Goal: Information Seeking & Learning: Learn about a topic

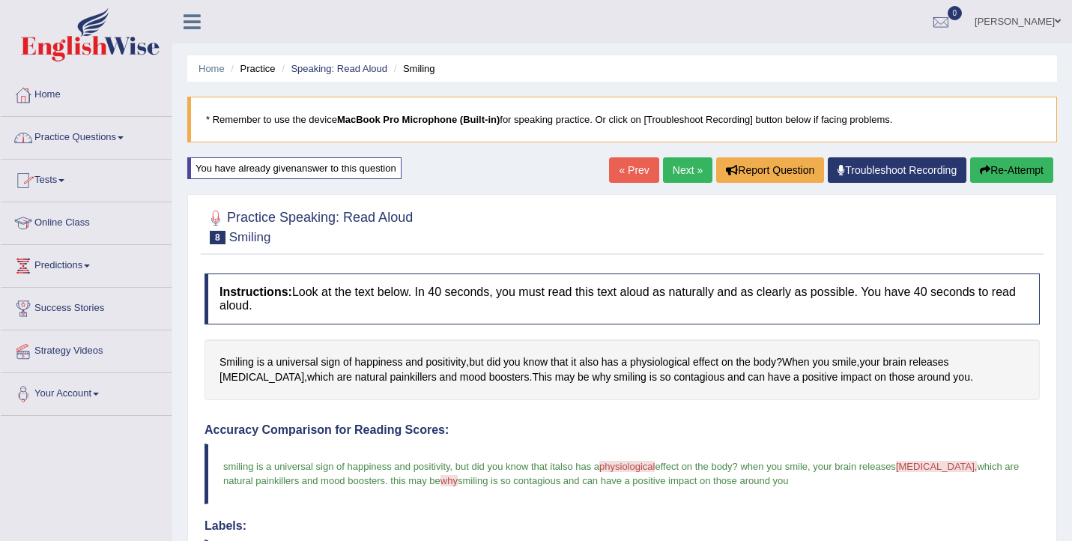
click at [104, 130] on link "Practice Questions" at bounding box center [86, 135] width 171 height 37
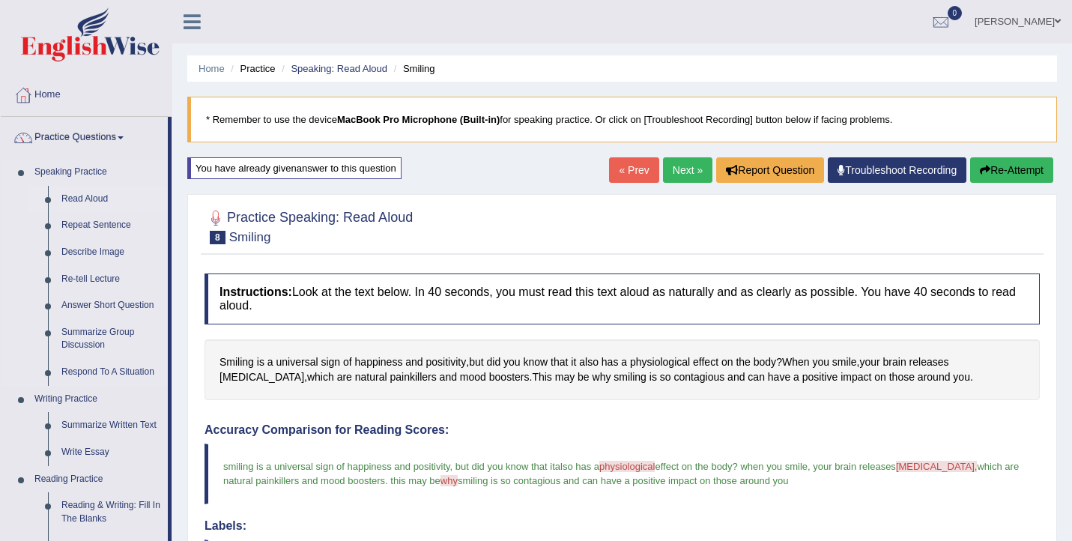
click at [99, 198] on link "Read Aloud" at bounding box center [111, 199] width 113 height 27
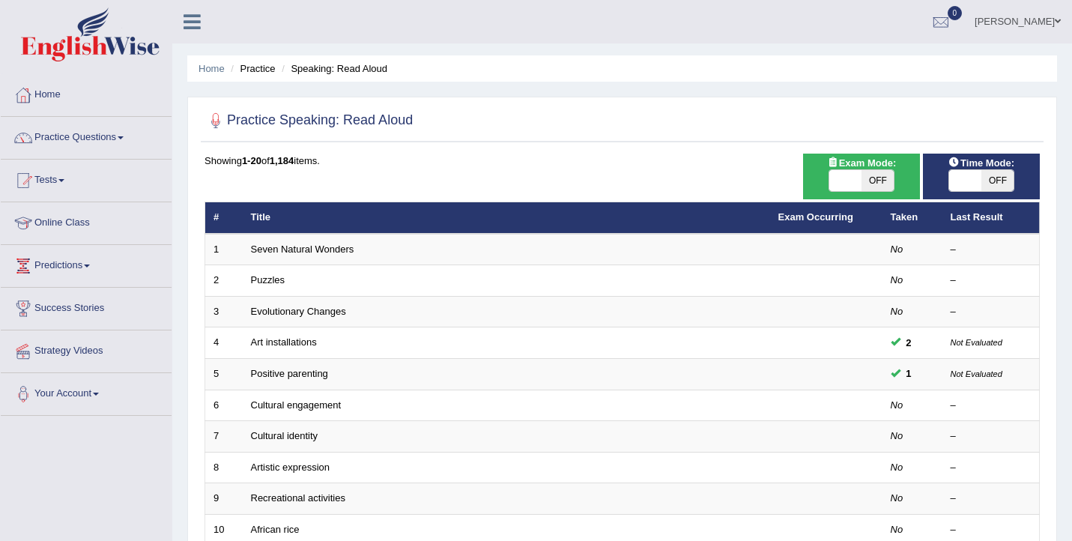
click at [848, 182] on span at bounding box center [846, 180] width 32 height 21
click at [868, 181] on span "OFF" at bounding box center [878, 180] width 32 height 21
checkbox input "true"
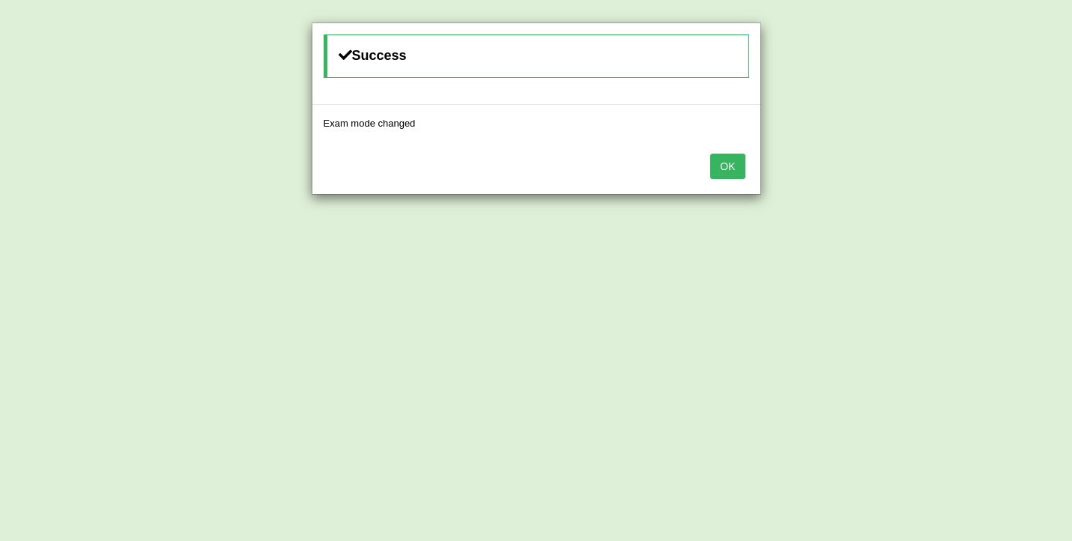
click at [731, 165] on button "OK" at bounding box center [727, 166] width 34 height 25
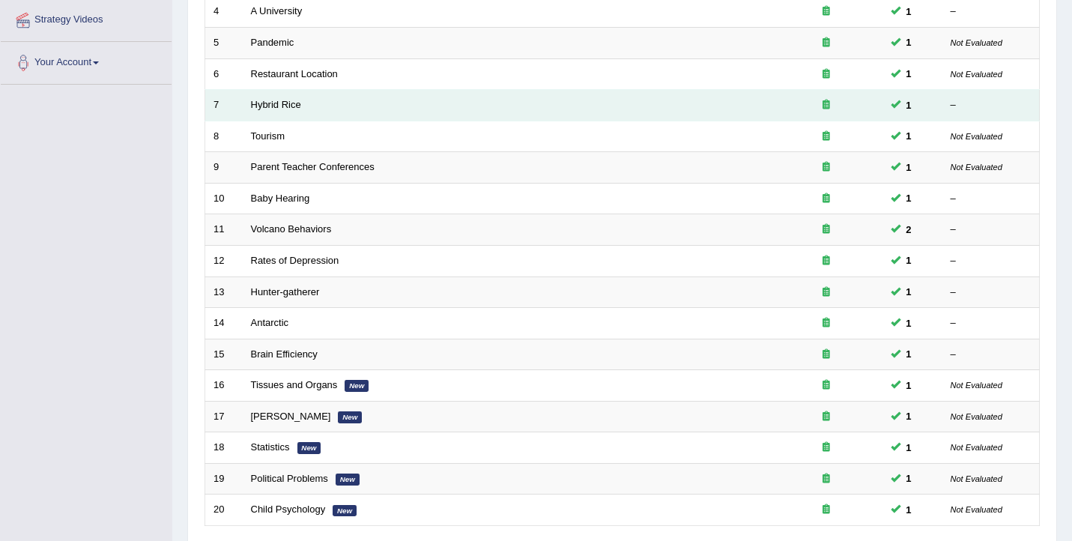
scroll to position [451, 0]
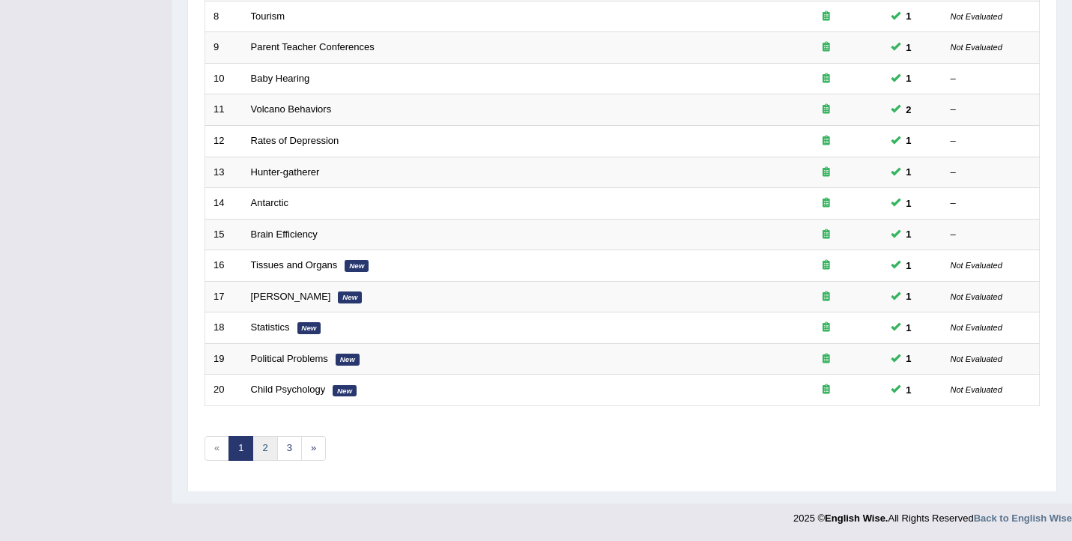
click at [266, 450] on link "2" at bounding box center [265, 448] width 25 height 25
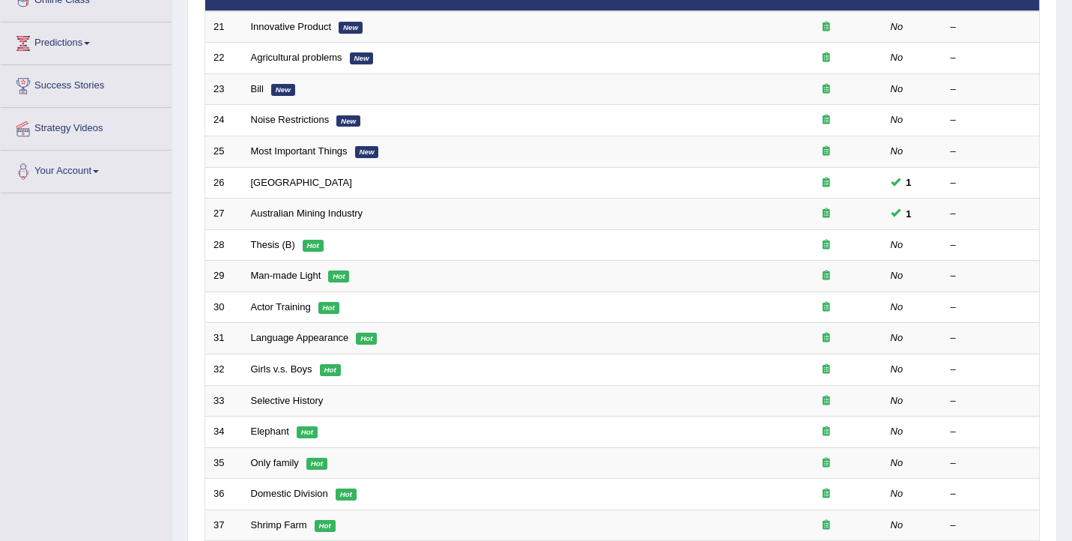
scroll to position [129, 0]
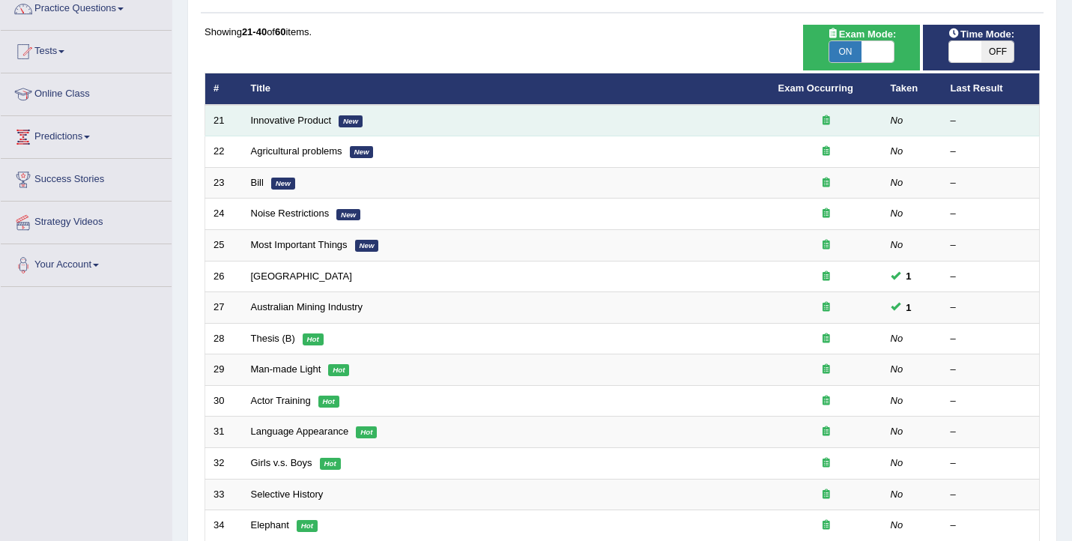
click at [301, 113] on td "Innovative Product New" at bounding box center [507, 120] width 528 height 31
click at [300, 120] on link "Innovative Product" at bounding box center [291, 120] width 81 height 11
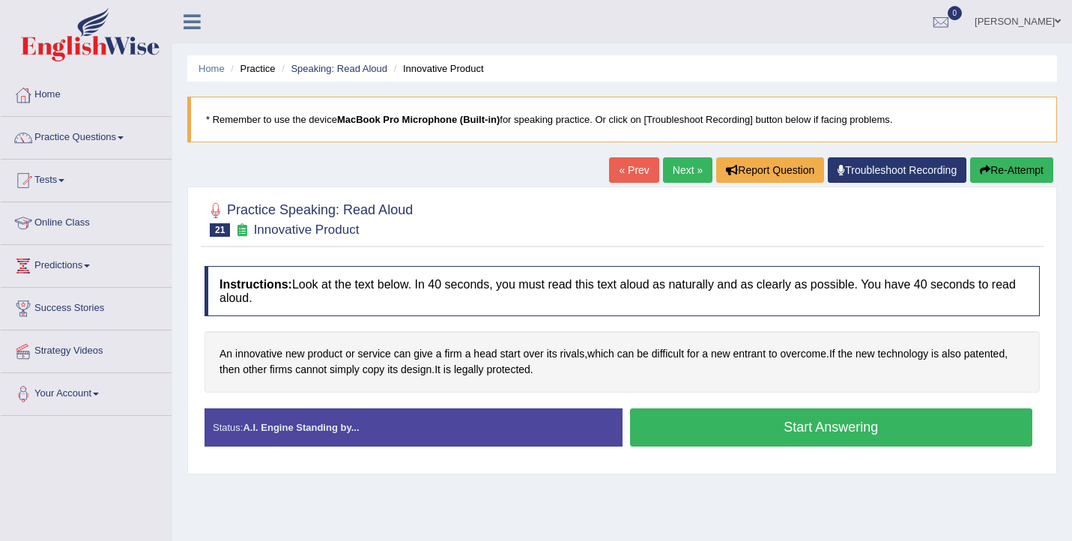
click at [659, 414] on button "Start Answering" at bounding box center [831, 427] width 403 height 38
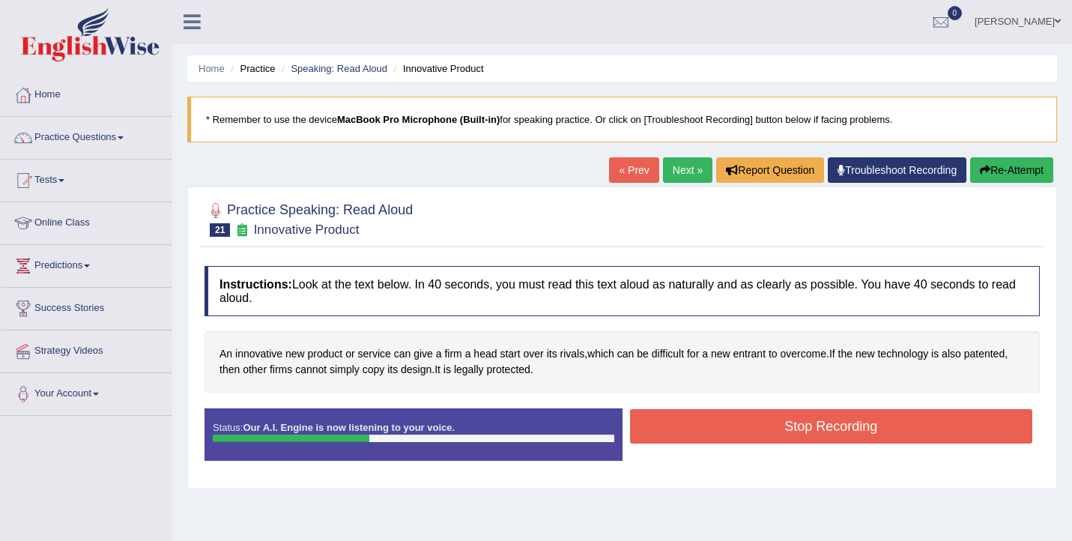
click at [779, 424] on button "Stop Recording" at bounding box center [831, 426] width 403 height 34
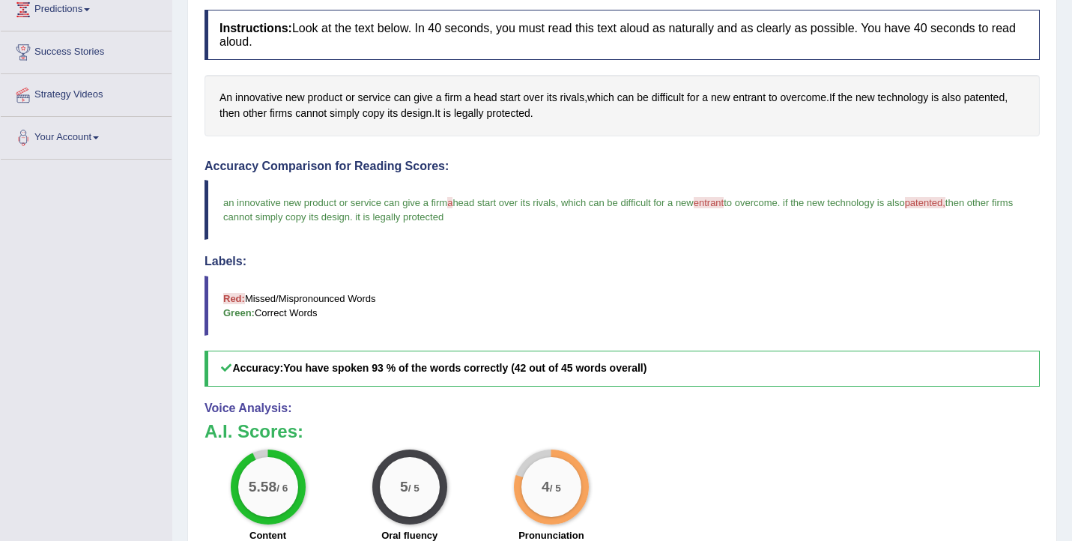
scroll to position [148, 0]
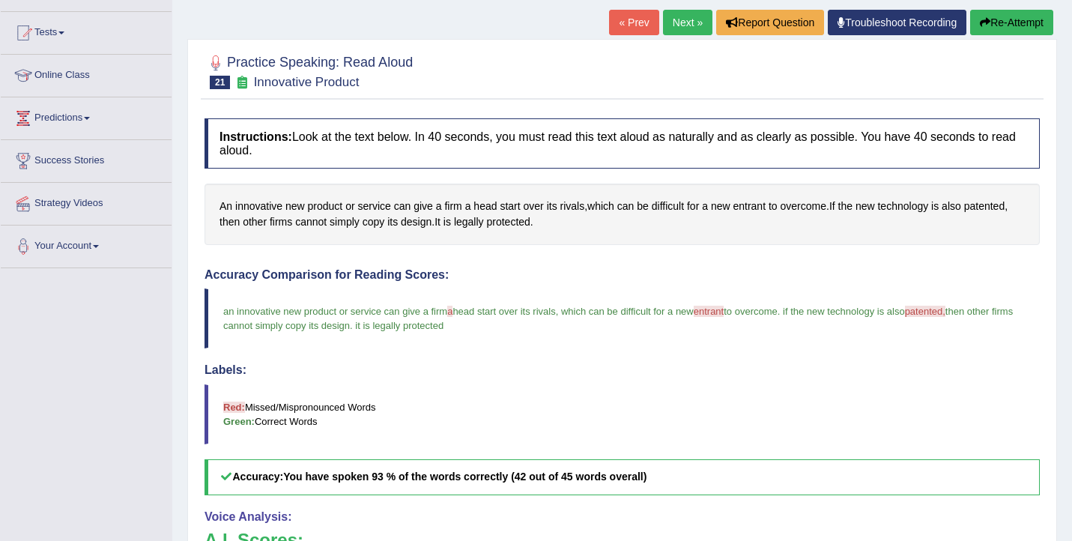
click at [687, 16] on link "Next »" at bounding box center [687, 22] width 49 height 25
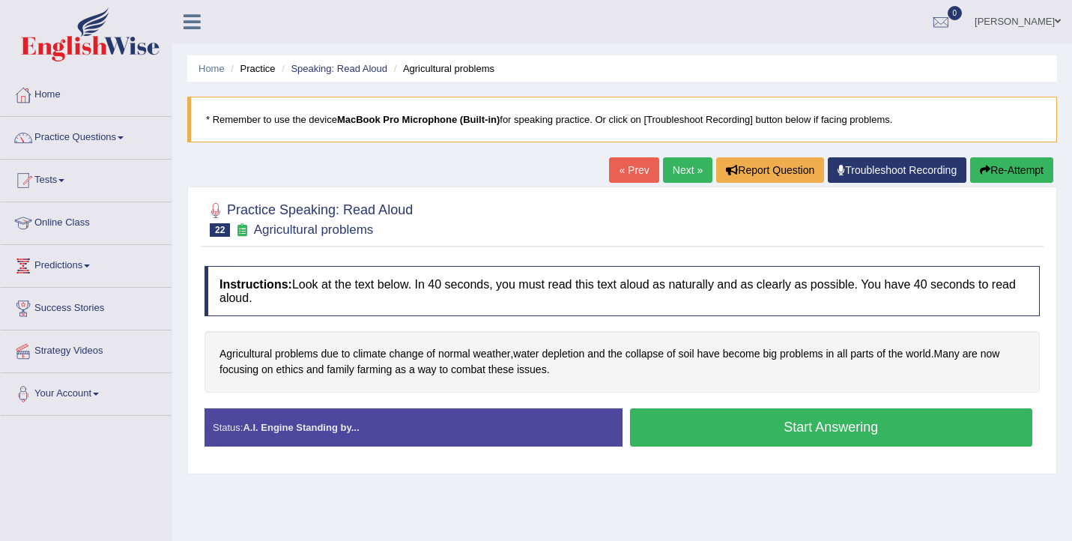
click at [779, 440] on button "Start Answering" at bounding box center [831, 427] width 403 height 38
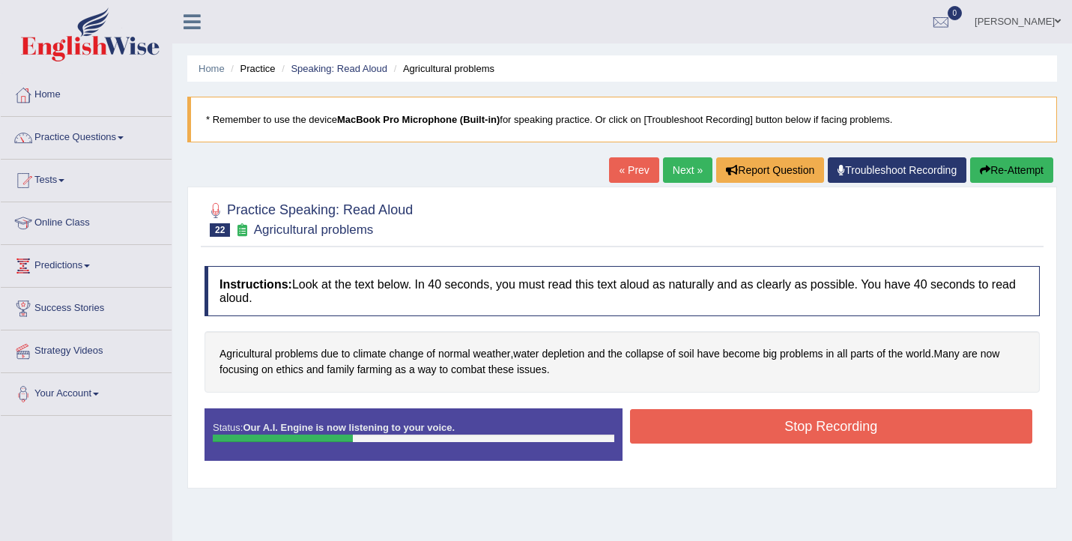
click at [779, 440] on button "Stop Recording" at bounding box center [831, 426] width 403 height 34
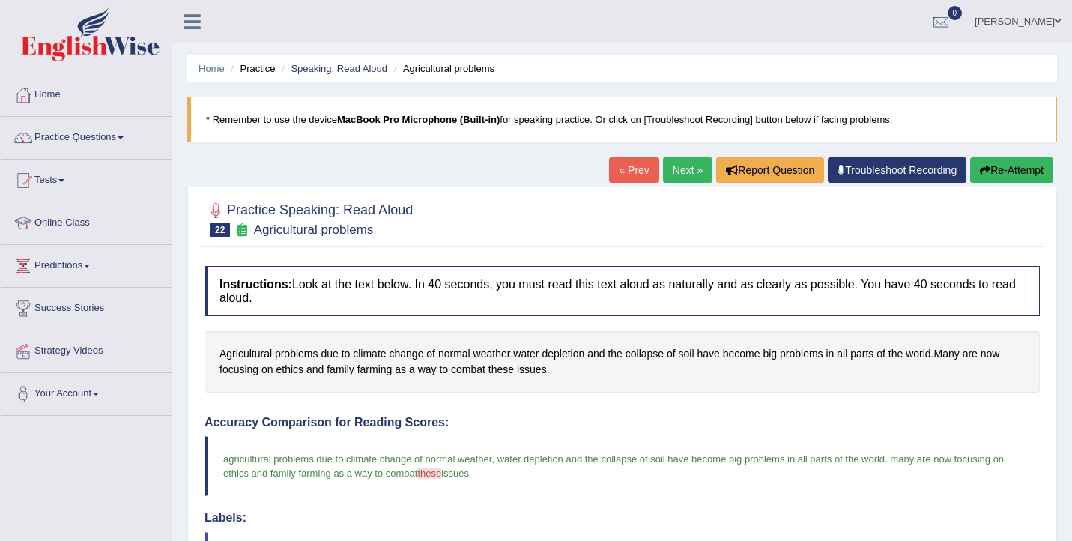
click at [695, 180] on link "Next »" at bounding box center [687, 169] width 49 height 25
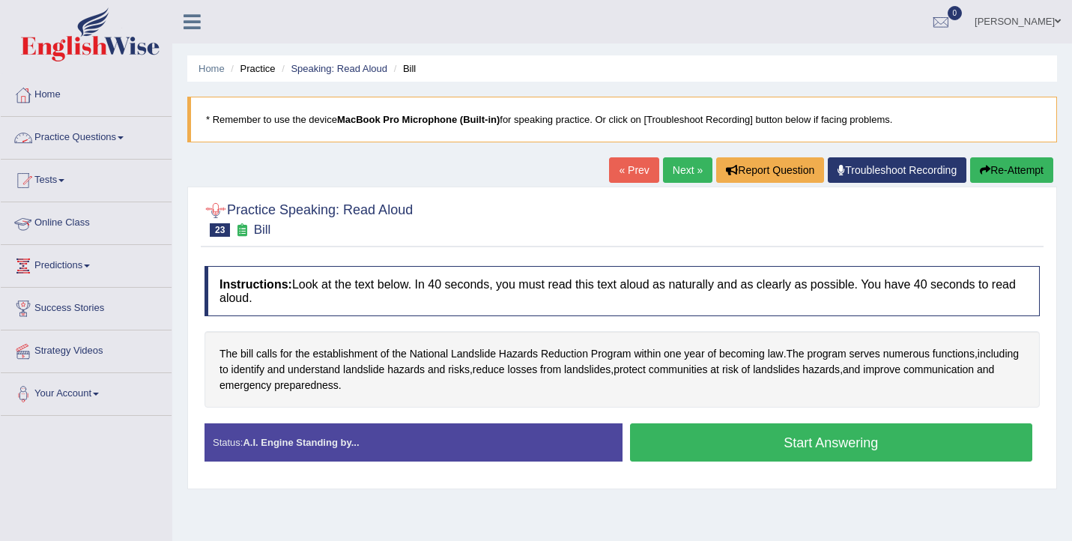
click at [97, 127] on link "Practice Questions" at bounding box center [86, 135] width 171 height 37
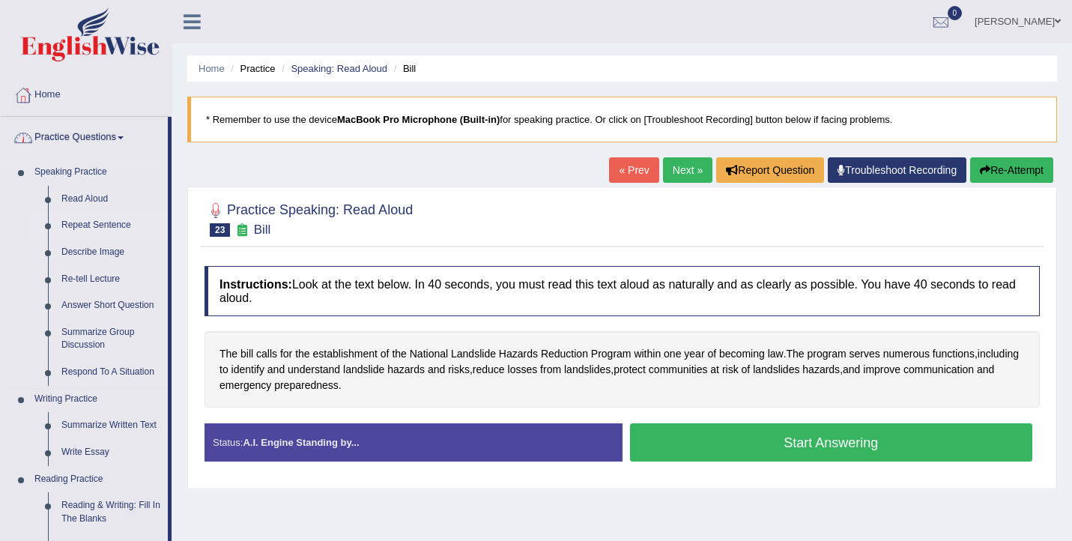
click at [105, 228] on link "Repeat Sentence" at bounding box center [111, 225] width 113 height 27
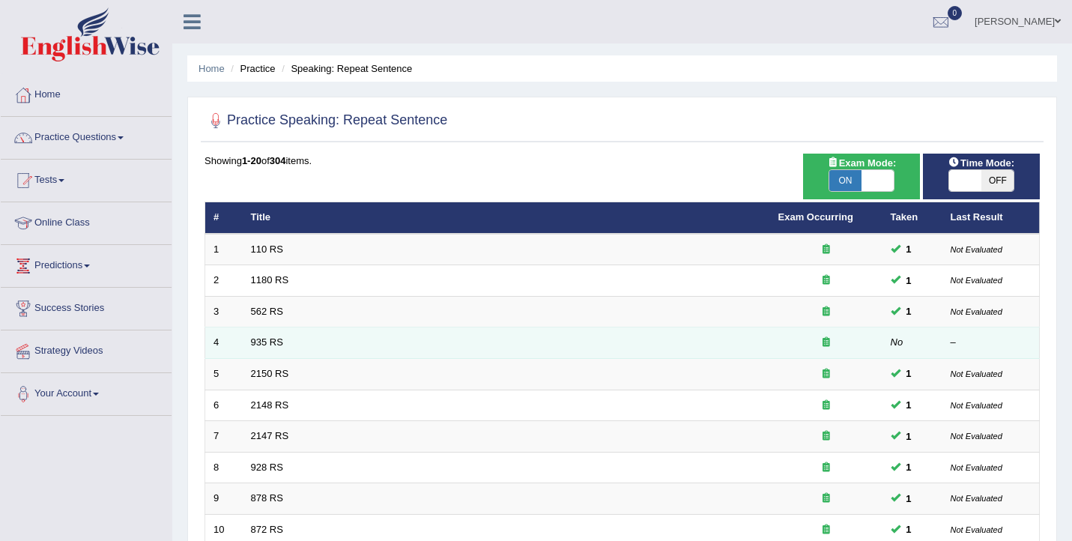
scroll to position [63, 0]
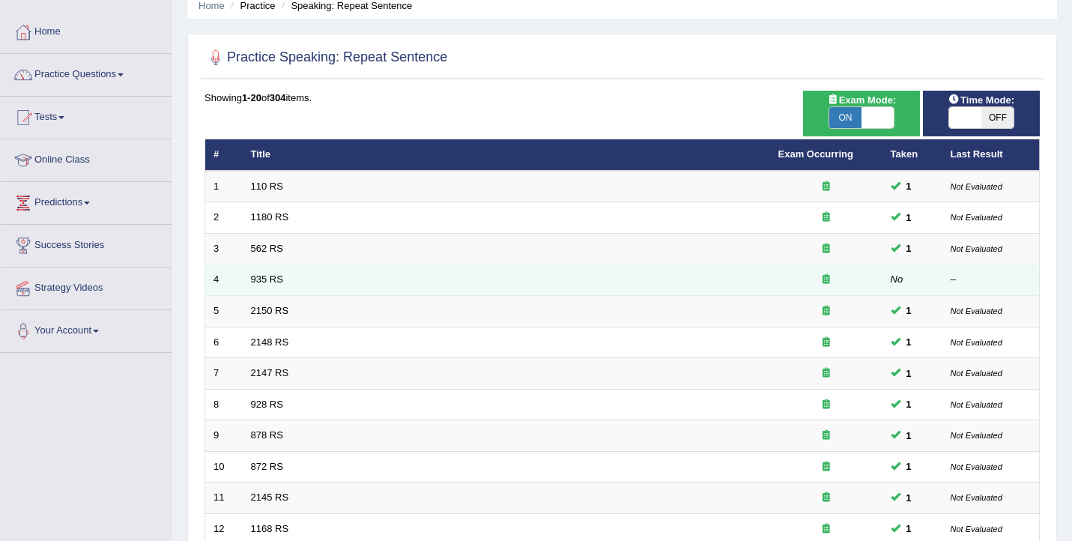
click at [286, 279] on td "935 RS" at bounding box center [507, 280] width 528 height 31
click at [277, 280] on link "935 RS" at bounding box center [267, 279] width 32 height 11
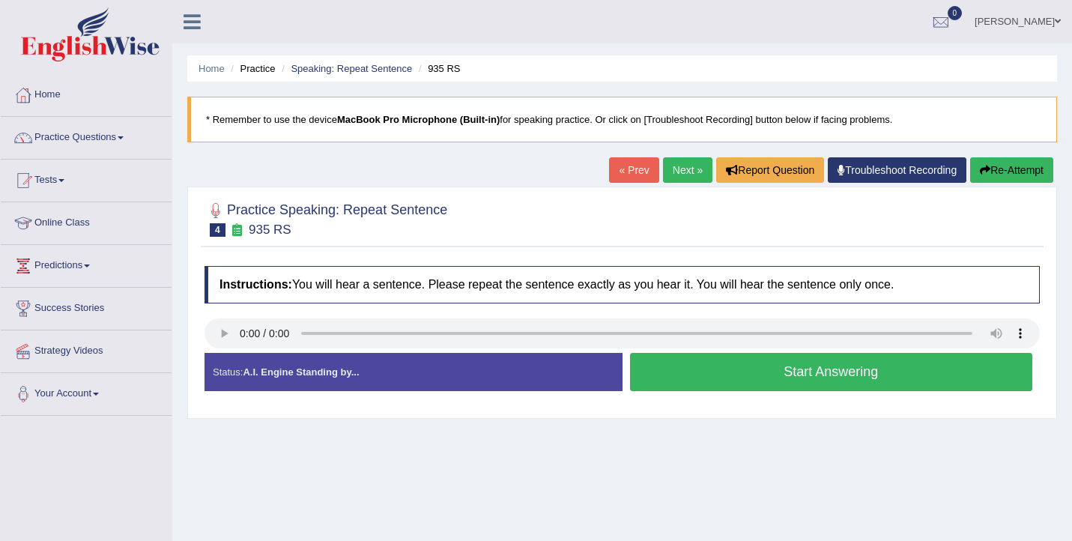
click at [718, 378] on button "Start Answering" at bounding box center [831, 372] width 403 height 38
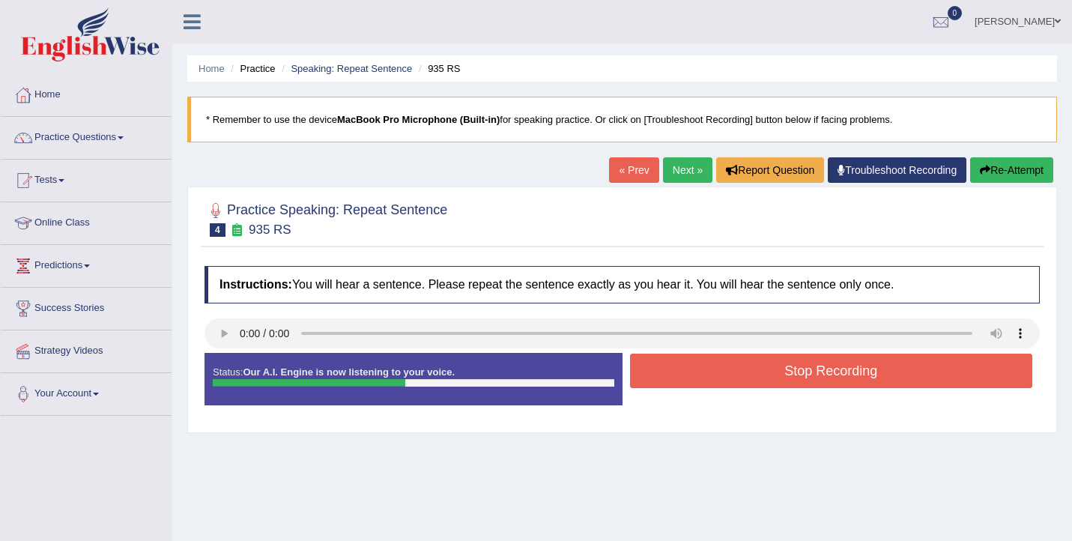
click at [718, 378] on button "Stop Recording" at bounding box center [831, 371] width 403 height 34
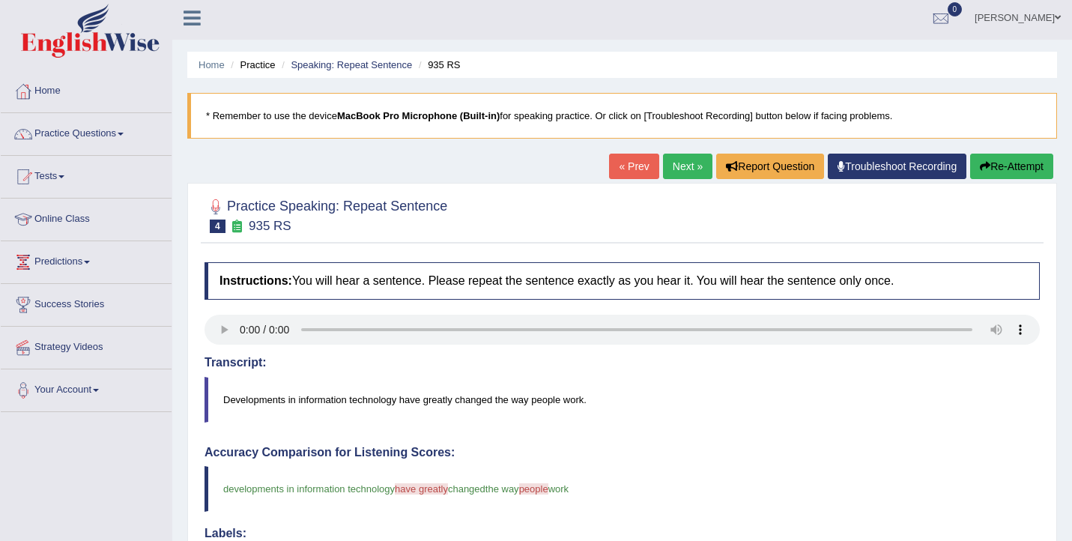
scroll to position [1, 0]
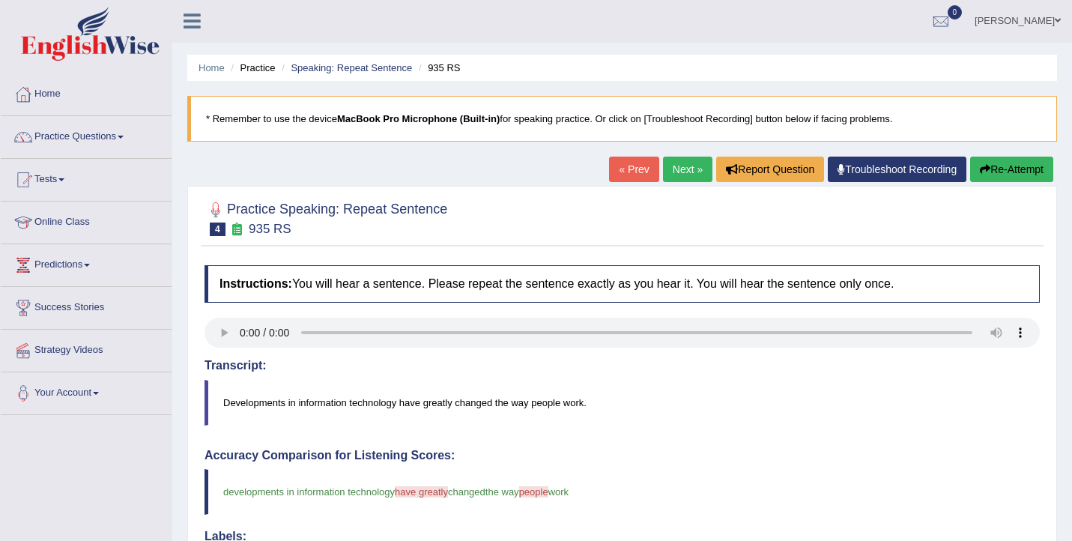
click at [683, 173] on link "Next »" at bounding box center [687, 169] width 49 height 25
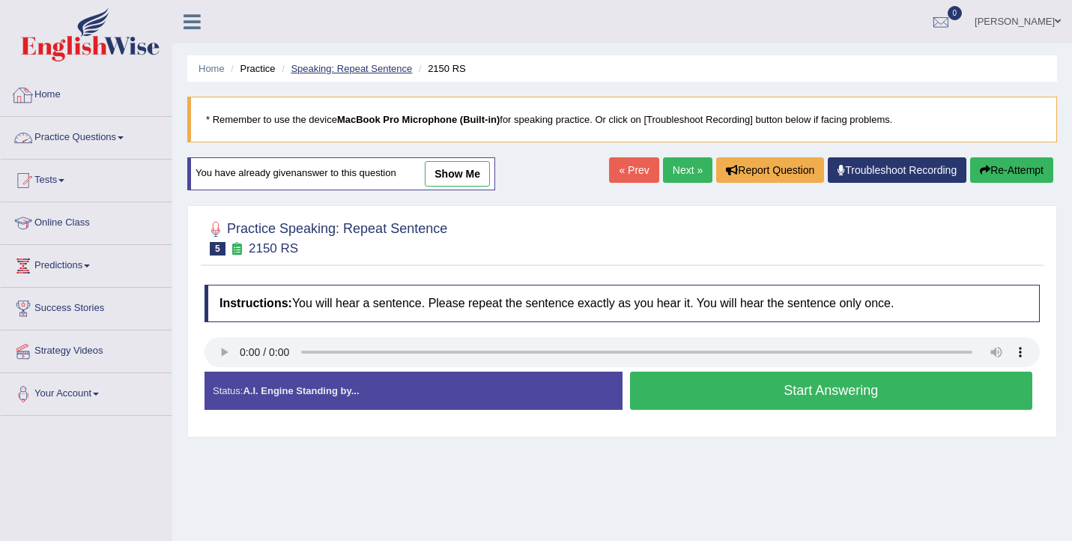
click at [373, 69] on link "Speaking: Repeat Sentence" at bounding box center [351, 68] width 121 height 11
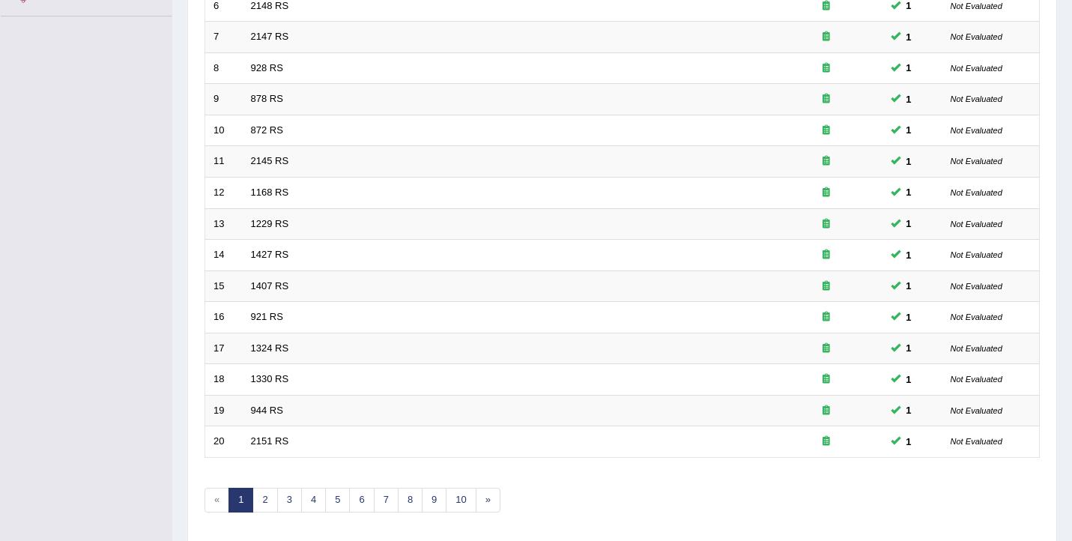
scroll to position [451, 0]
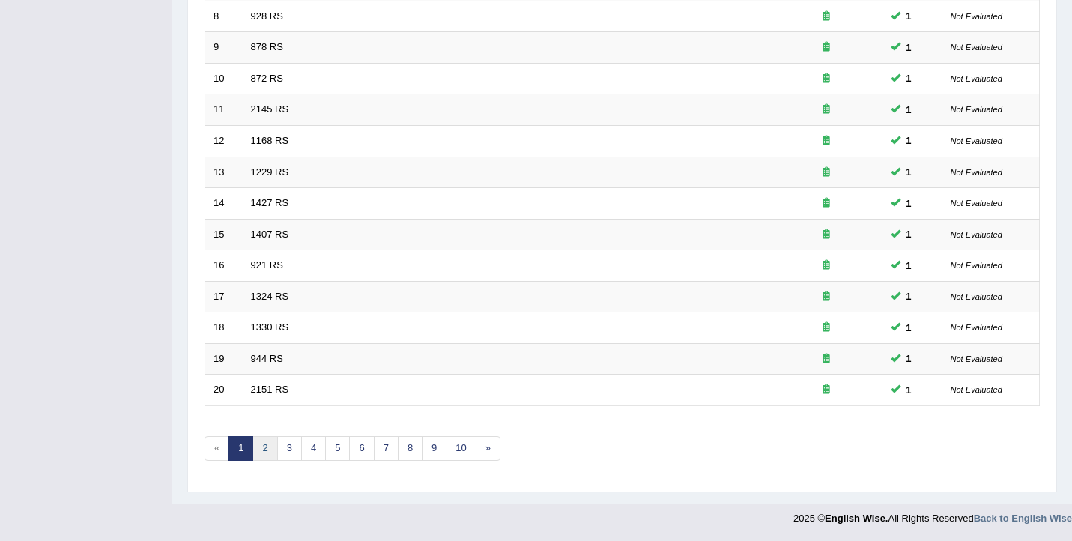
click at [270, 453] on link "2" at bounding box center [265, 448] width 25 height 25
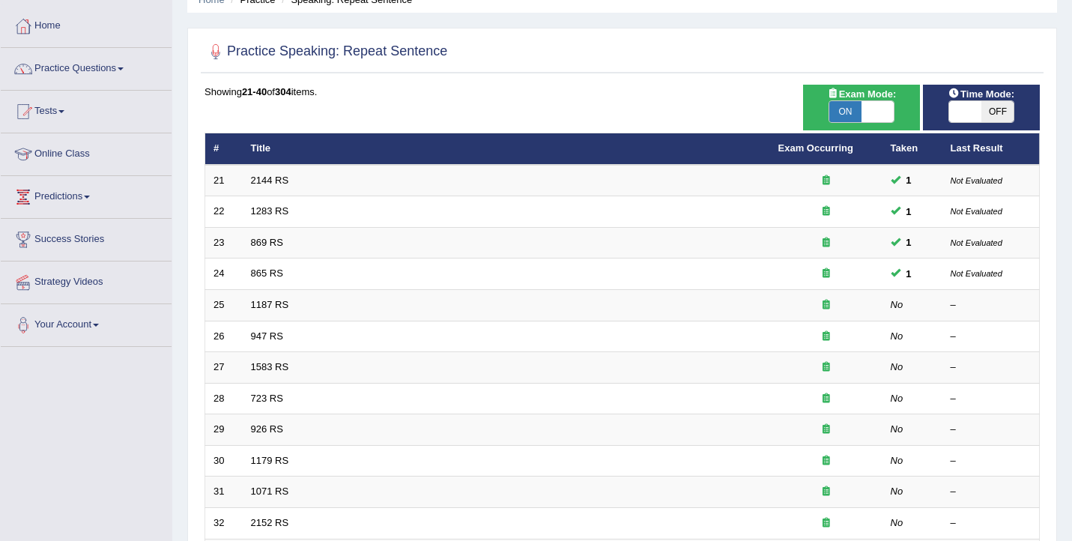
scroll to position [83, 0]
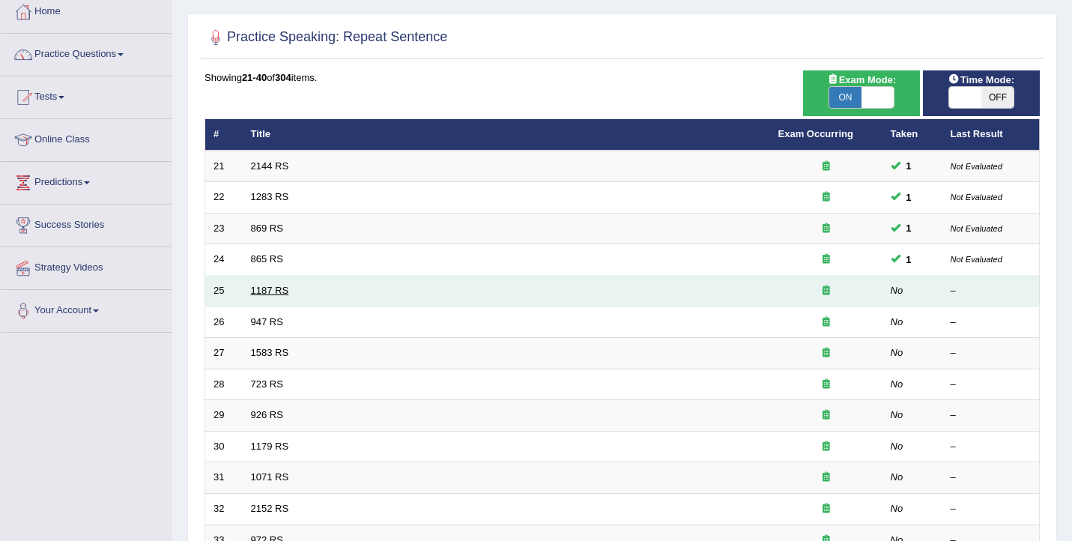
click at [274, 295] on link "1187 RS" at bounding box center [270, 290] width 38 height 11
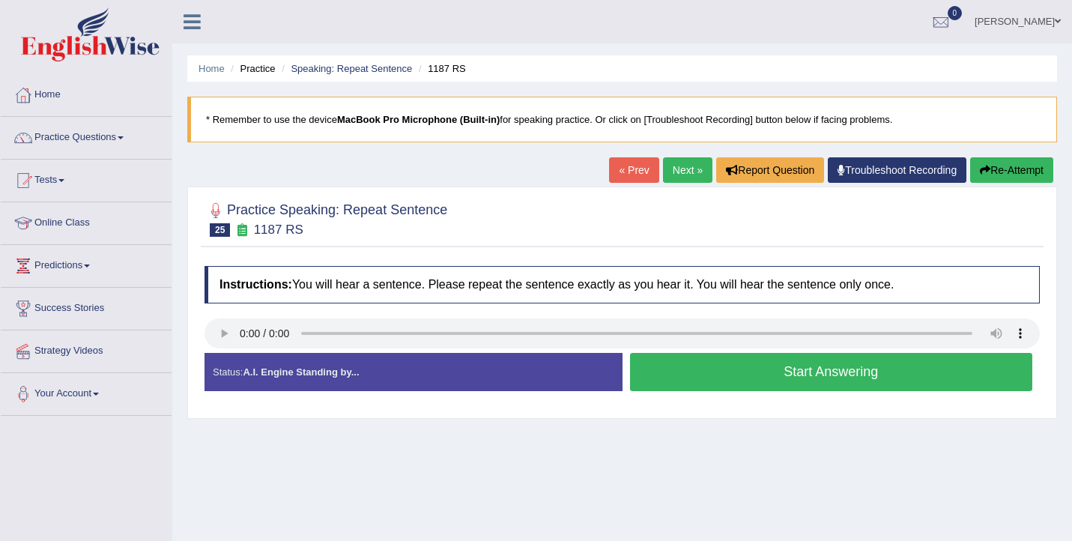
click at [744, 367] on button "Start Answering" at bounding box center [831, 372] width 403 height 38
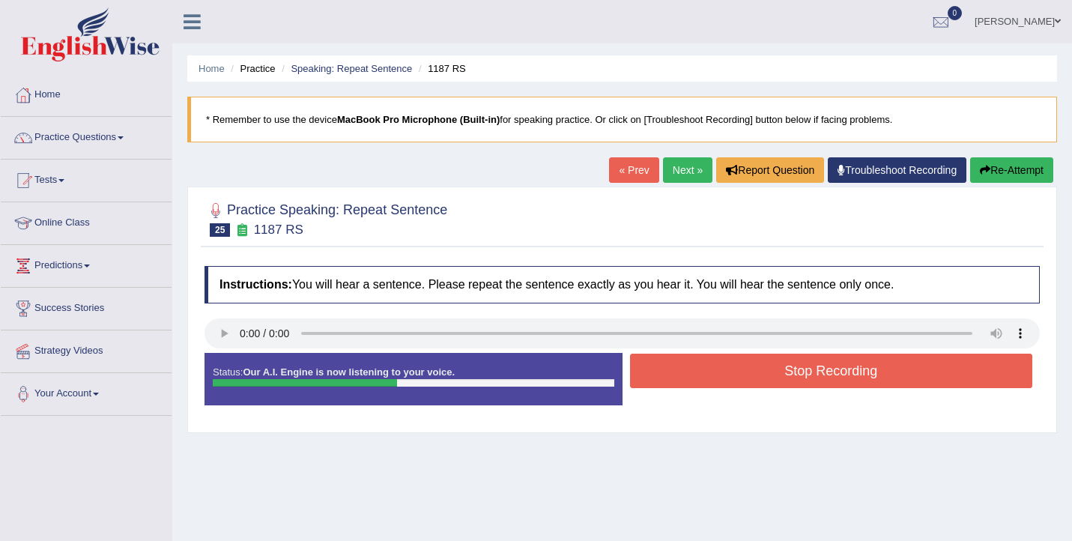
click at [744, 367] on button "Stop Recording" at bounding box center [831, 371] width 403 height 34
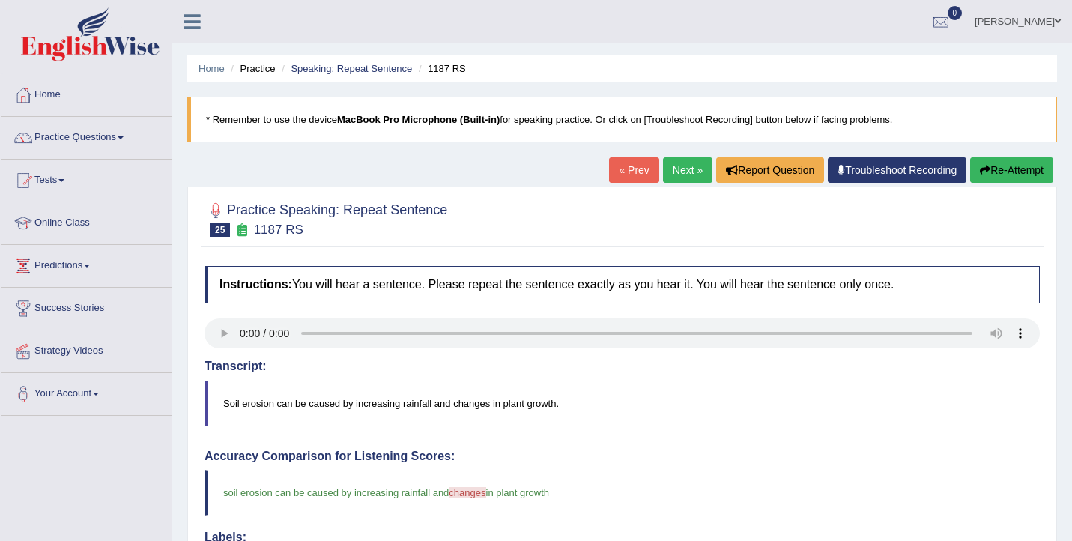
click at [336, 66] on link "Speaking: Repeat Sentence" at bounding box center [351, 68] width 121 height 11
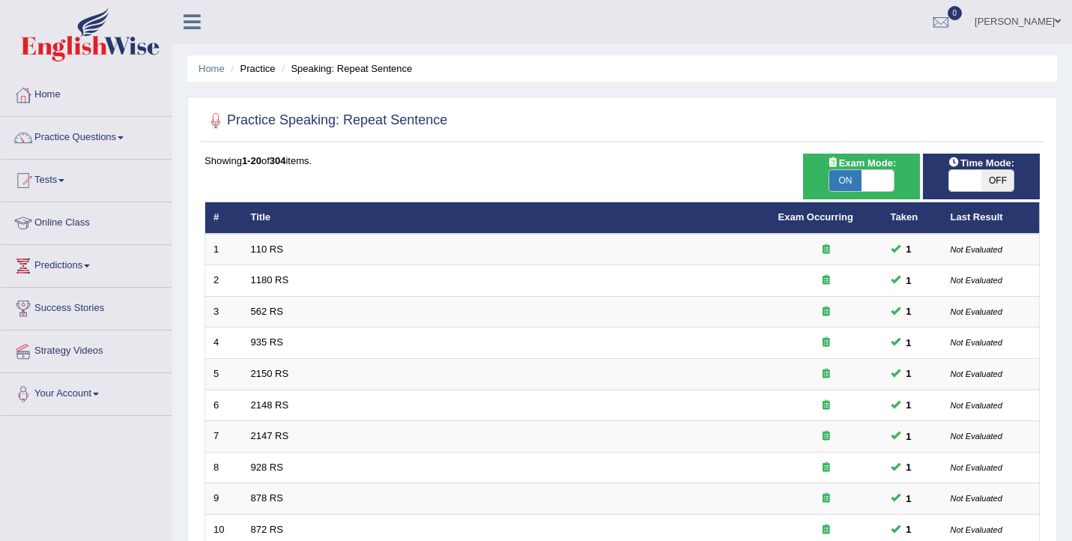
click at [964, 180] on span at bounding box center [966, 180] width 32 height 21
click at [971, 175] on span at bounding box center [966, 180] width 32 height 21
checkbox input "true"
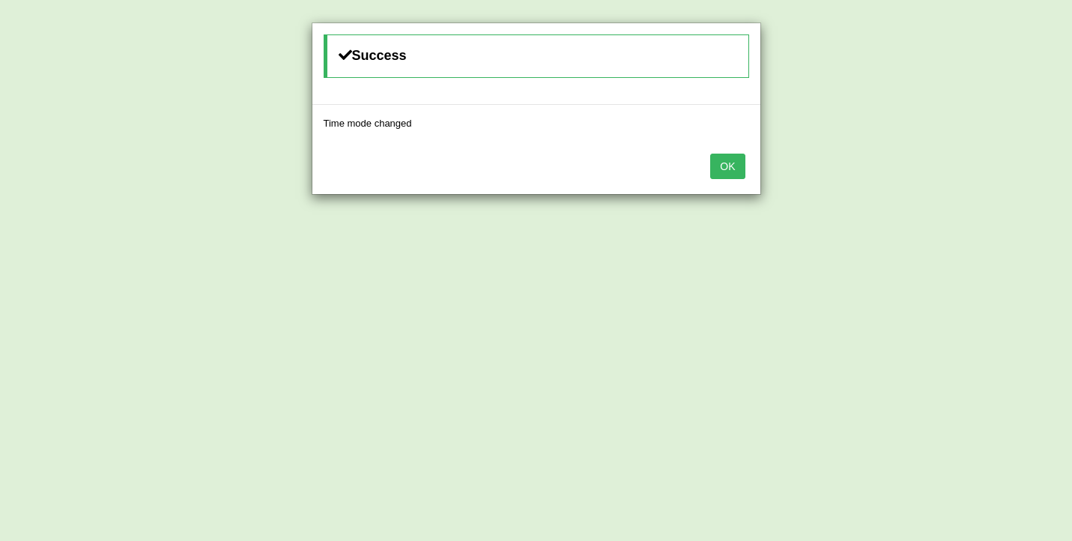
click at [722, 165] on button "OK" at bounding box center [727, 166] width 34 height 25
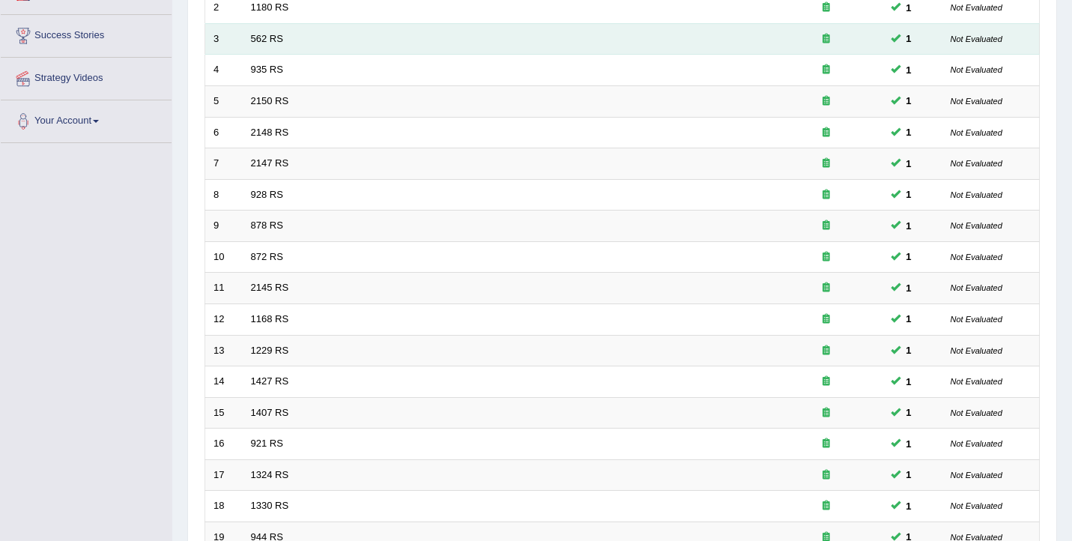
scroll to position [451, 0]
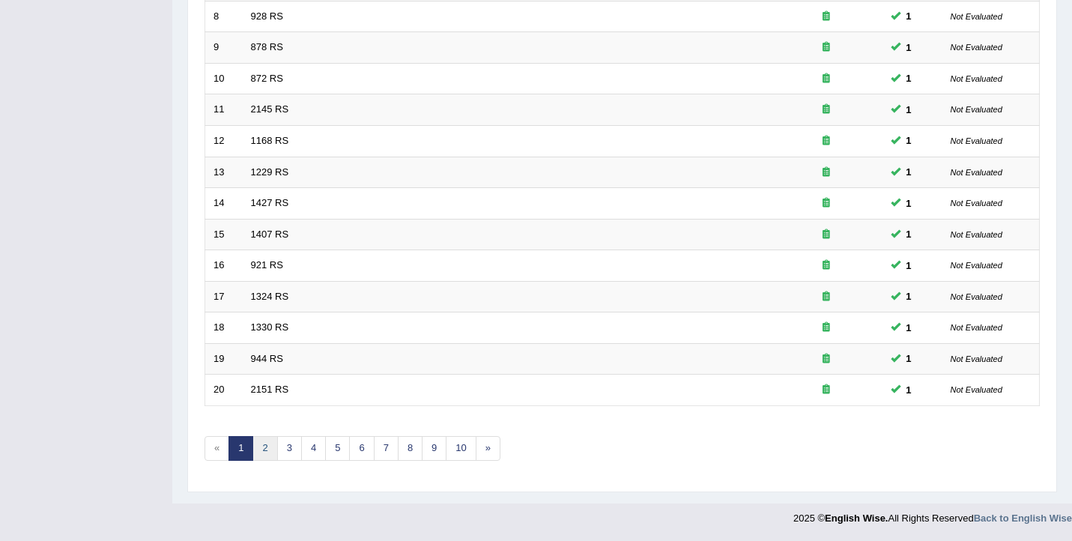
click at [268, 450] on link "2" at bounding box center [265, 448] width 25 height 25
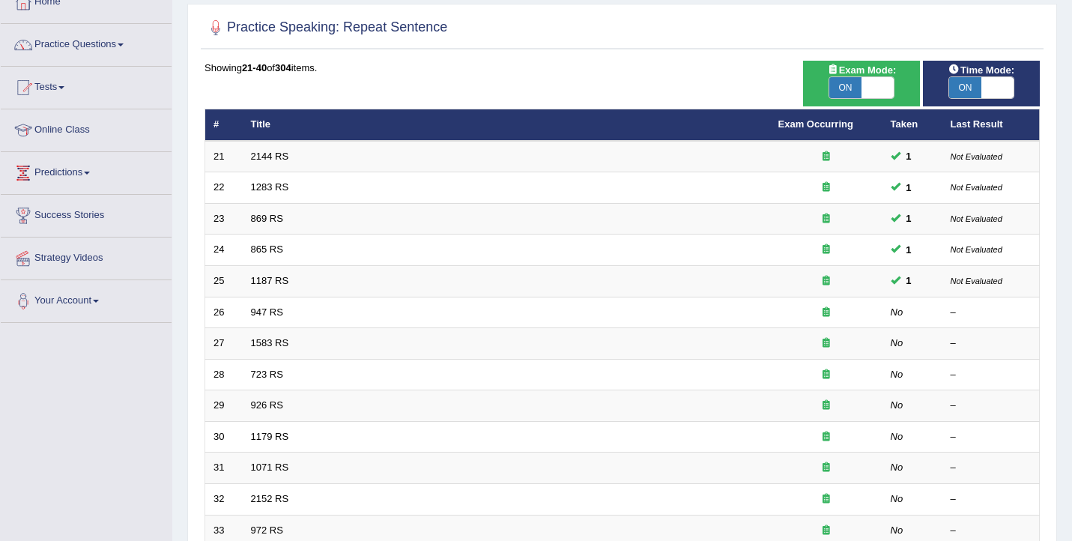
scroll to position [111, 0]
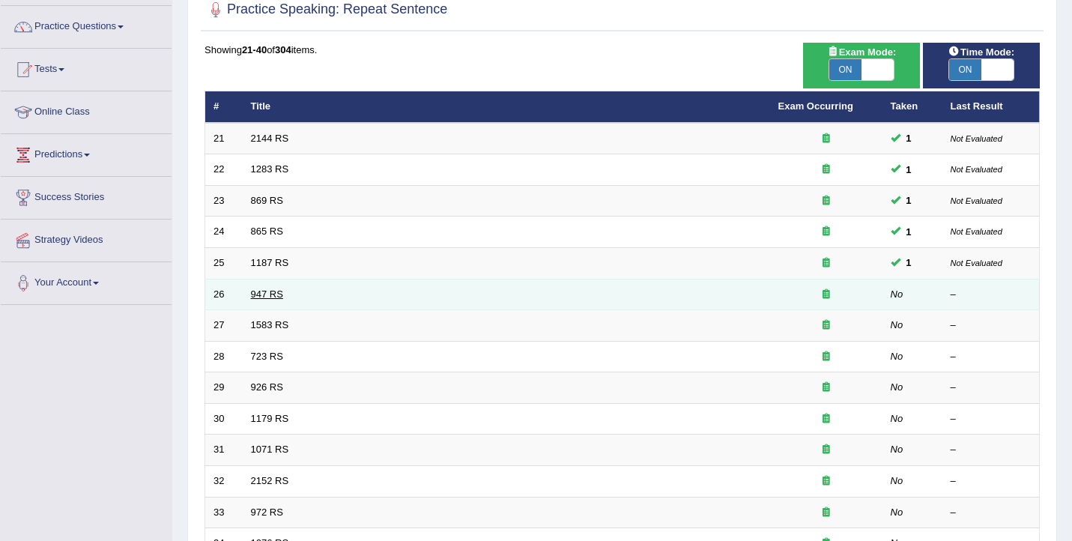
click at [281, 296] on link "947 RS" at bounding box center [267, 294] width 32 height 11
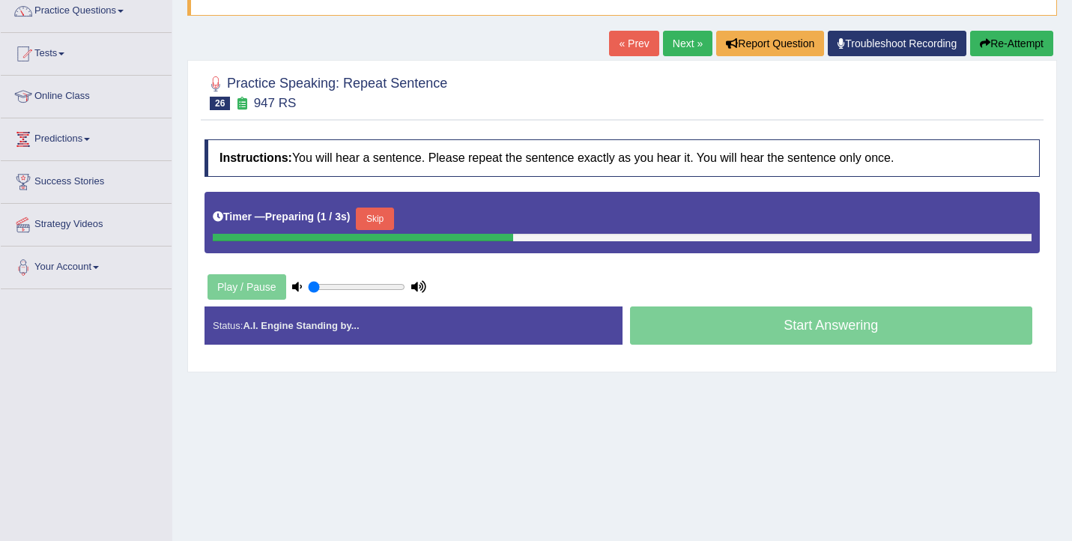
scroll to position [145, 0]
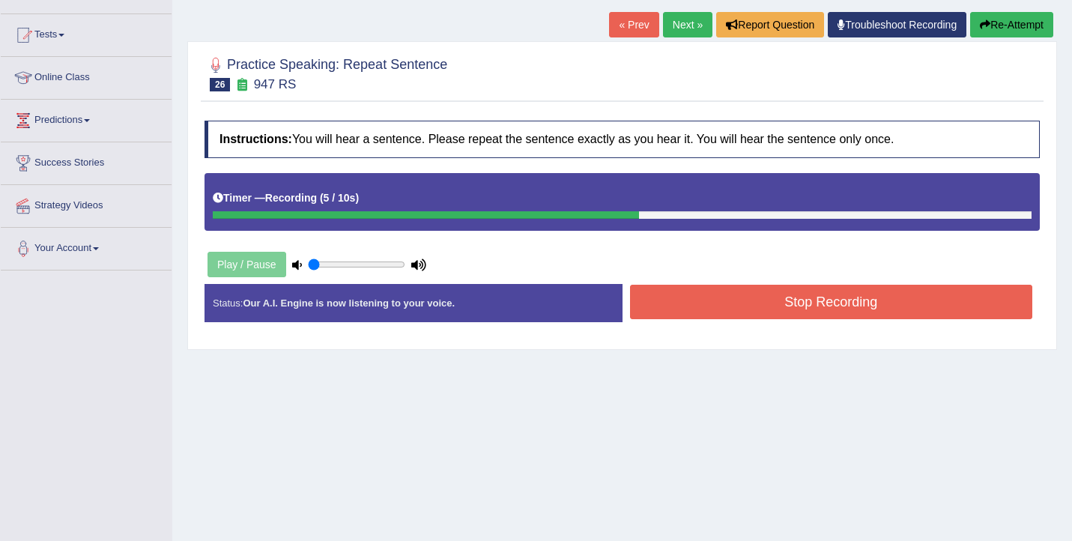
click at [688, 290] on button "Stop Recording" at bounding box center [831, 302] width 403 height 34
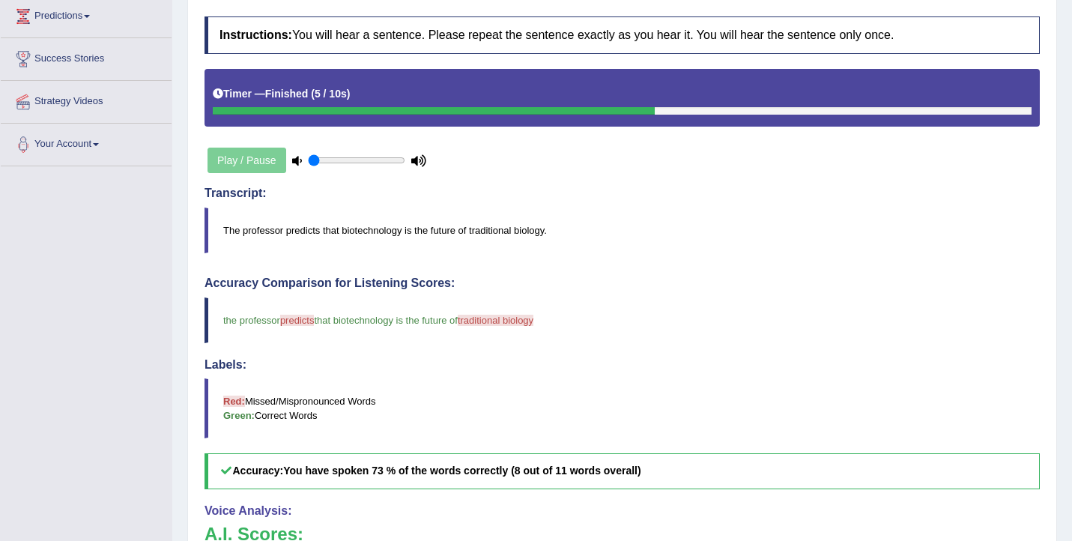
scroll to position [159, 0]
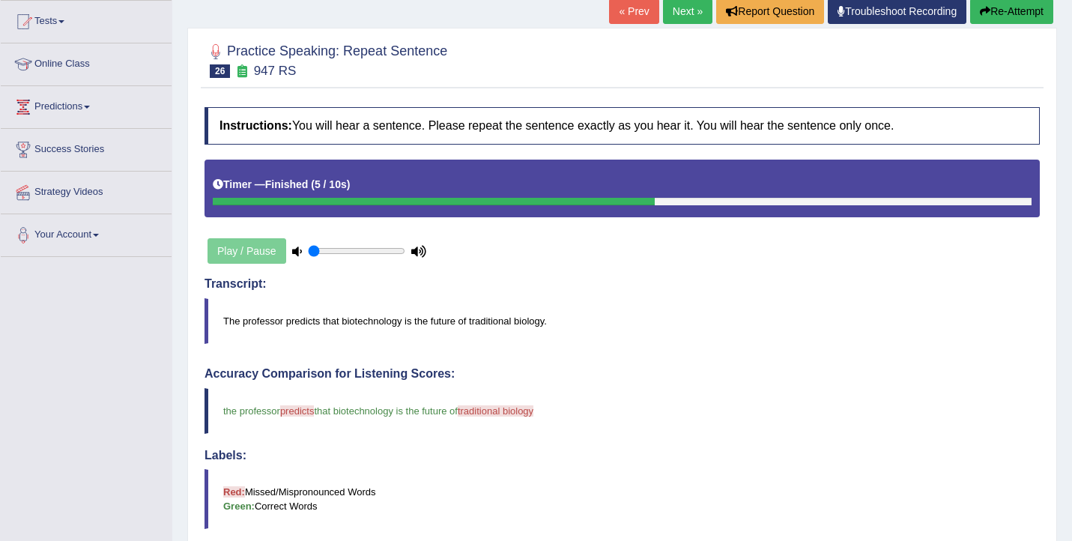
click at [678, 22] on link "Next »" at bounding box center [687, 11] width 49 height 25
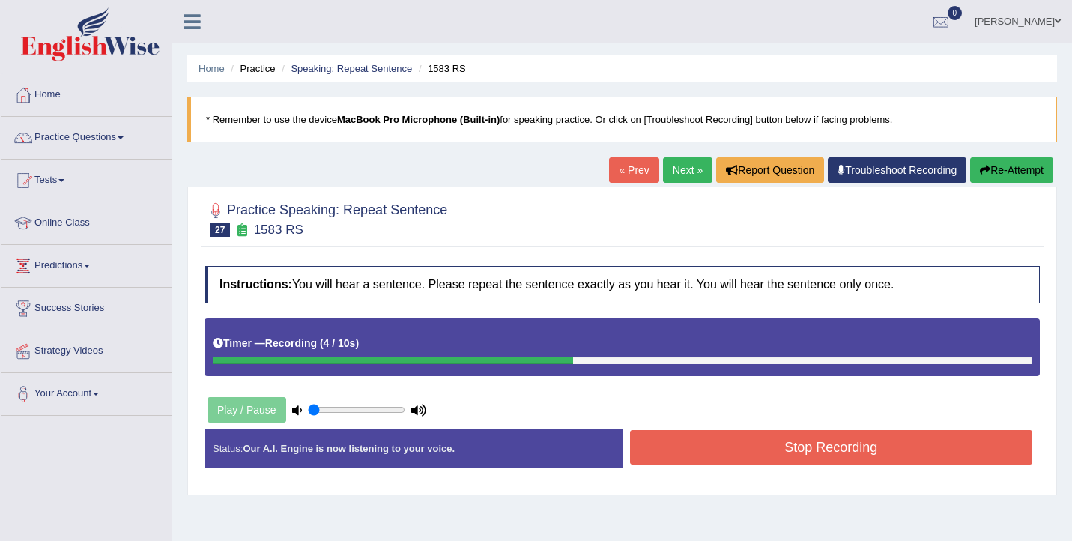
click at [721, 466] on div "Stop Recording" at bounding box center [832, 449] width 418 height 38
click at [719, 444] on button "Stop Recording" at bounding box center [831, 447] width 403 height 34
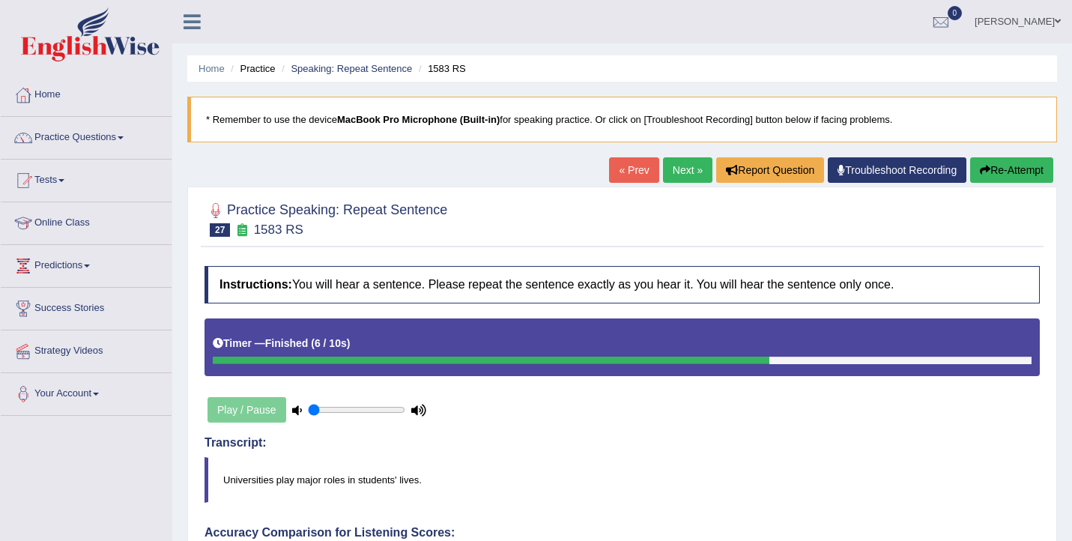
click at [692, 173] on link "Next »" at bounding box center [687, 169] width 49 height 25
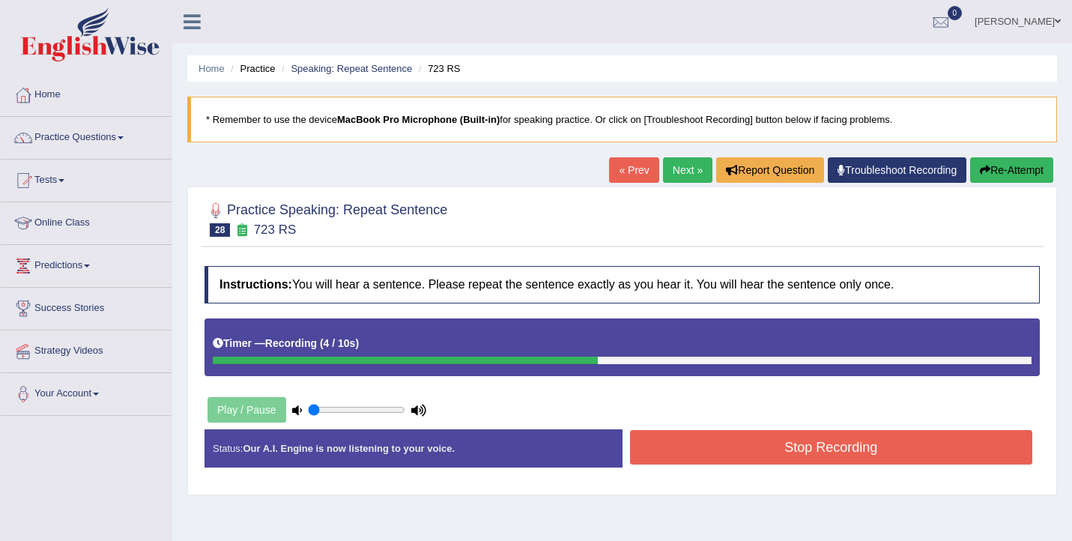
click at [663, 433] on button "Stop Recording" at bounding box center [831, 447] width 403 height 34
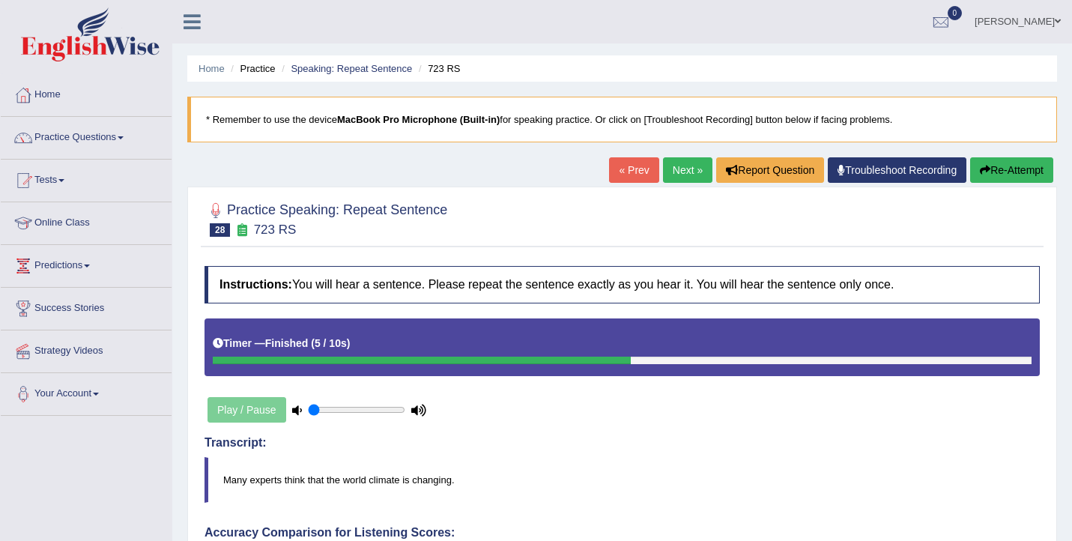
click at [673, 178] on link "Next »" at bounding box center [687, 169] width 49 height 25
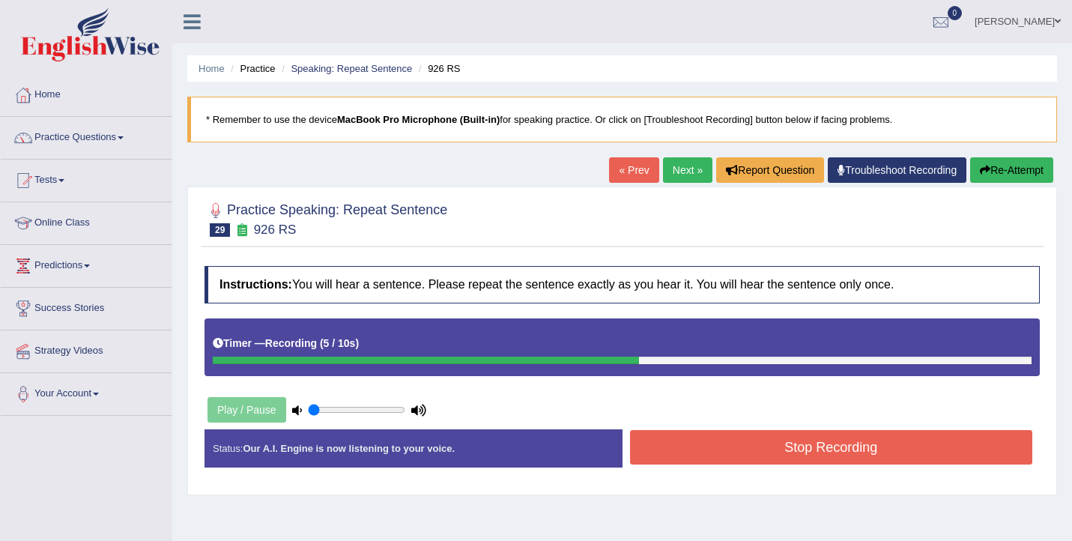
click at [887, 446] on button "Stop Recording" at bounding box center [831, 447] width 403 height 34
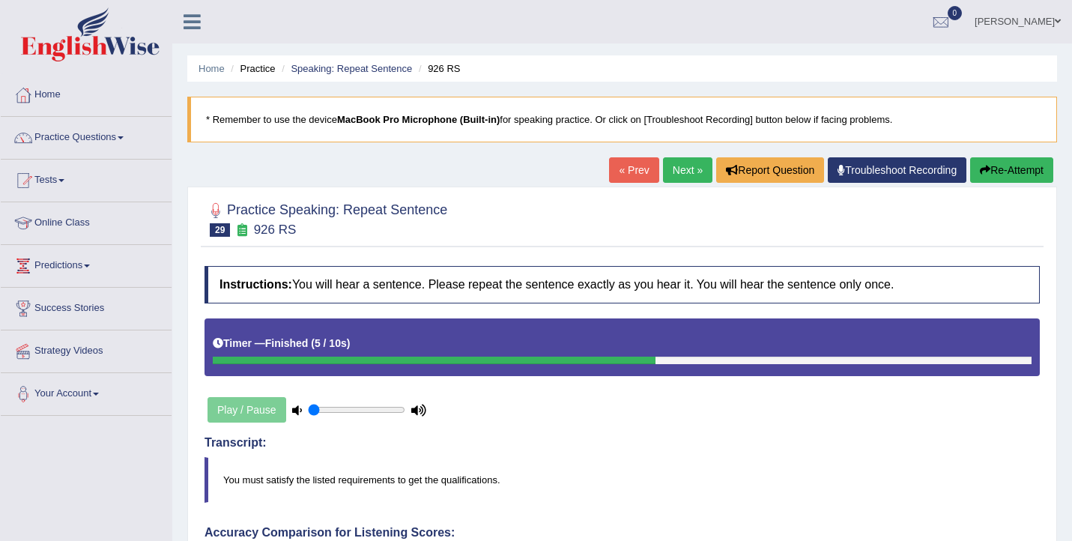
click at [673, 181] on link "Next »" at bounding box center [687, 169] width 49 height 25
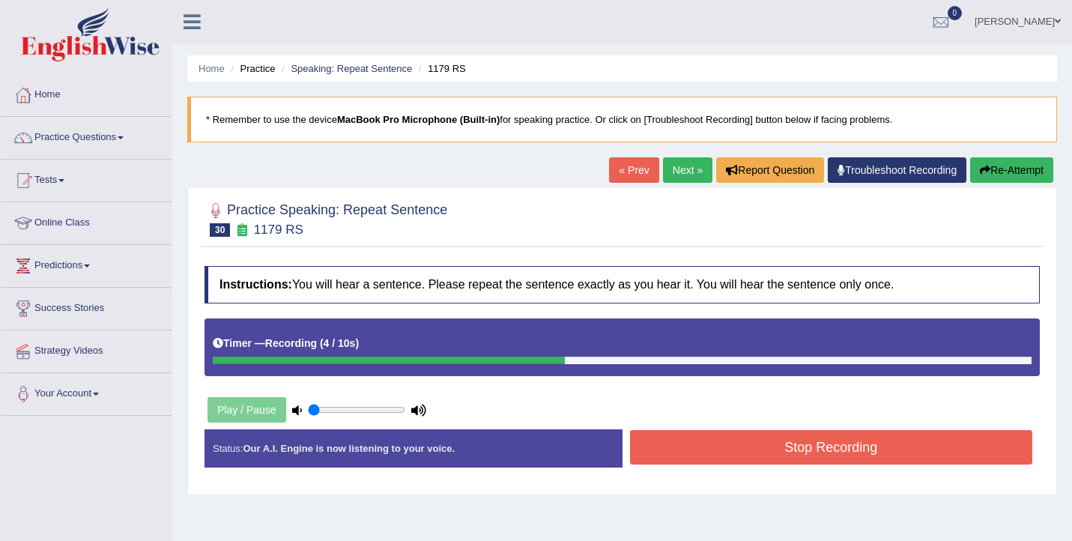
click at [659, 432] on button "Stop Recording" at bounding box center [831, 447] width 403 height 34
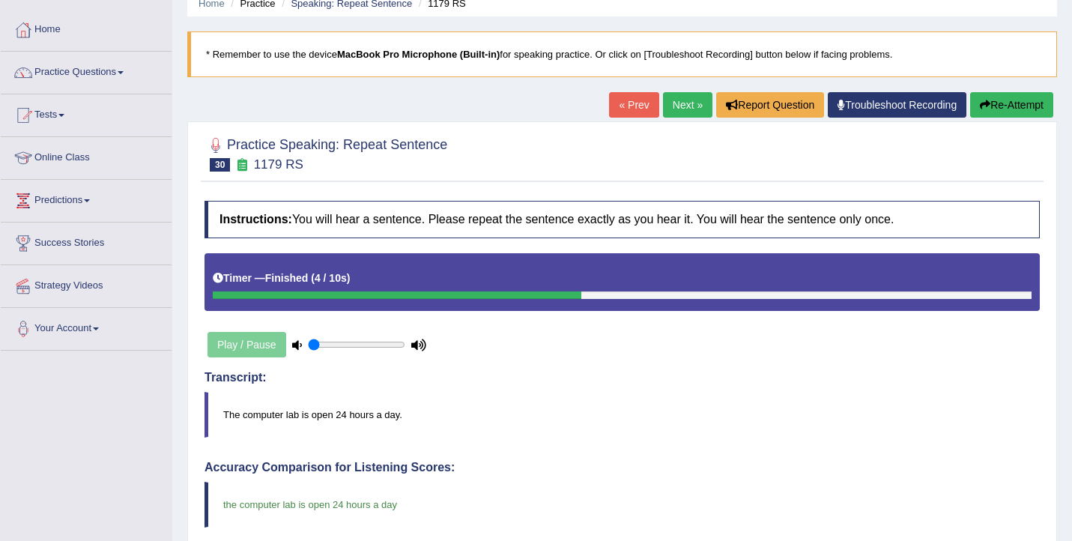
scroll to position [6, 0]
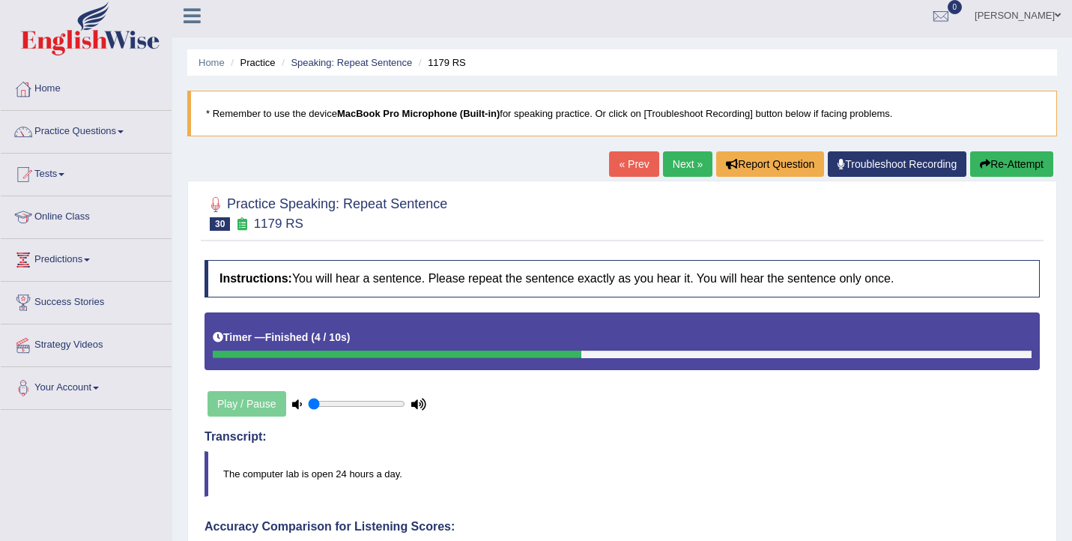
click at [678, 161] on link "Next »" at bounding box center [687, 163] width 49 height 25
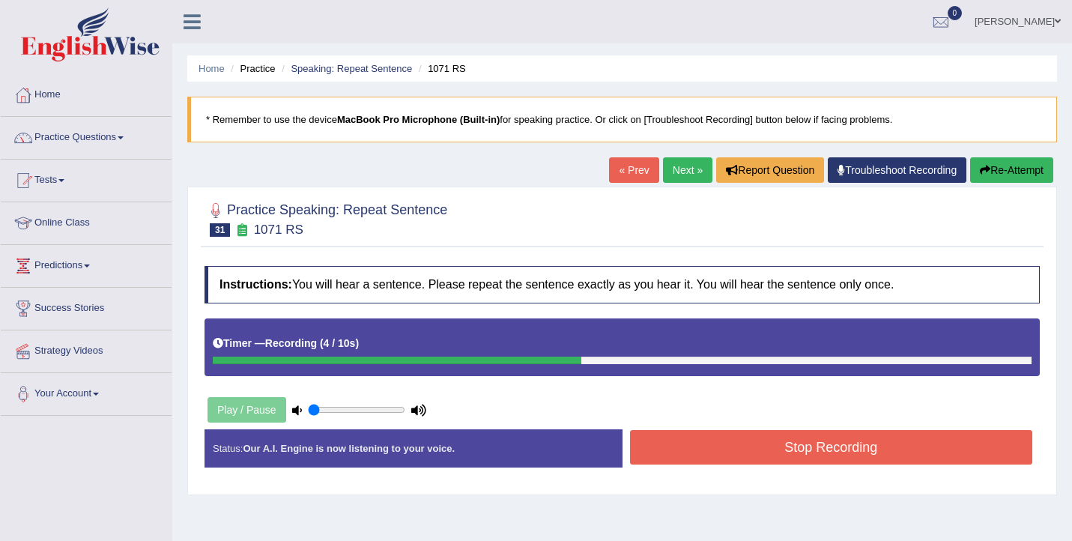
click at [753, 445] on button "Stop Recording" at bounding box center [831, 447] width 403 height 34
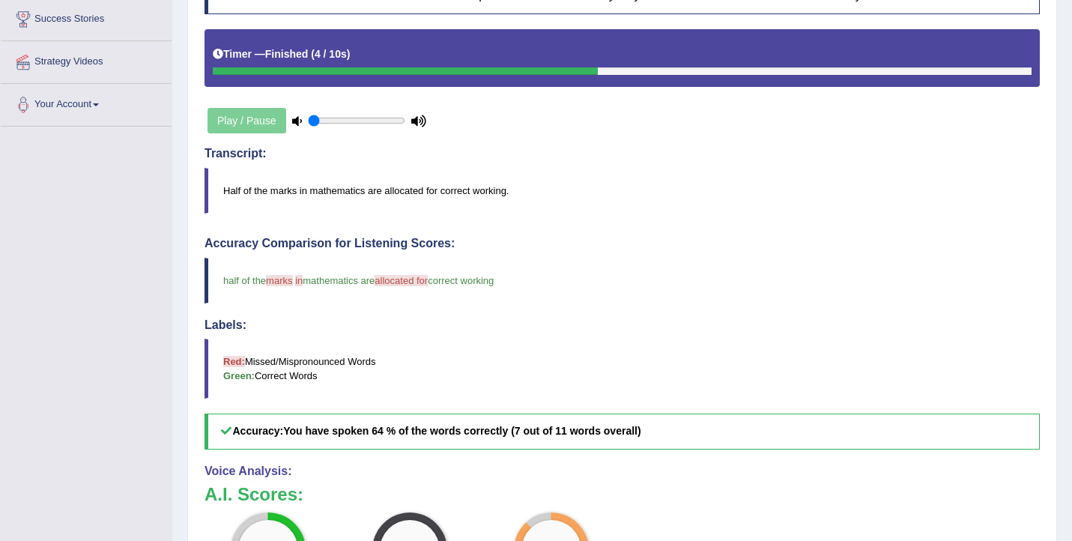
scroll to position [164, 0]
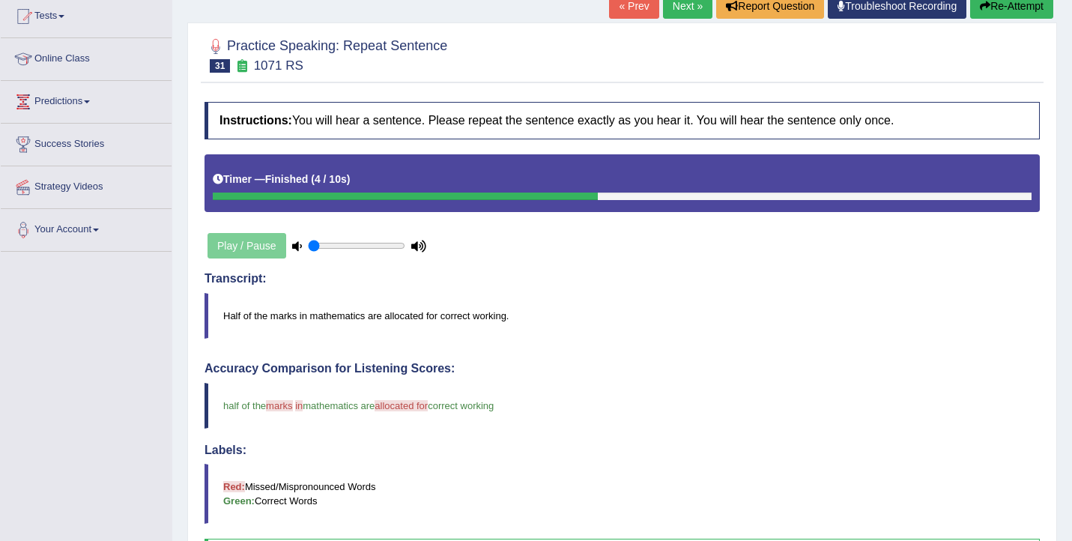
click at [676, 4] on link "Next »" at bounding box center [687, 5] width 49 height 25
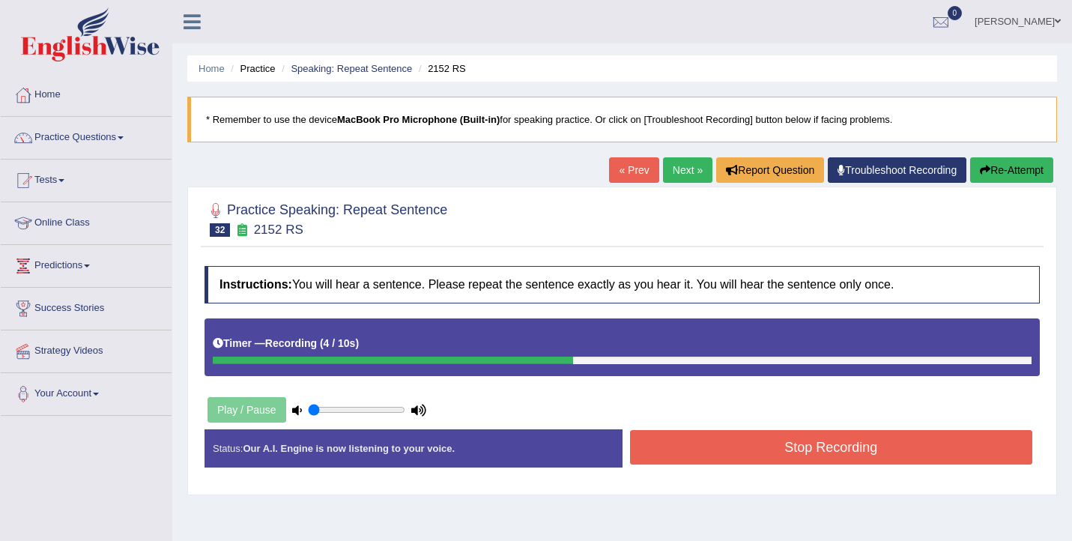
click at [749, 450] on button "Stop Recording" at bounding box center [831, 447] width 403 height 34
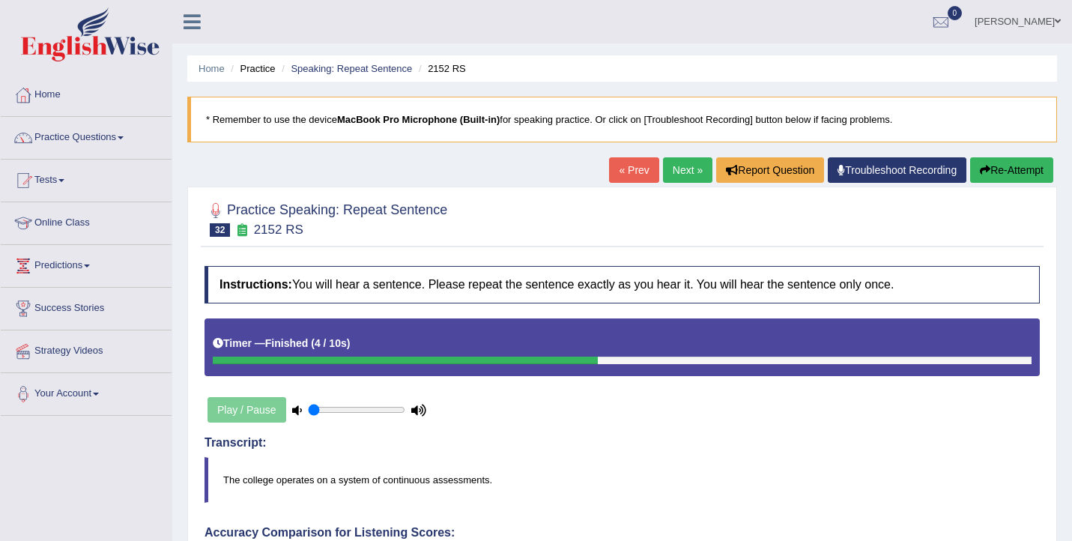
click at [674, 173] on link "Next »" at bounding box center [687, 169] width 49 height 25
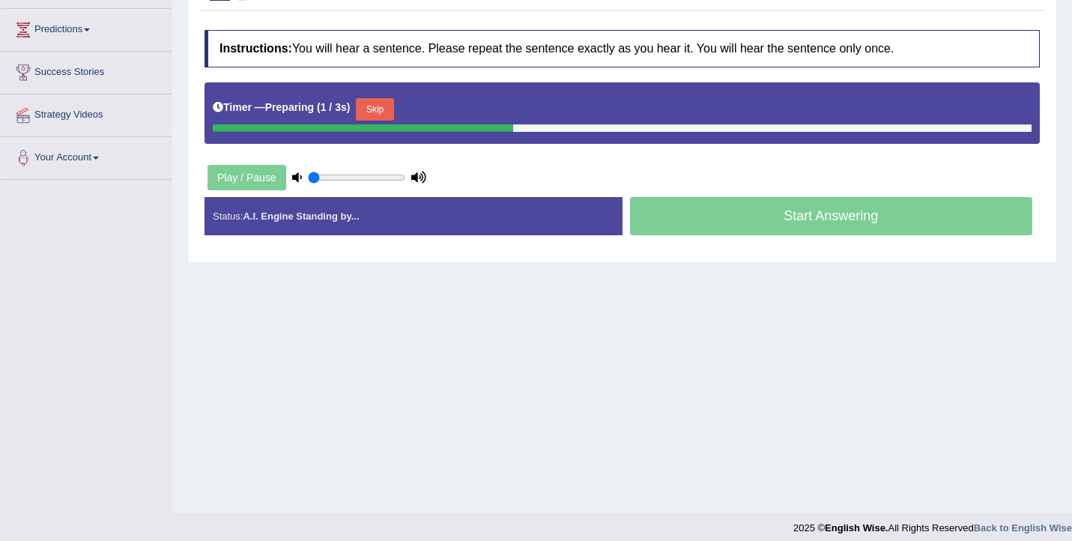
scroll to position [246, 0]
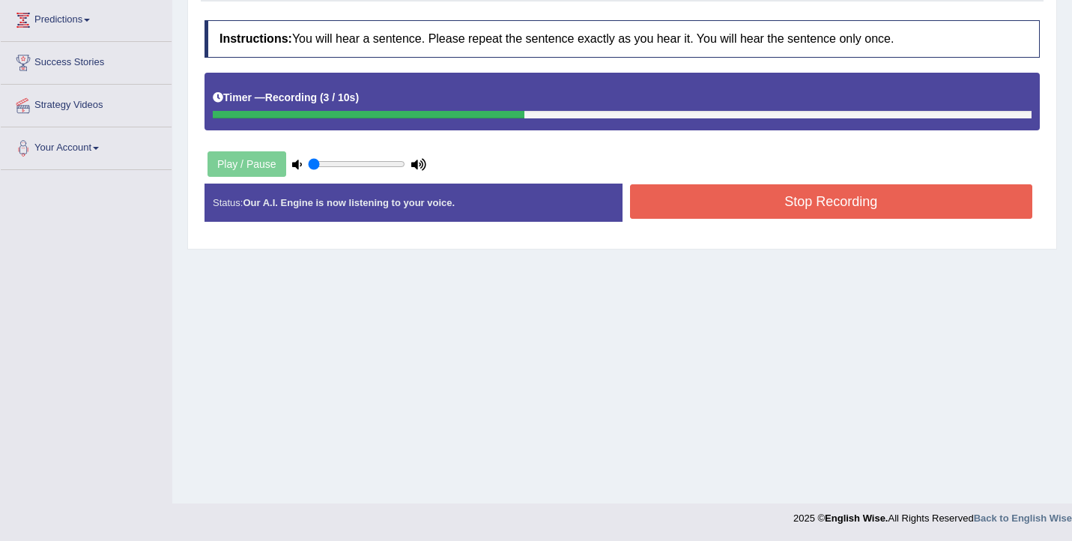
click at [784, 190] on button "Stop Recording" at bounding box center [831, 201] width 403 height 34
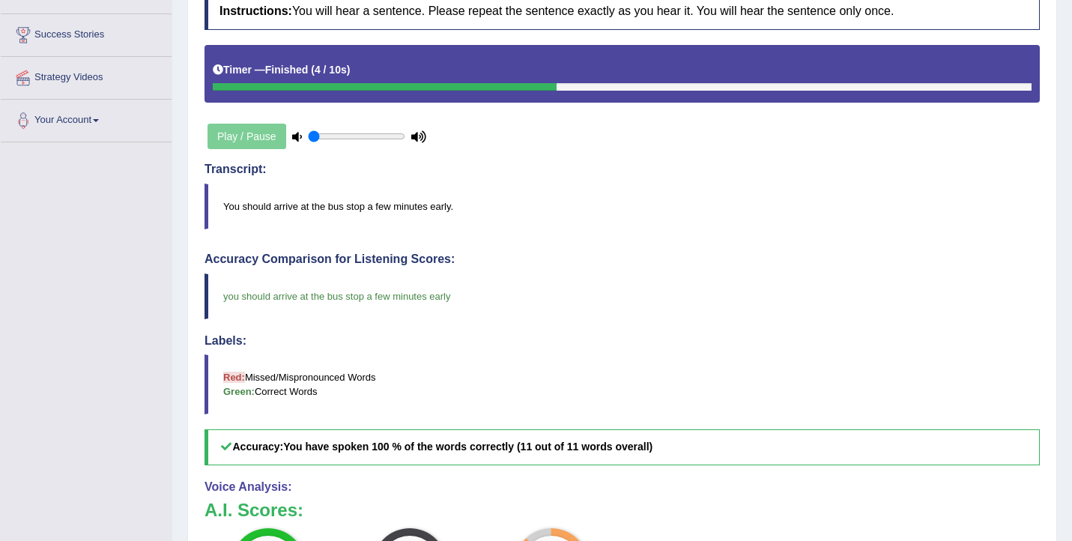
scroll to position [0, 0]
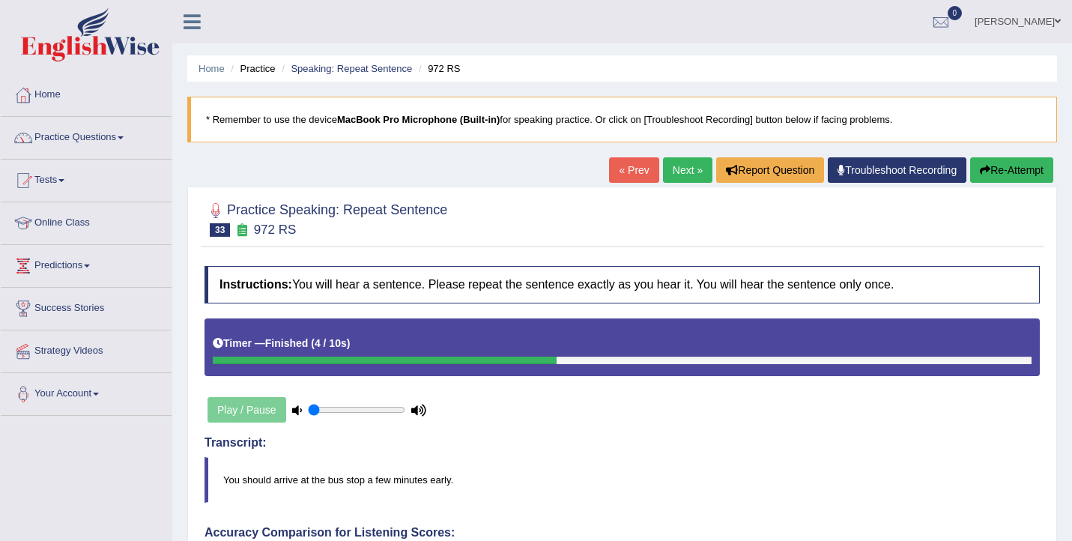
click at [673, 181] on link "Next »" at bounding box center [687, 169] width 49 height 25
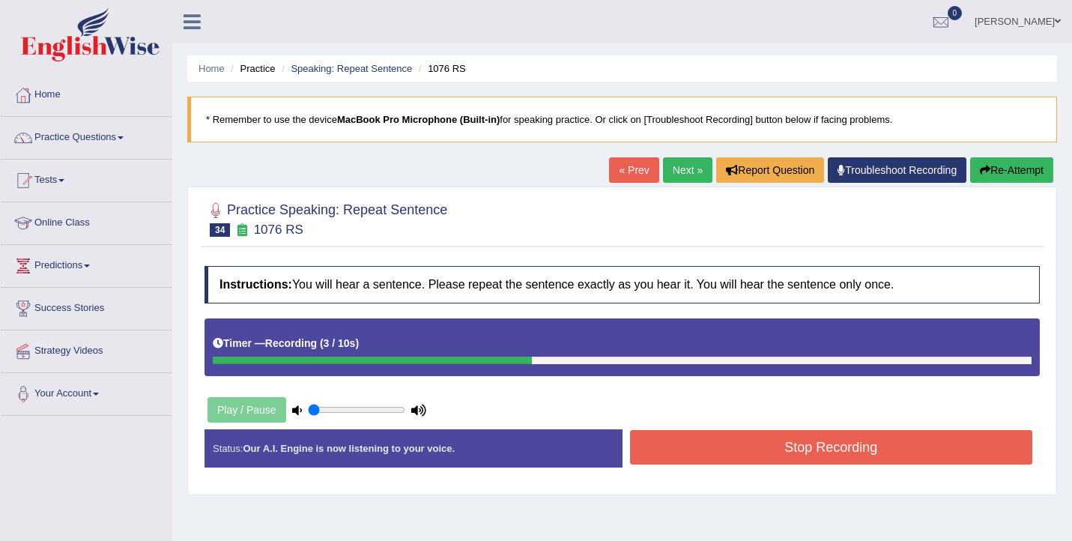
click at [722, 455] on button "Stop Recording" at bounding box center [831, 447] width 403 height 34
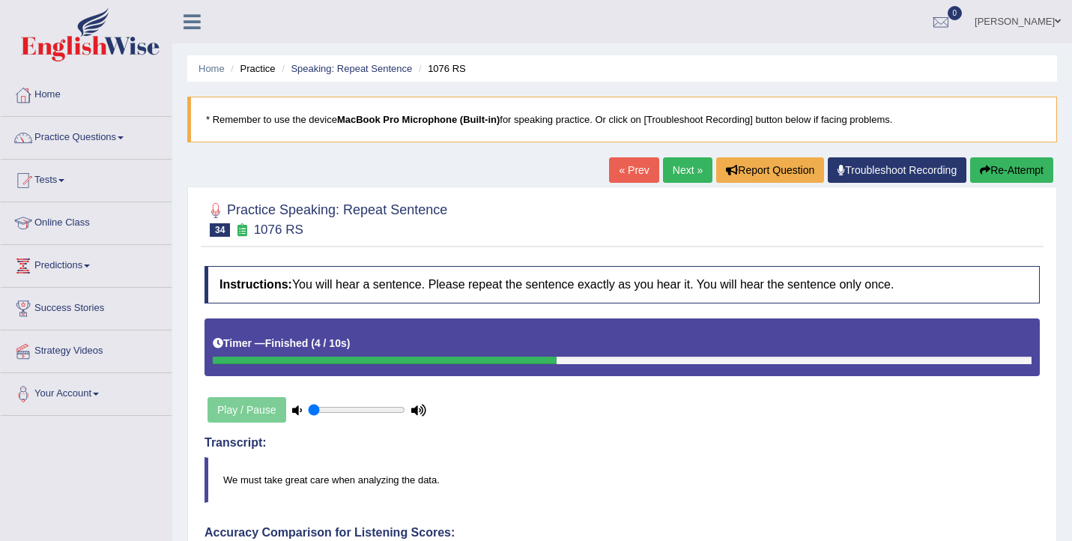
click at [677, 173] on link "Next »" at bounding box center [687, 169] width 49 height 25
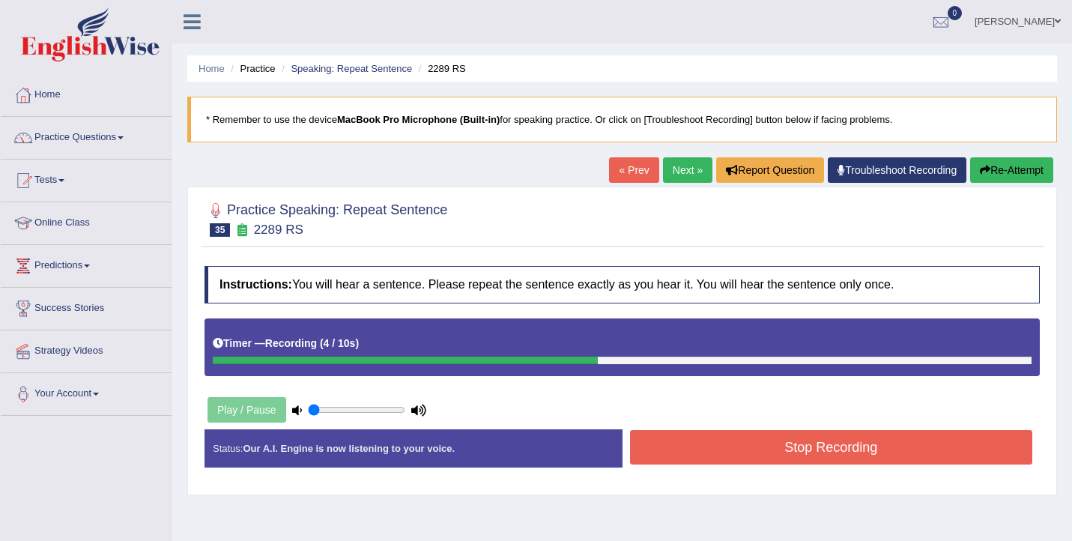
click at [725, 440] on button "Stop Recording" at bounding box center [831, 447] width 403 height 34
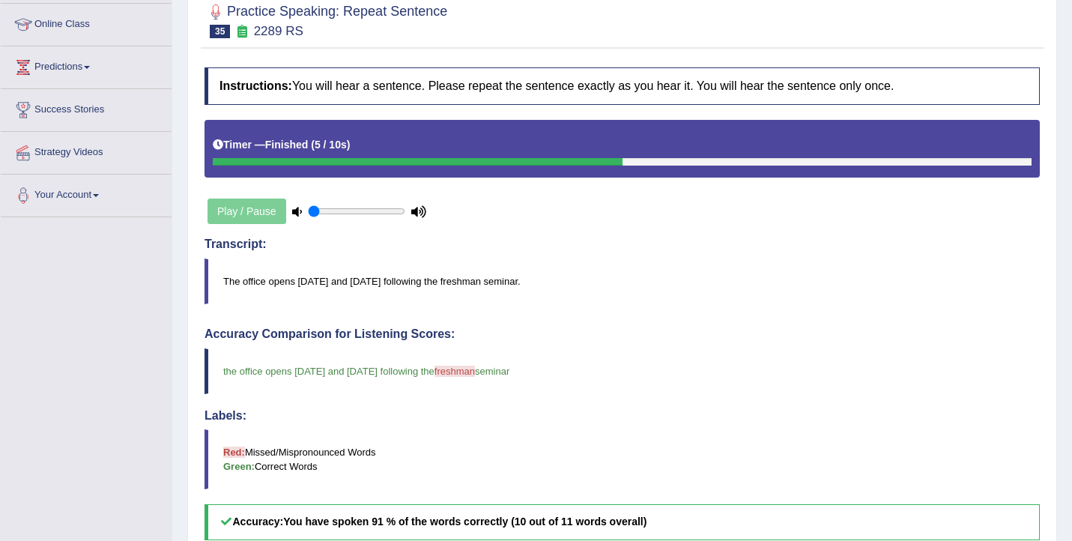
scroll to position [52, 0]
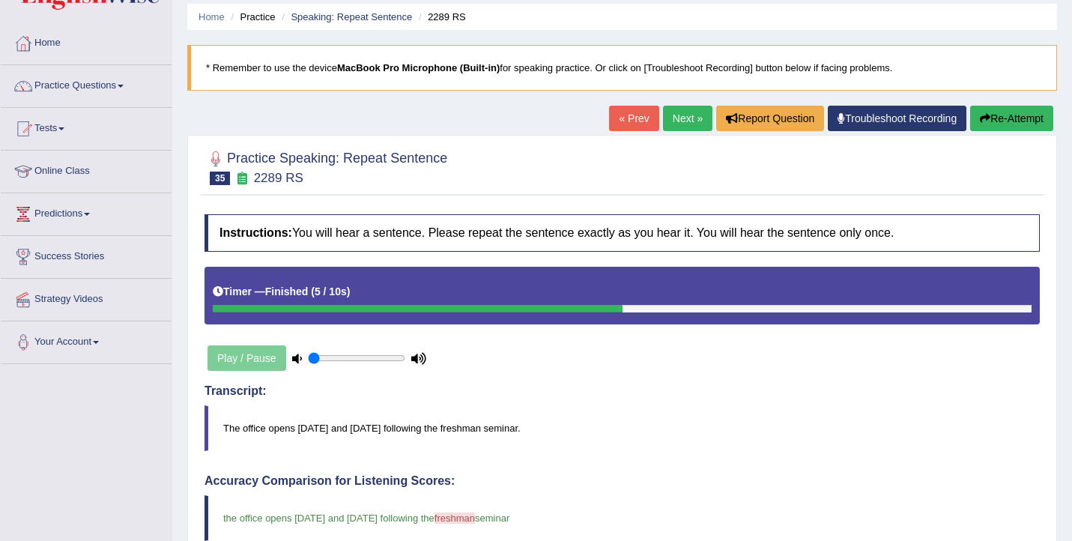
click at [676, 116] on link "Next »" at bounding box center [687, 118] width 49 height 25
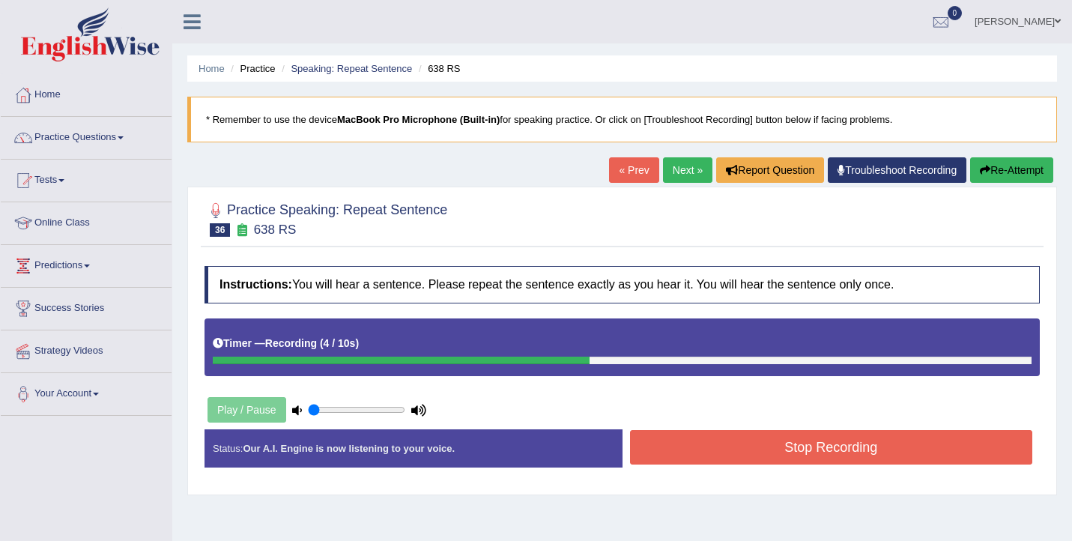
click at [720, 452] on button "Stop Recording" at bounding box center [831, 447] width 403 height 34
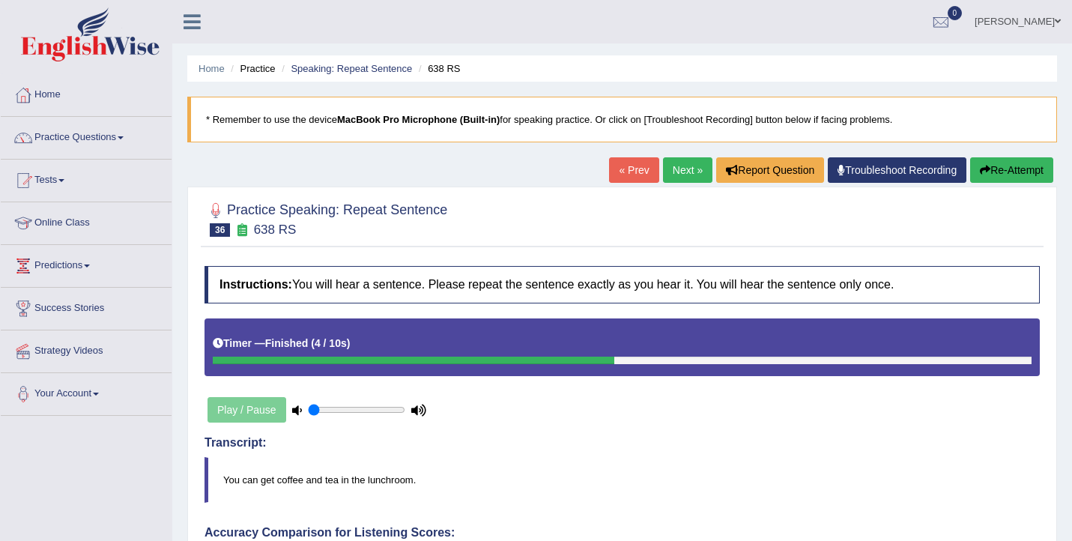
click at [684, 169] on link "Next »" at bounding box center [687, 169] width 49 height 25
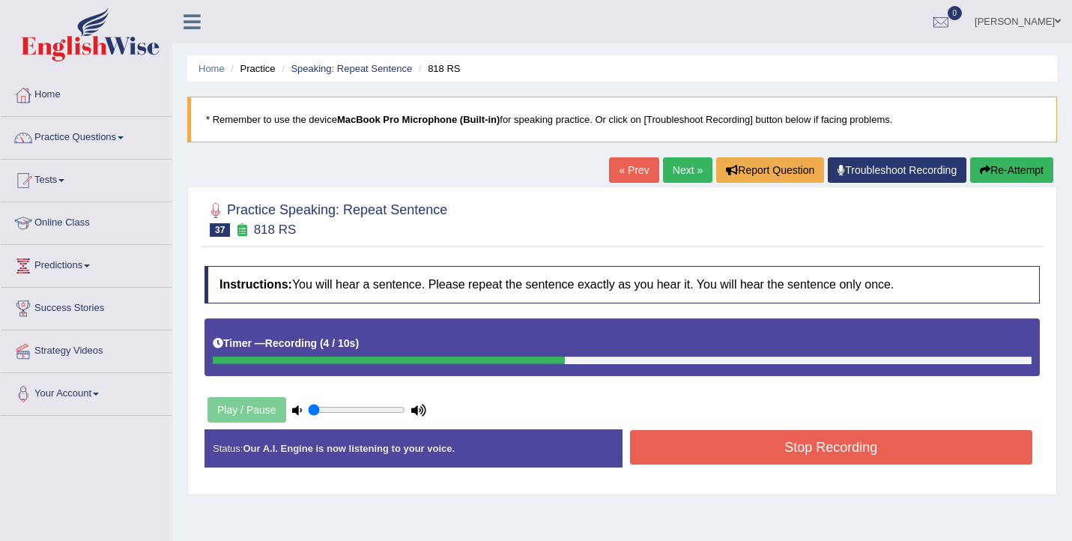
click at [930, 450] on button "Stop Recording" at bounding box center [831, 447] width 403 height 34
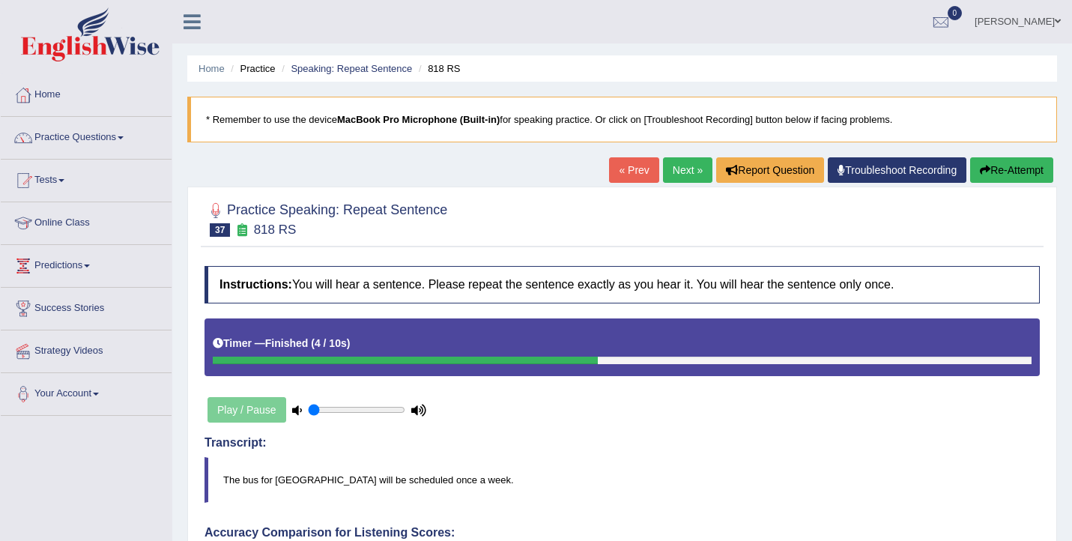
click at [679, 169] on link "Next »" at bounding box center [687, 169] width 49 height 25
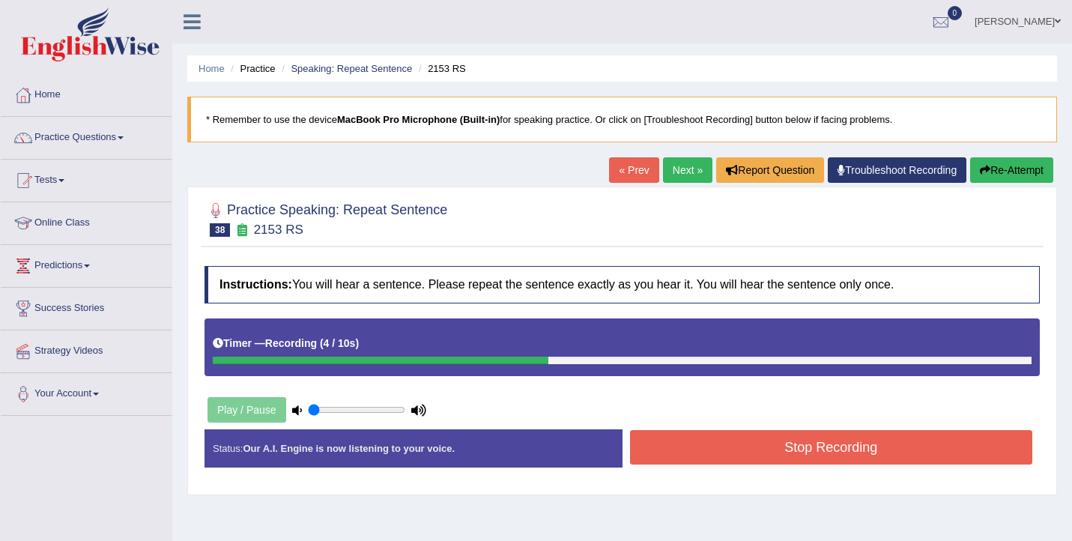
click at [707, 438] on button "Stop Recording" at bounding box center [831, 447] width 403 height 34
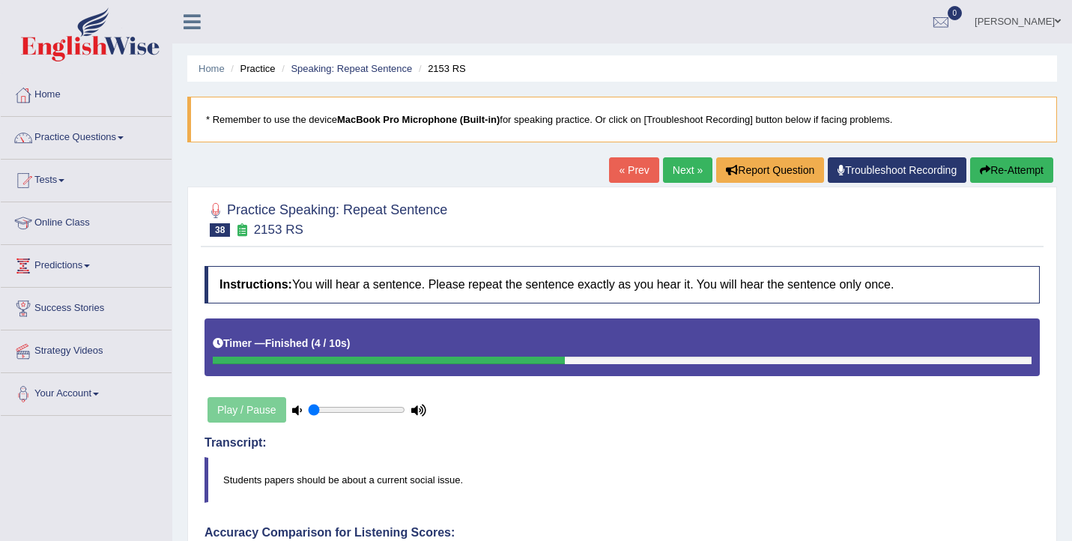
click at [680, 167] on link "Next »" at bounding box center [687, 169] width 49 height 25
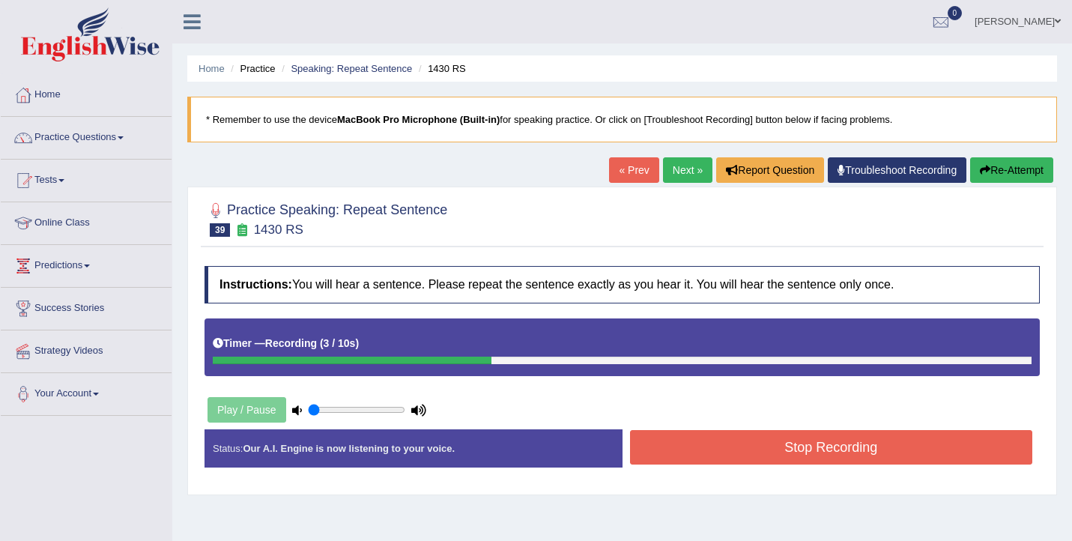
click at [707, 460] on button "Stop Recording" at bounding box center [831, 447] width 403 height 34
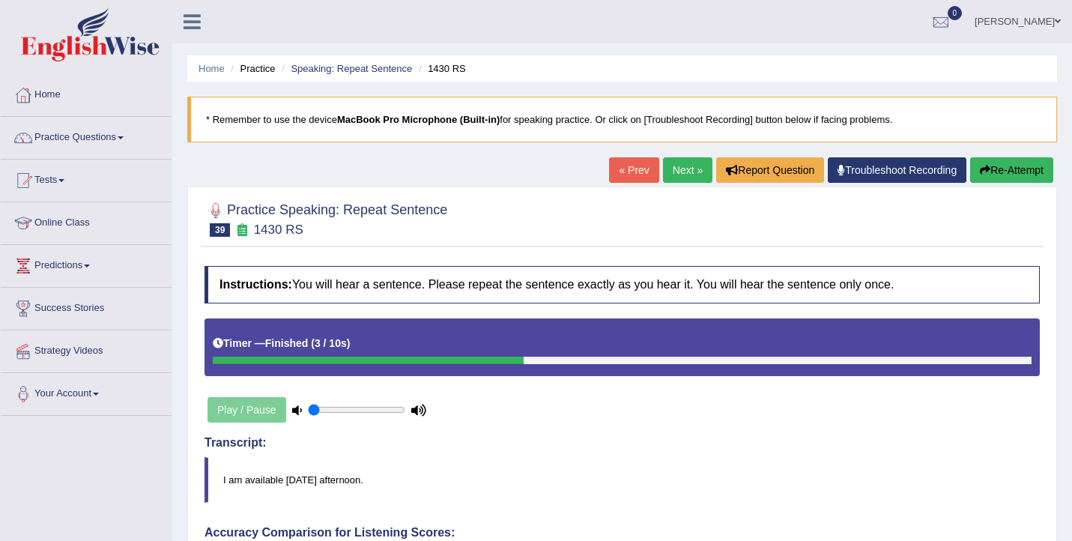
click at [665, 172] on link "Next »" at bounding box center [687, 169] width 49 height 25
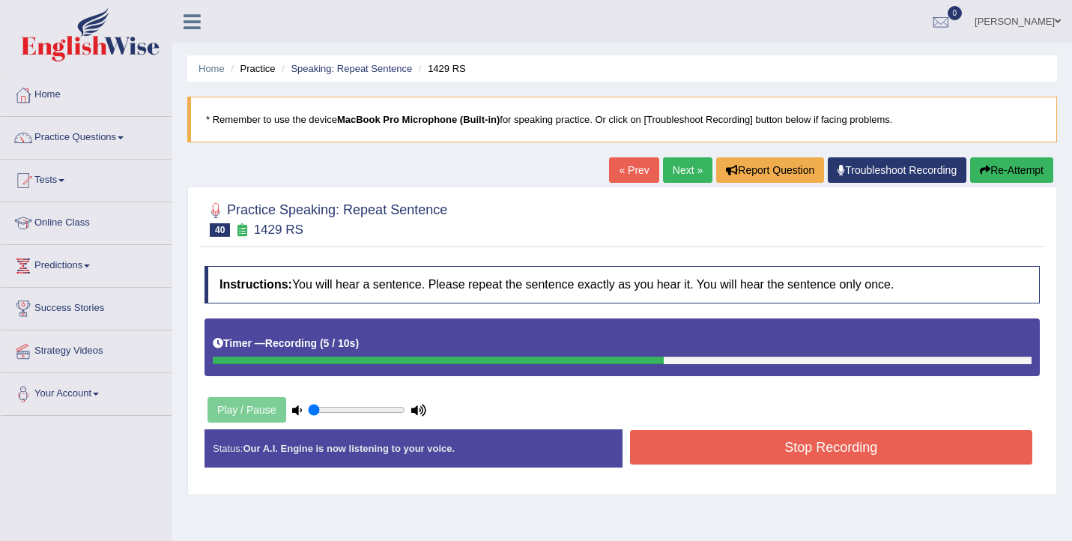
click at [769, 451] on button "Stop Recording" at bounding box center [831, 447] width 403 height 34
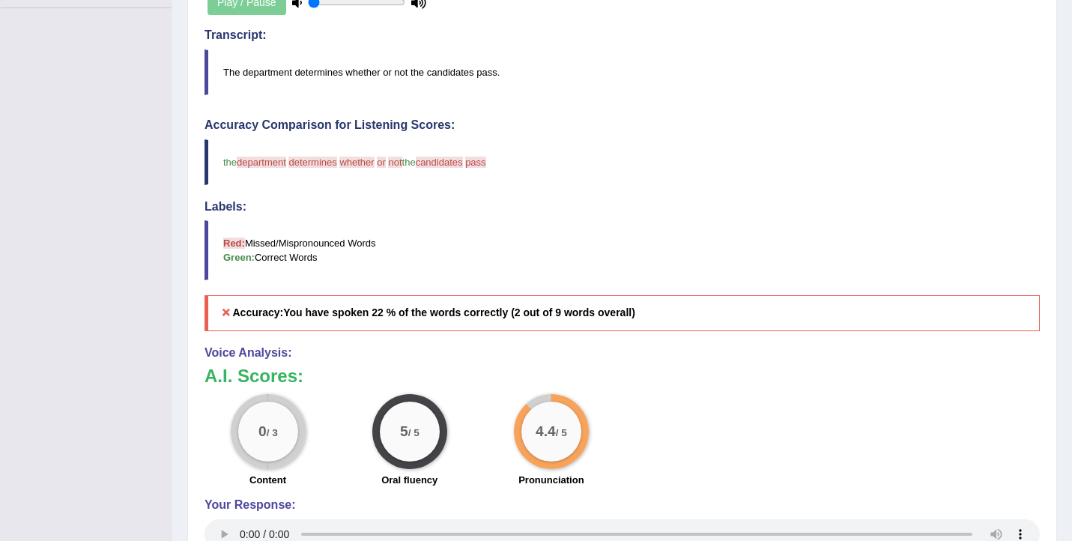
scroll to position [154, 0]
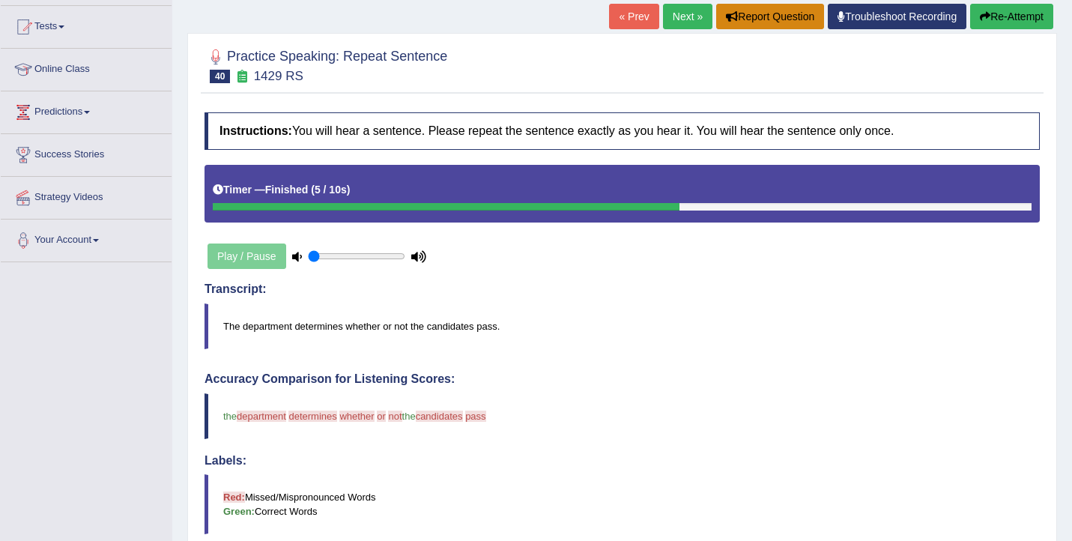
click at [716, 19] on button "Report Question" at bounding box center [770, 16] width 108 height 25
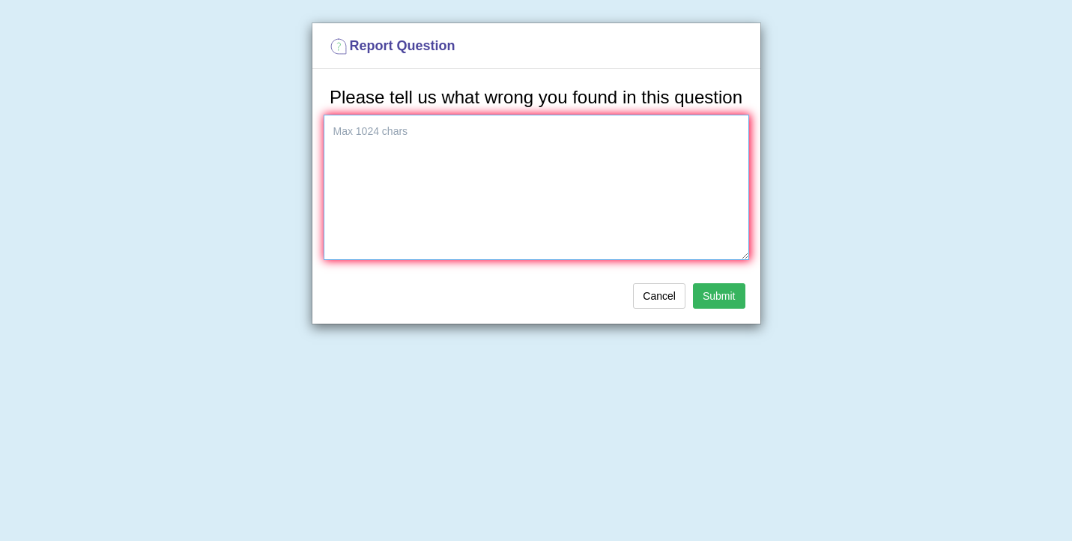
click at [432, 172] on textarea at bounding box center [537, 187] width 426 height 145
click at [642, 309] on button "Cancel" at bounding box center [659, 295] width 52 height 25
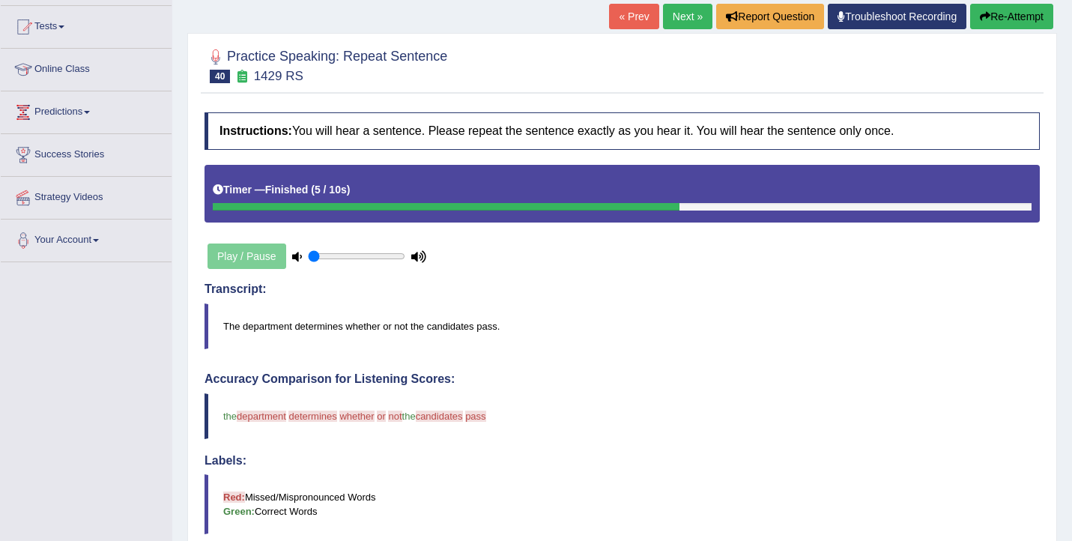
click at [881, 19] on link "Troubleshoot Recording" at bounding box center [897, 16] width 139 height 25
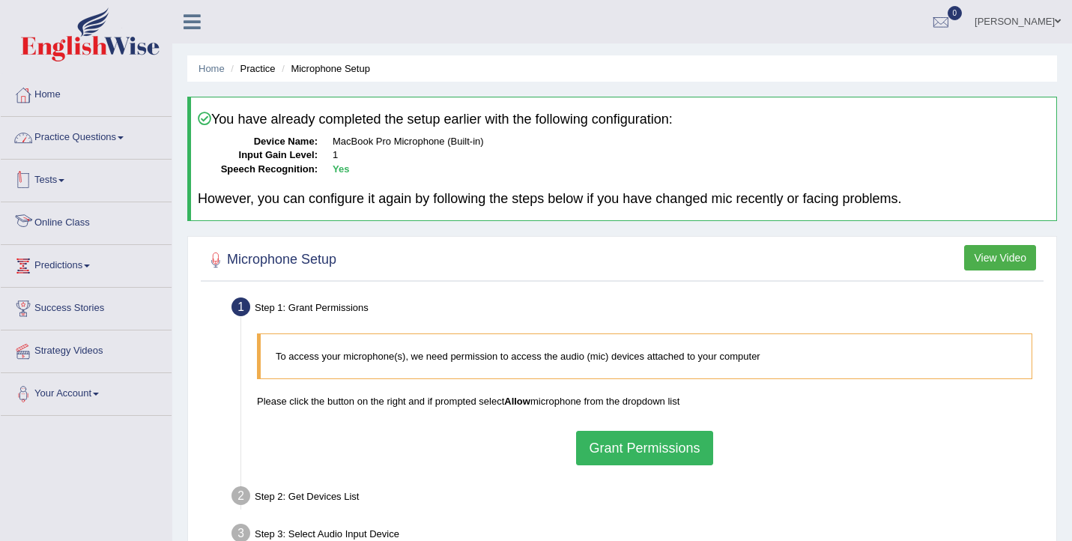
click at [111, 132] on link "Practice Questions" at bounding box center [86, 135] width 171 height 37
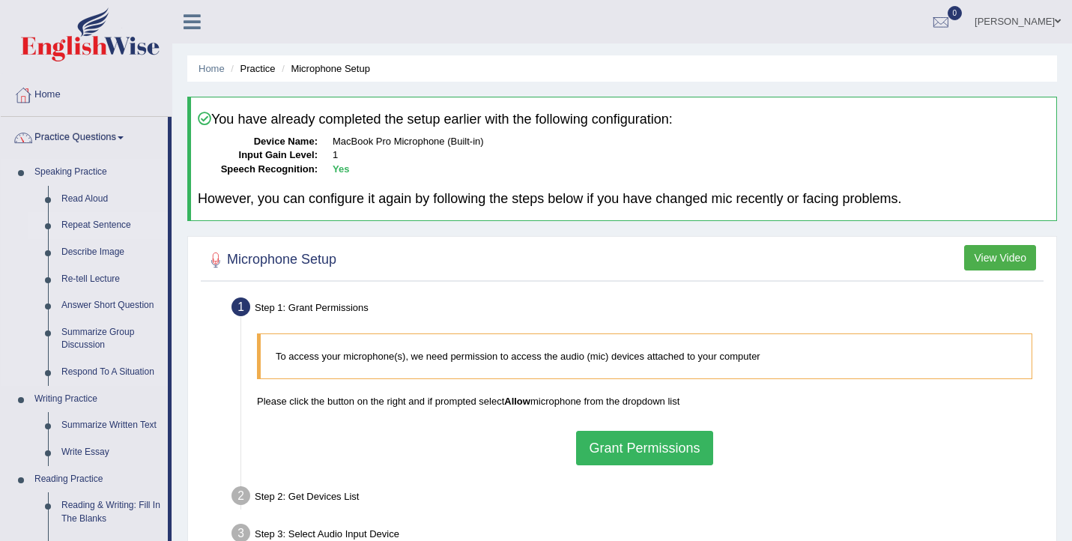
click at [82, 224] on link "Repeat Sentence" at bounding box center [111, 225] width 113 height 27
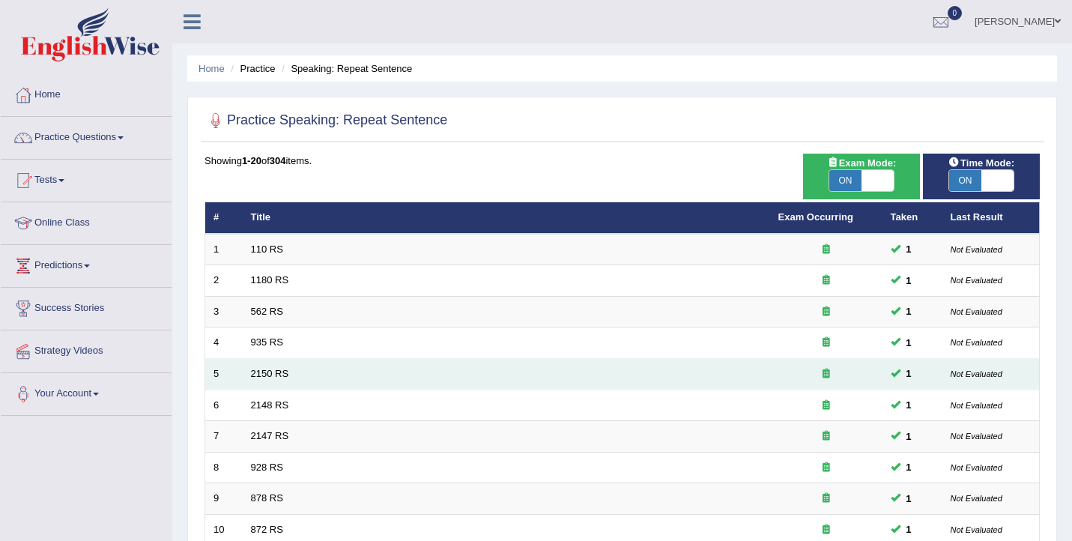
scroll to position [451, 0]
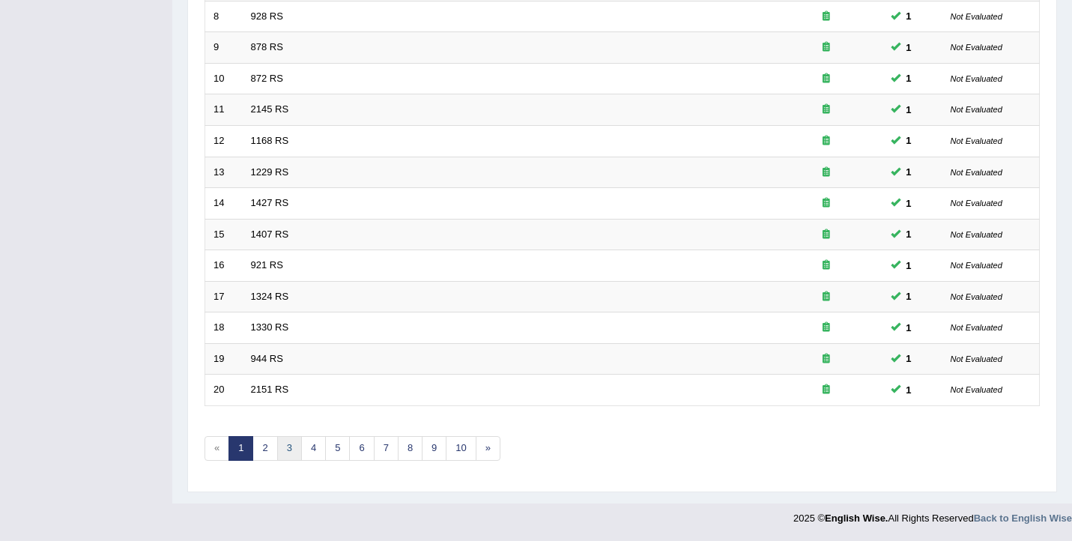
click at [289, 452] on link "3" at bounding box center [289, 448] width 25 height 25
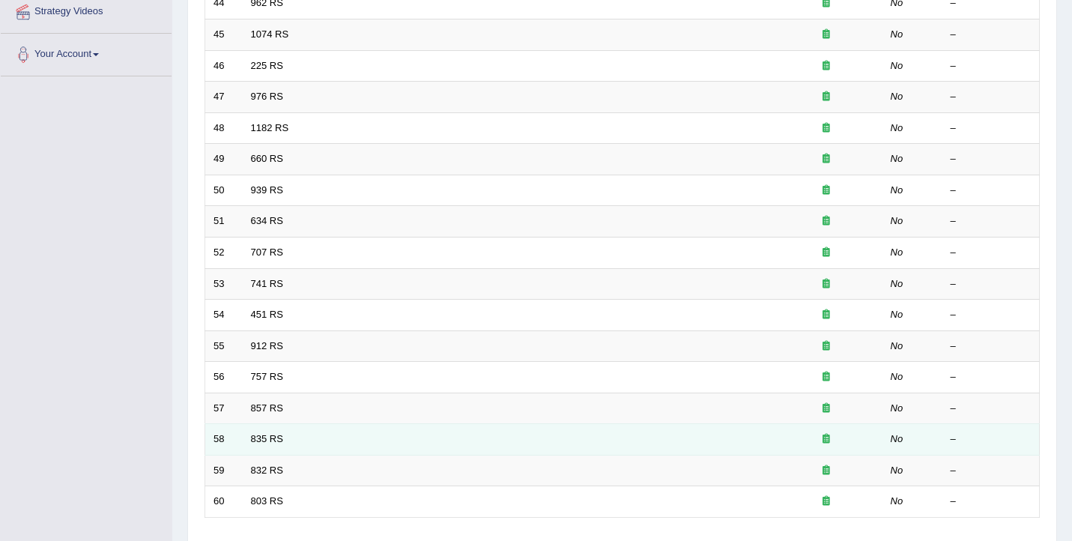
scroll to position [451, 0]
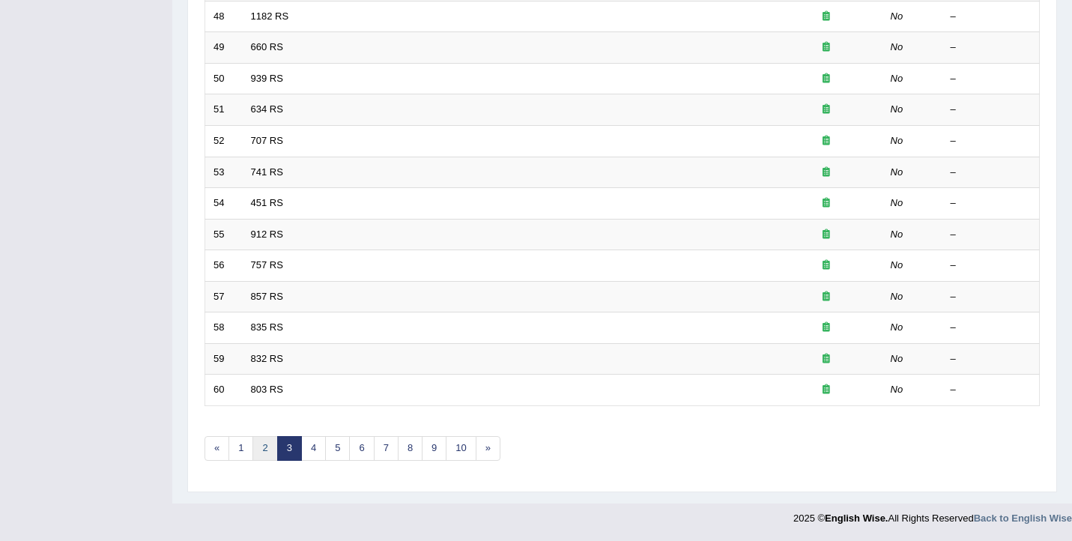
click at [264, 449] on link "2" at bounding box center [265, 448] width 25 height 25
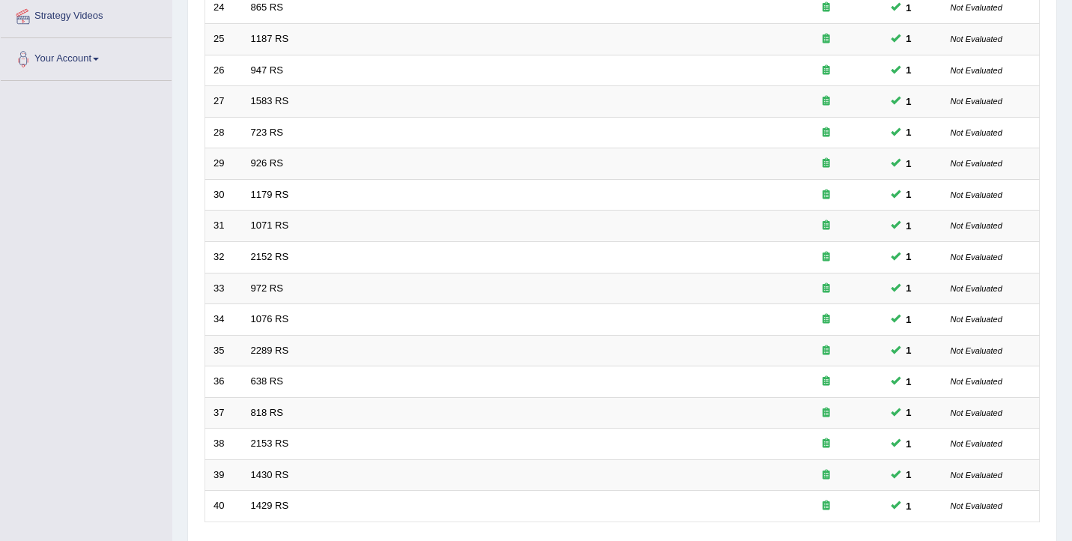
scroll to position [451, 0]
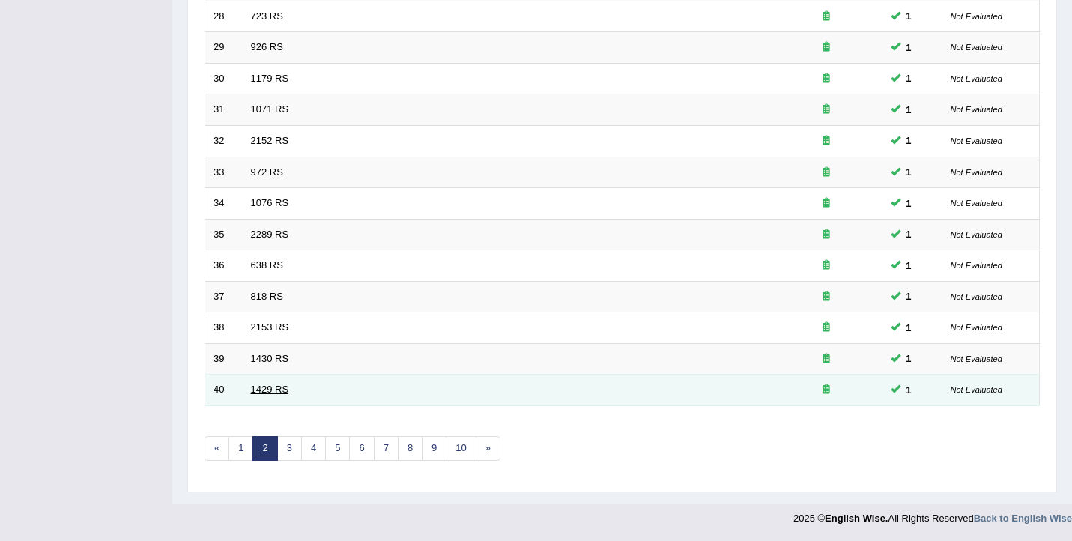
click at [276, 391] on link "1429 RS" at bounding box center [270, 389] width 38 height 11
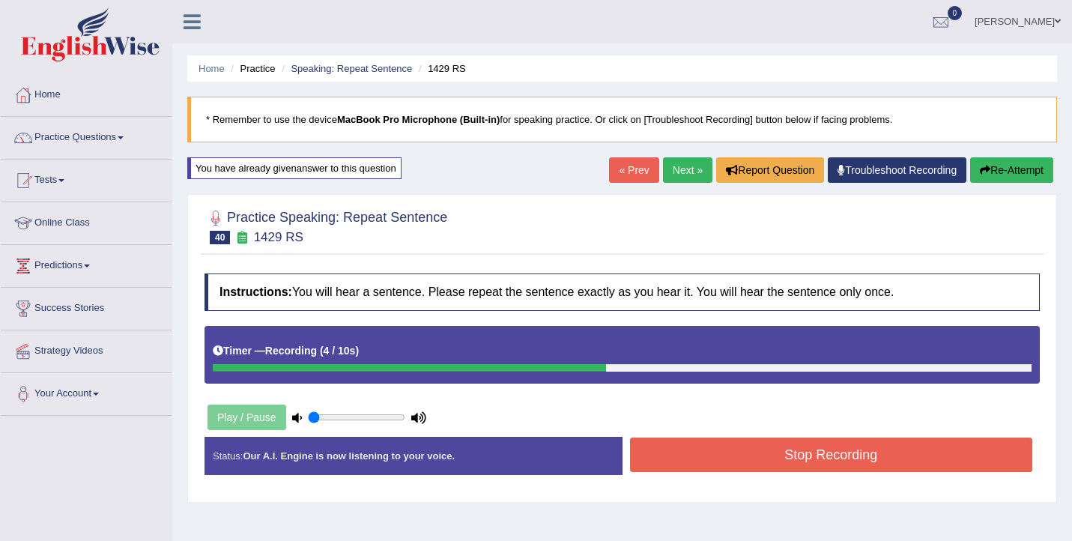
click at [742, 450] on button "Stop Recording" at bounding box center [831, 455] width 403 height 34
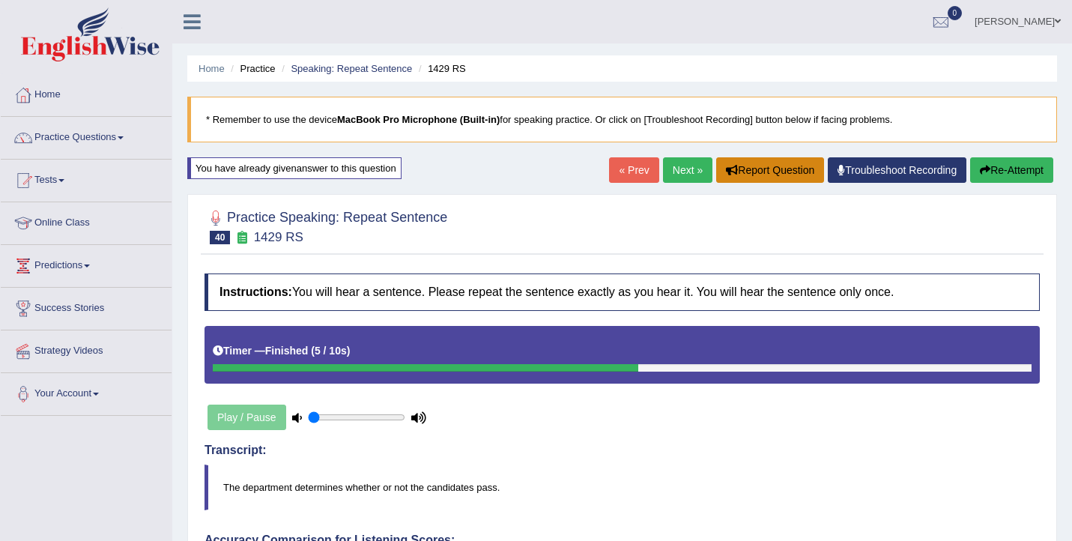
click at [740, 177] on button "Report Question" at bounding box center [770, 169] width 108 height 25
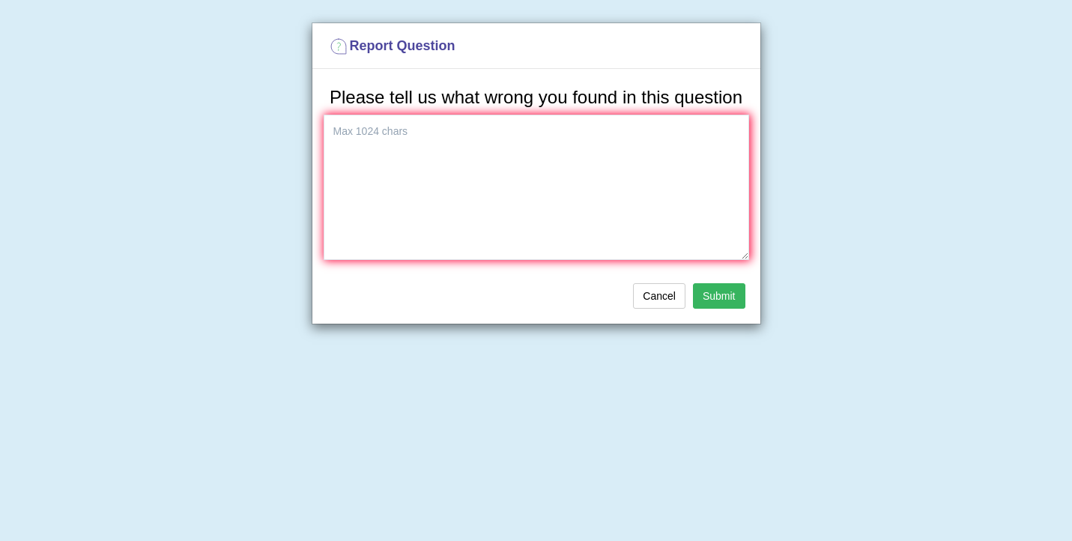
click at [693, 283] on button "Submit" at bounding box center [719, 295] width 52 height 25
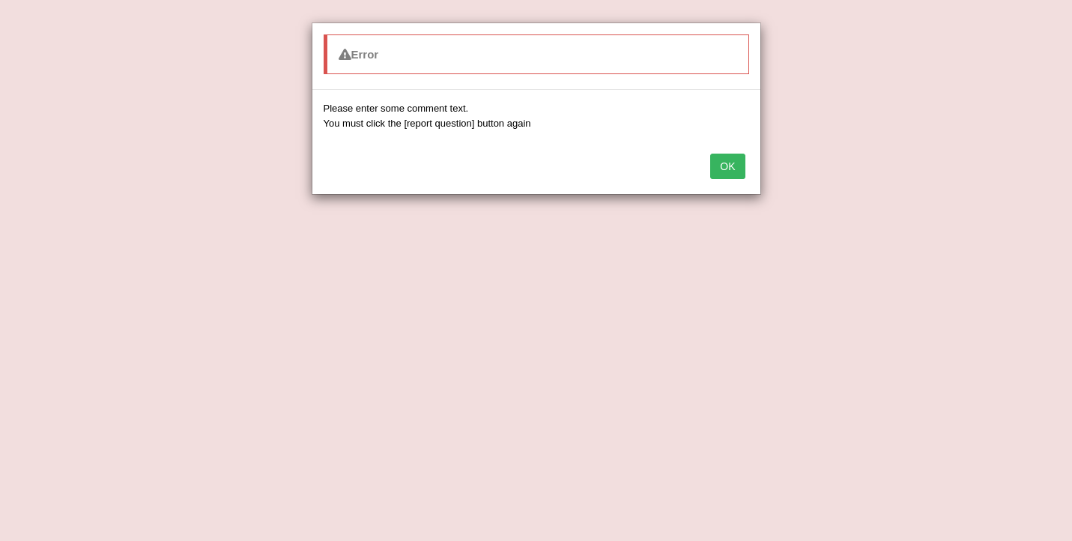
click at [734, 163] on button "OK" at bounding box center [727, 166] width 34 height 25
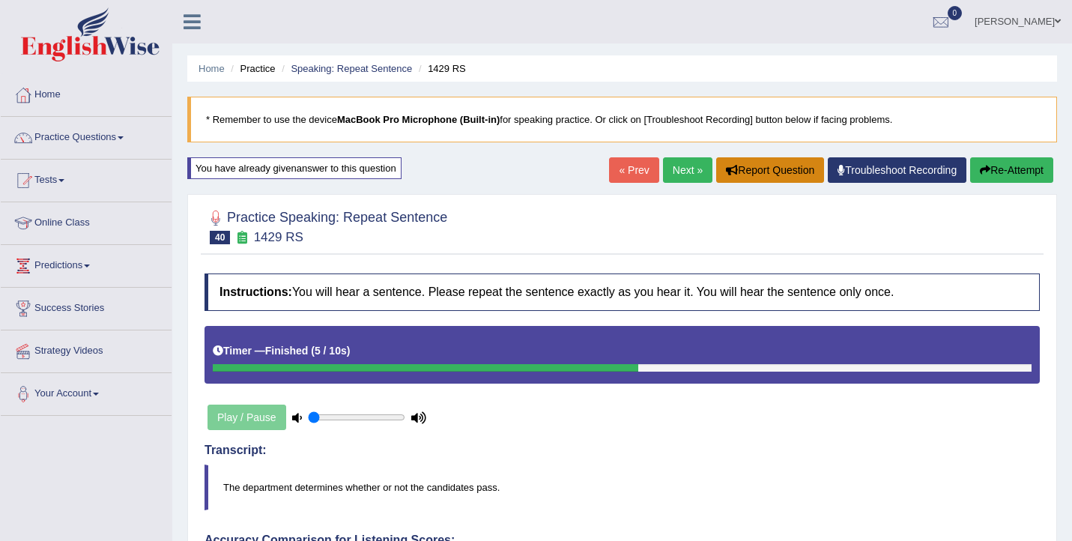
click at [761, 175] on button "Report Question" at bounding box center [770, 169] width 108 height 25
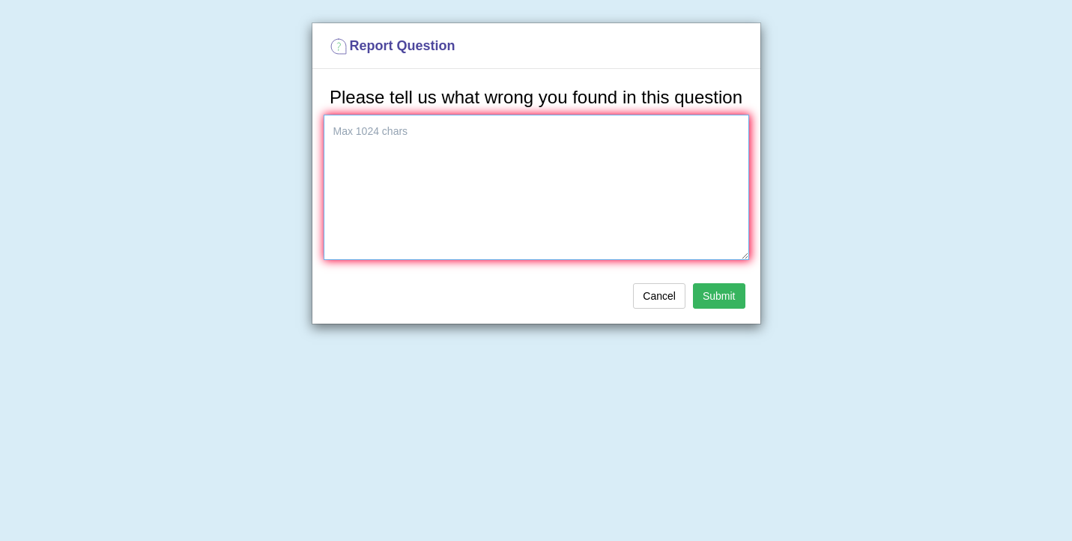
click at [522, 199] on textarea at bounding box center [537, 187] width 426 height 145
type textarea "The audio is different to the translation."
click at [730, 309] on button "Submit" at bounding box center [719, 295] width 52 height 25
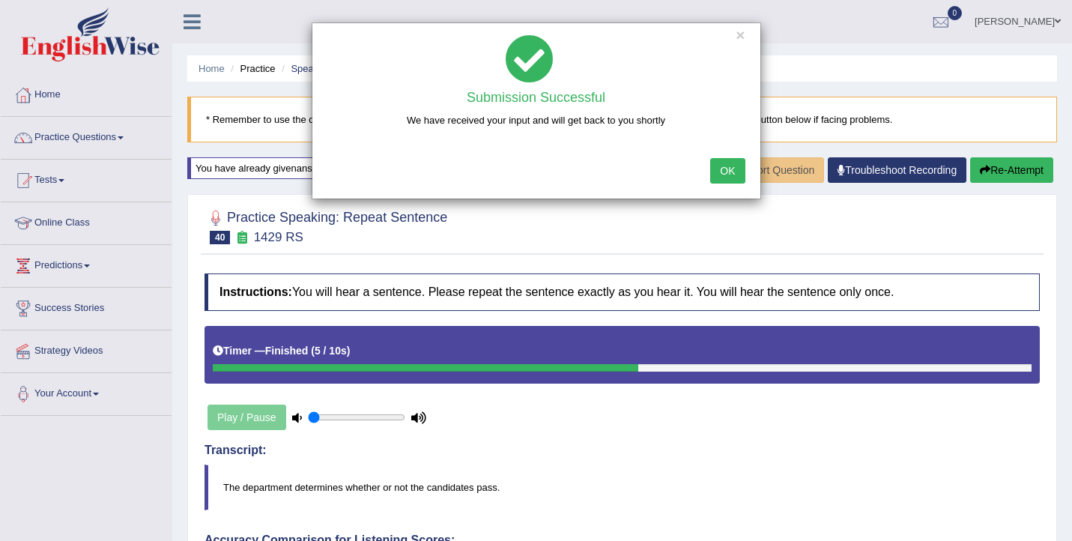
click at [731, 165] on button "OK" at bounding box center [727, 170] width 34 height 25
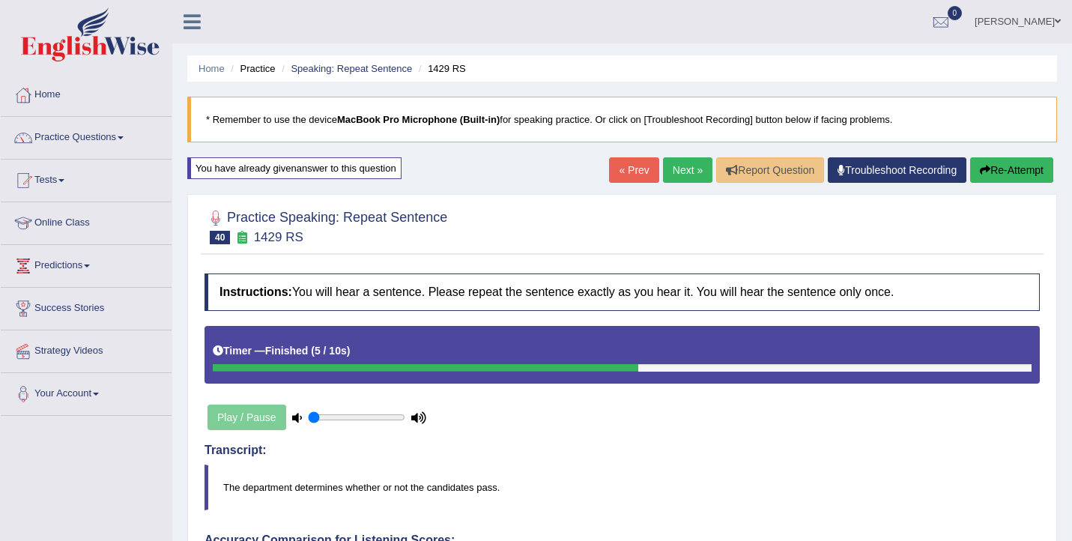
click at [678, 166] on link "Next »" at bounding box center [687, 169] width 49 height 25
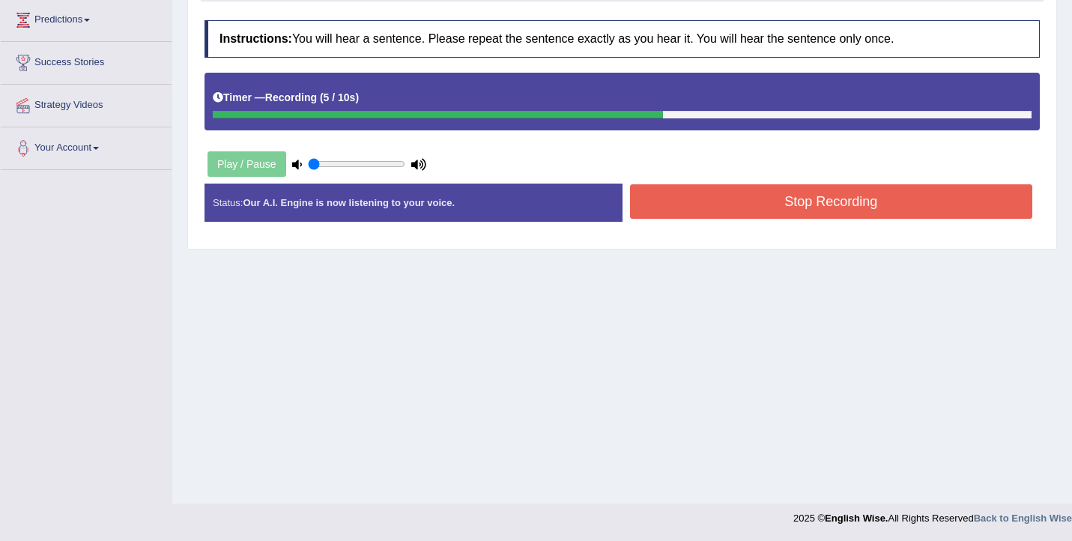
click at [752, 198] on button "Stop Recording" at bounding box center [831, 201] width 403 height 34
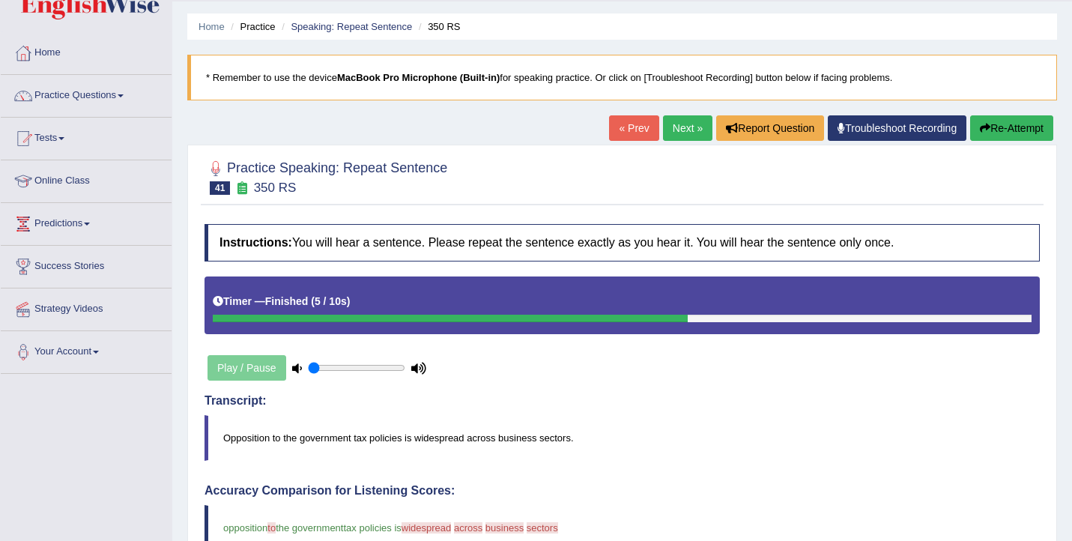
scroll to position [26, 0]
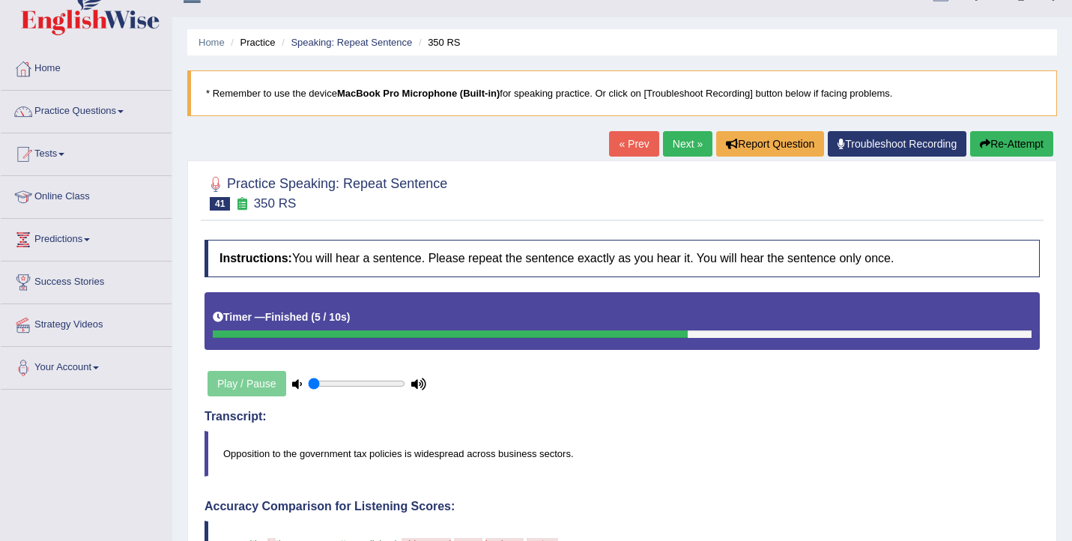
click at [674, 140] on link "Next »" at bounding box center [687, 143] width 49 height 25
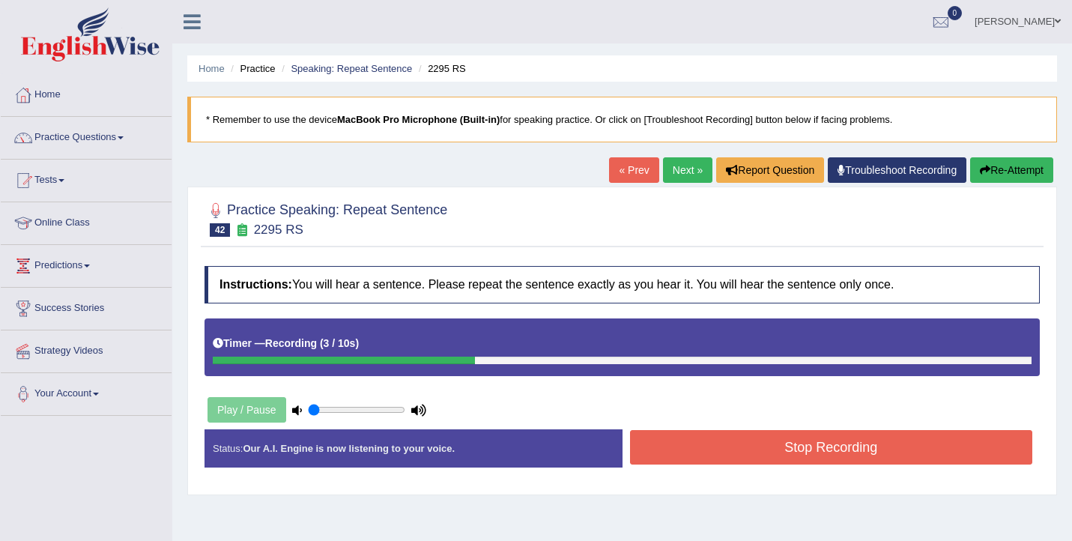
click at [770, 455] on button "Stop Recording" at bounding box center [831, 447] width 403 height 34
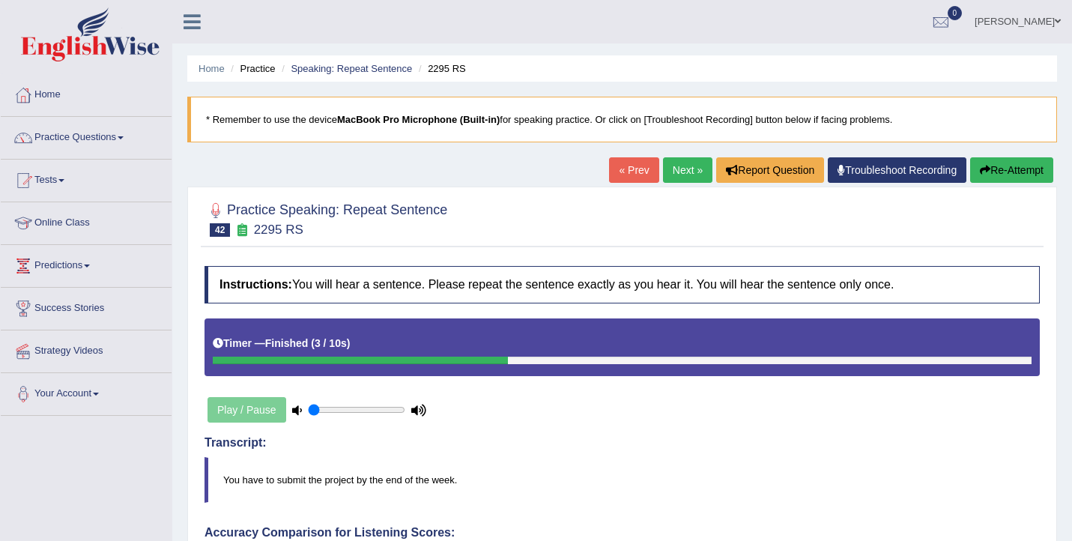
click at [666, 176] on link "Next »" at bounding box center [687, 169] width 49 height 25
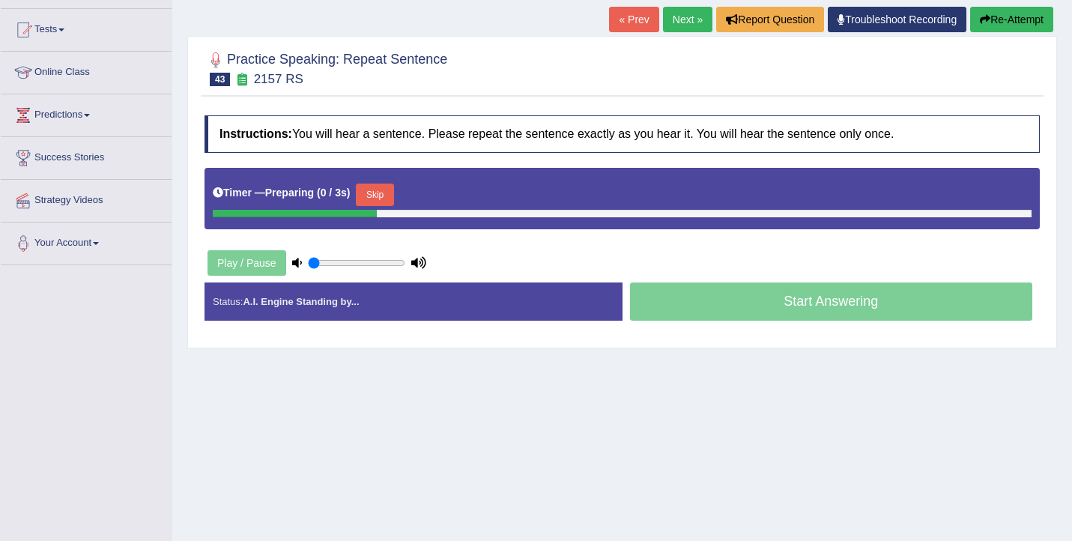
scroll to position [246, 0]
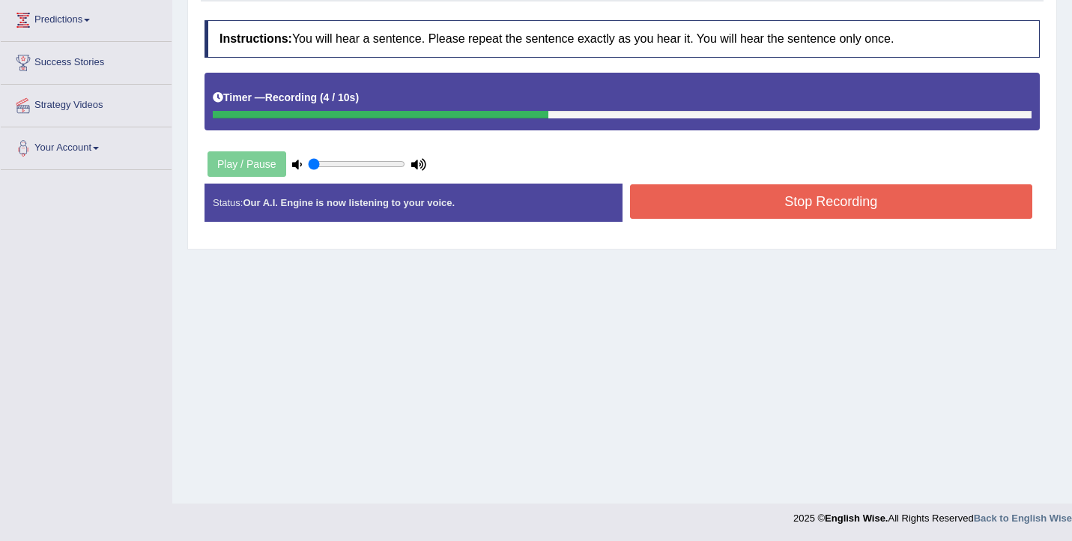
click at [736, 212] on button "Stop Recording" at bounding box center [831, 201] width 403 height 34
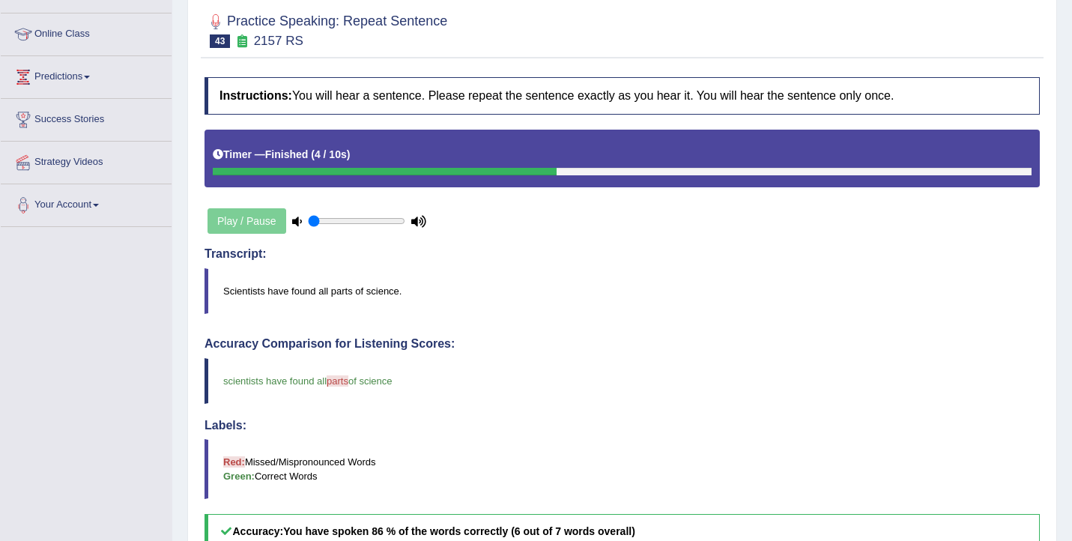
scroll to position [115, 0]
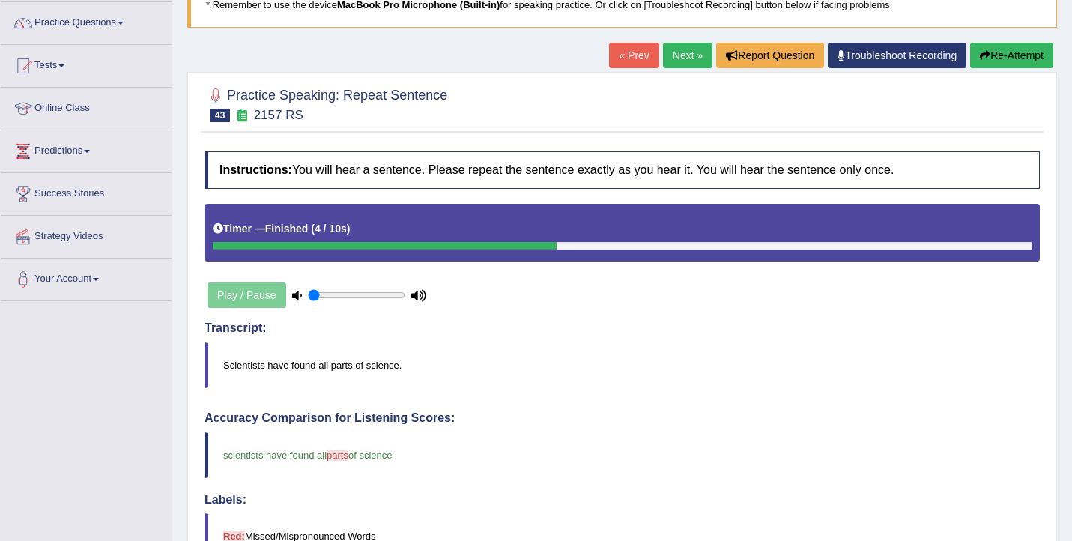
click at [673, 44] on link "Next »" at bounding box center [687, 55] width 49 height 25
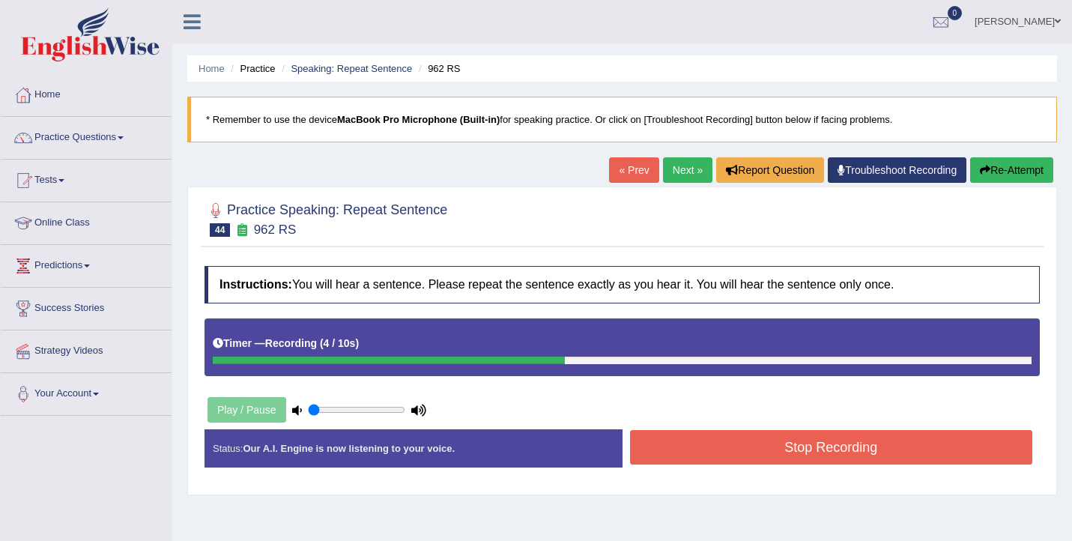
click at [690, 453] on button "Stop Recording" at bounding box center [831, 447] width 403 height 34
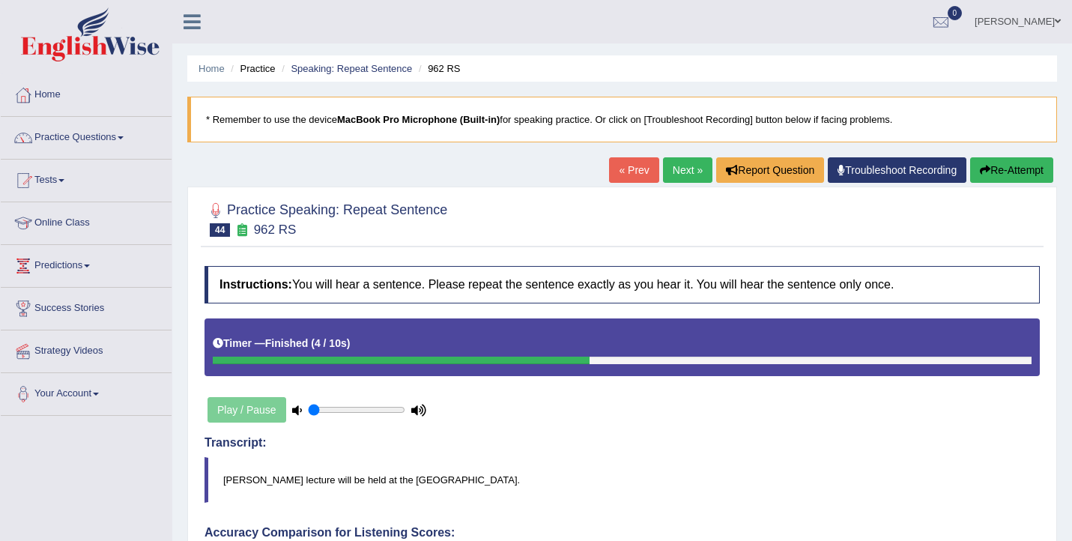
click at [683, 166] on link "Next »" at bounding box center [687, 169] width 49 height 25
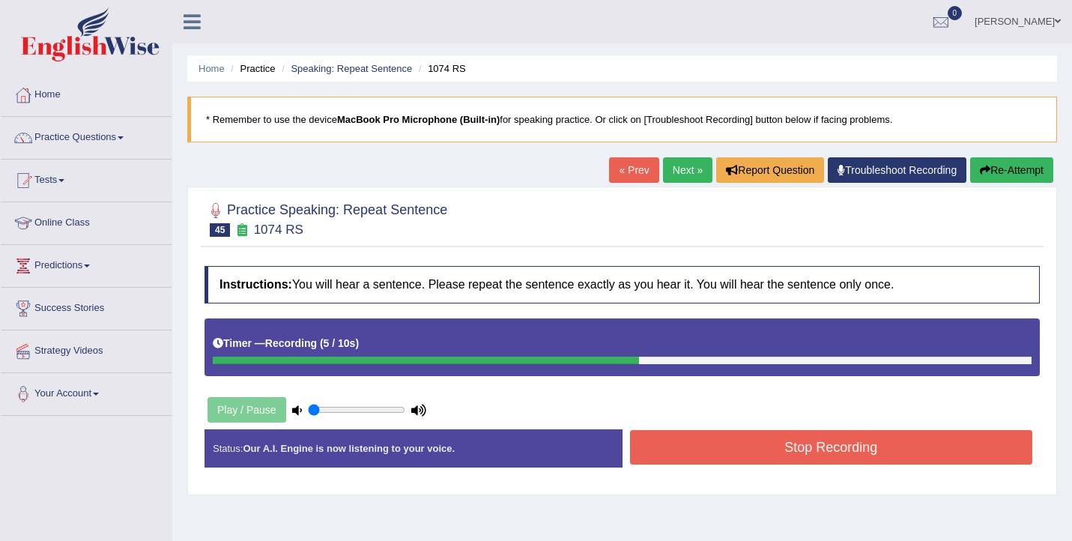
click at [730, 444] on button "Stop Recording" at bounding box center [831, 447] width 403 height 34
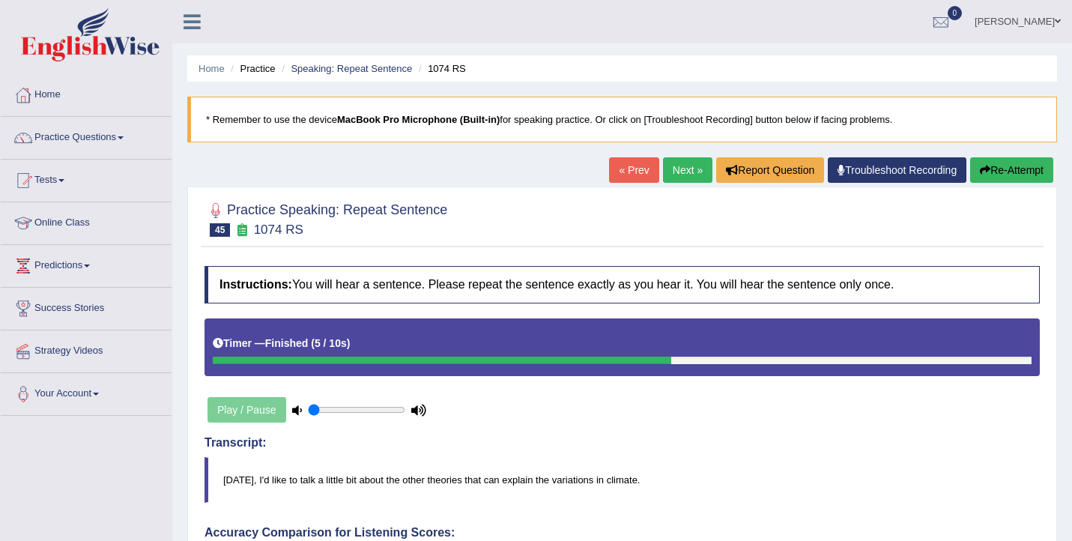
click at [683, 177] on link "Next »" at bounding box center [687, 169] width 49 height 25
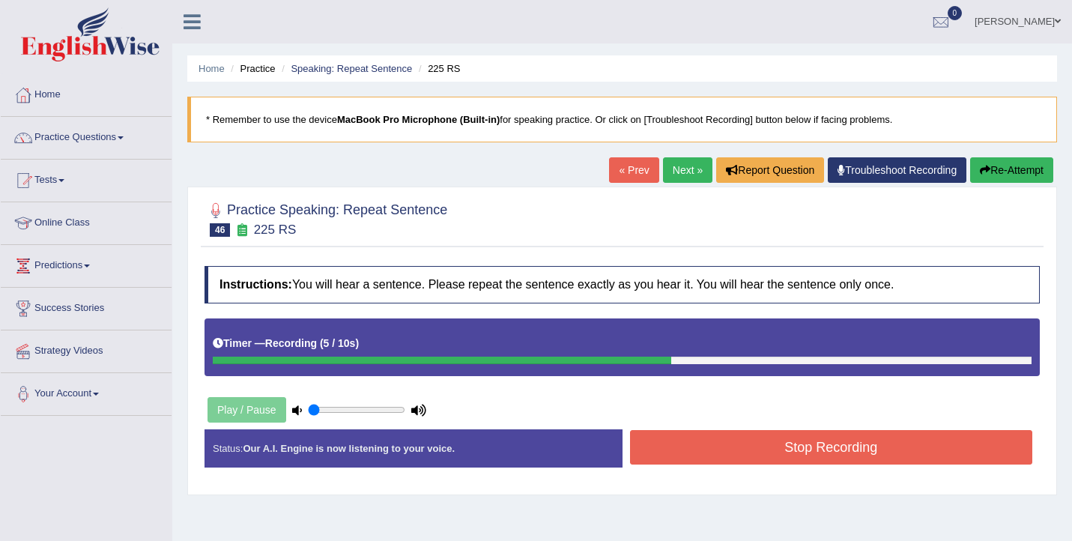
click at [674, 447] on button "Stop Recording" at bounding box center [831, 447] width 403 height 34
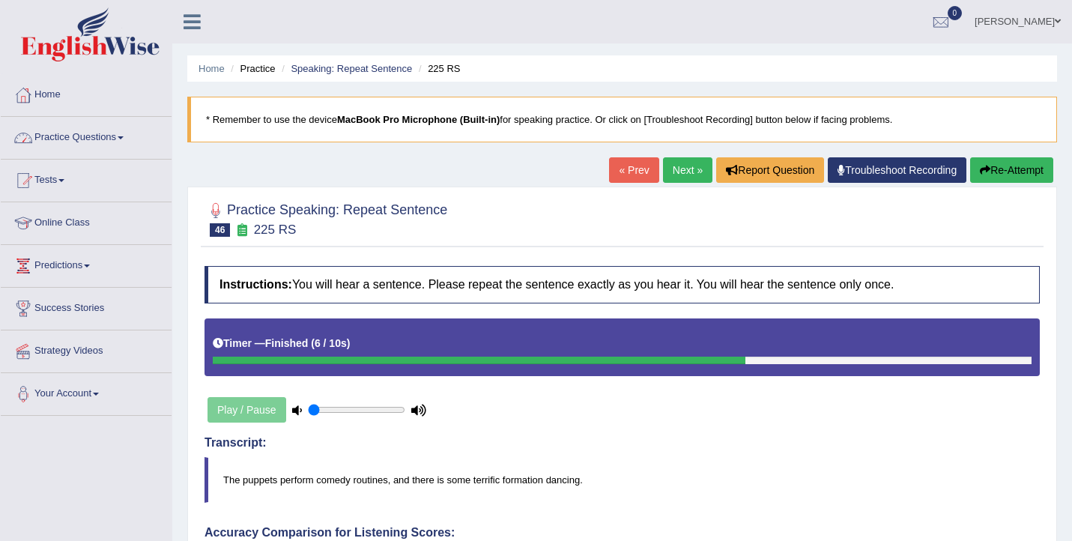
click at [104, 136] on link "Practice Questions" at bounding box center [86, 135] width 171 height 37
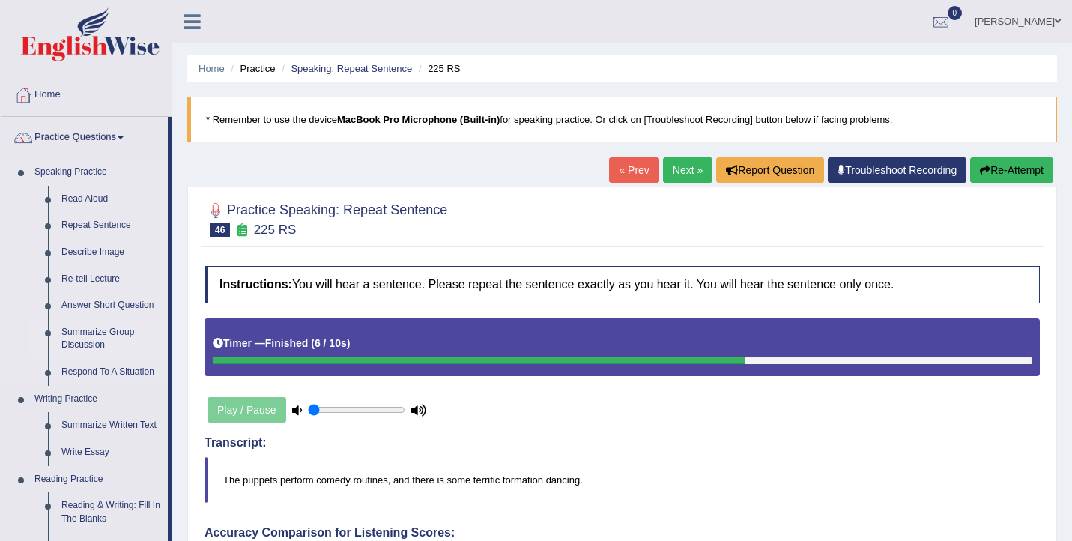
click at [103, 342] on link "Summarize Group Discussion" at bounding box center [111, 339] width 113 height 40
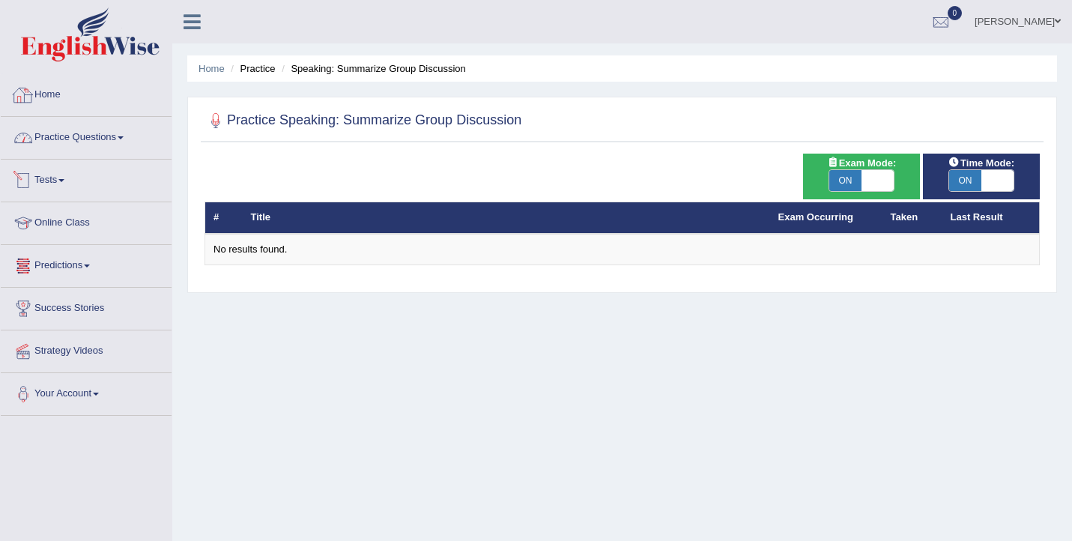
click at [69, 148] on link "Practice Questions" at bounding box center [86, 135] width 171 height 37
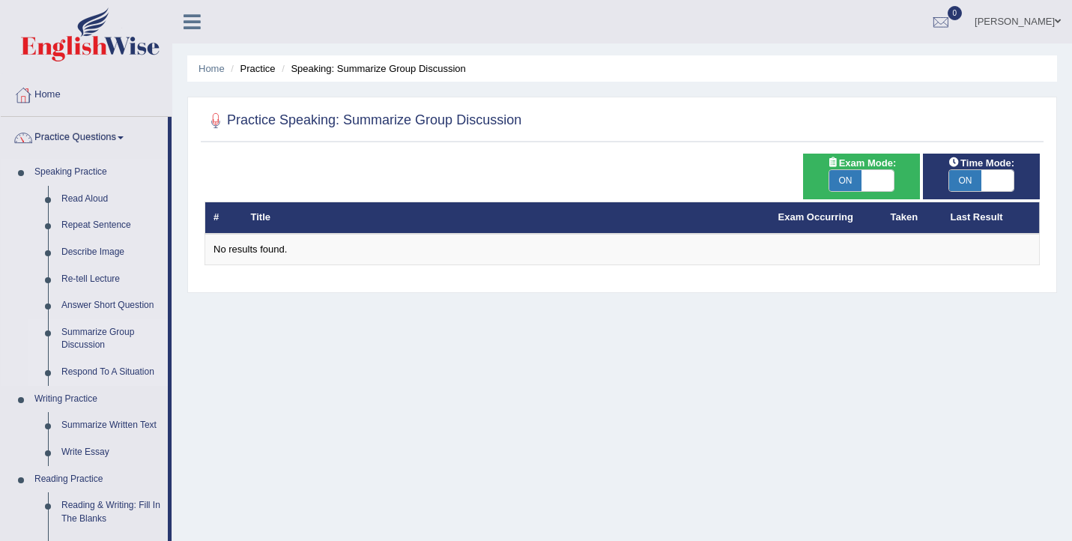
click at [77, 380] on link "Respond To A Situation" at bounding box center [111, 372] width 113 height 27
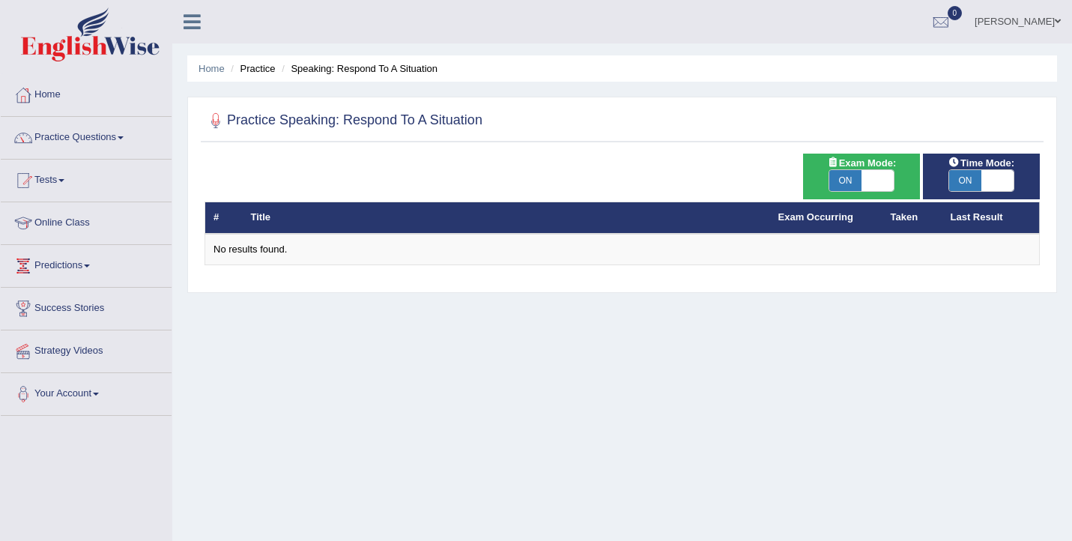
click at [885, 184] on span at bounding box center [878, 180] width 32 height 21
checkbox input "false"
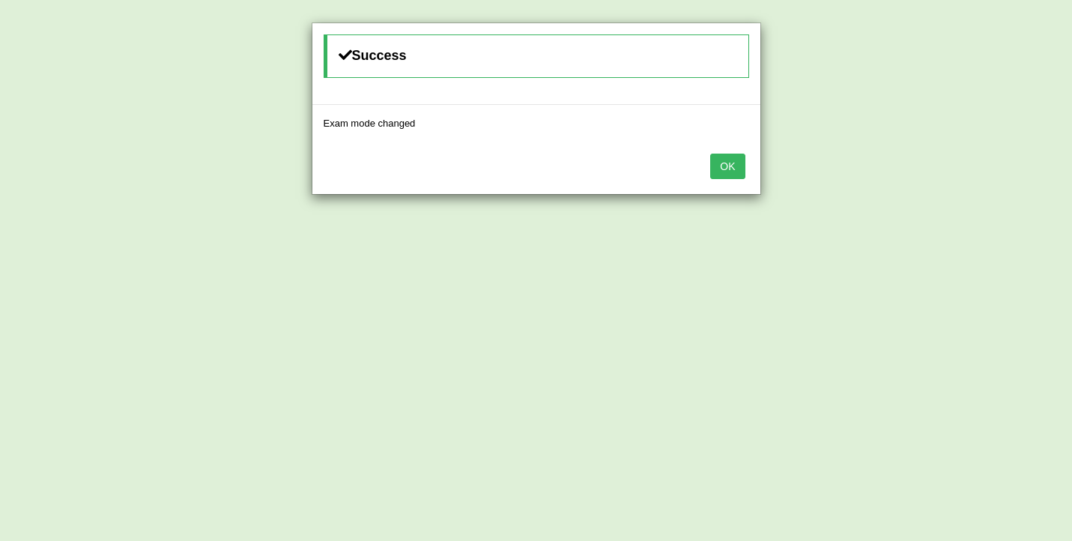
click at [738, 174] on button "OK" at bounding box center [727, 166] width 34 height 25
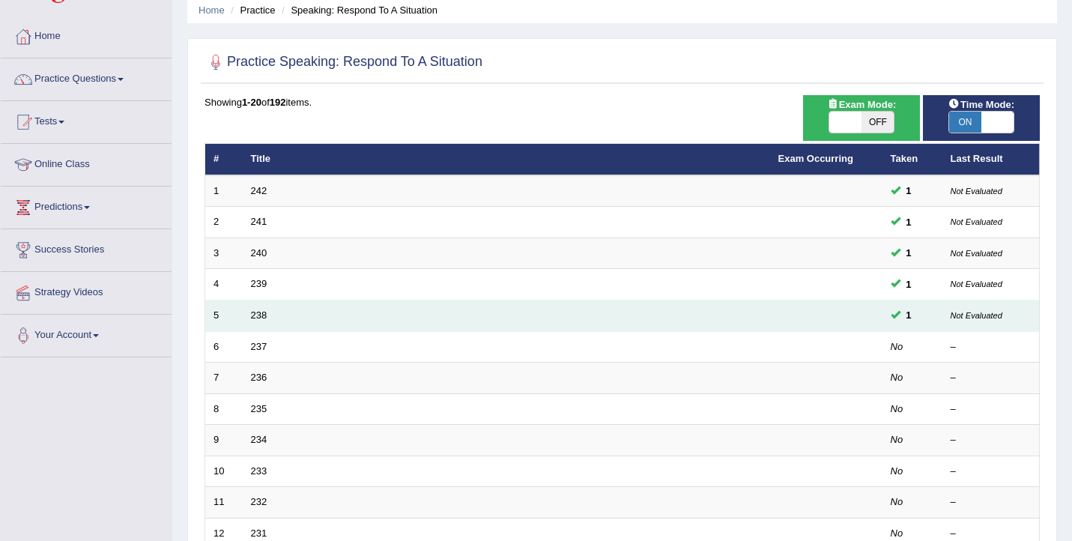
scroll to position [123, 0]
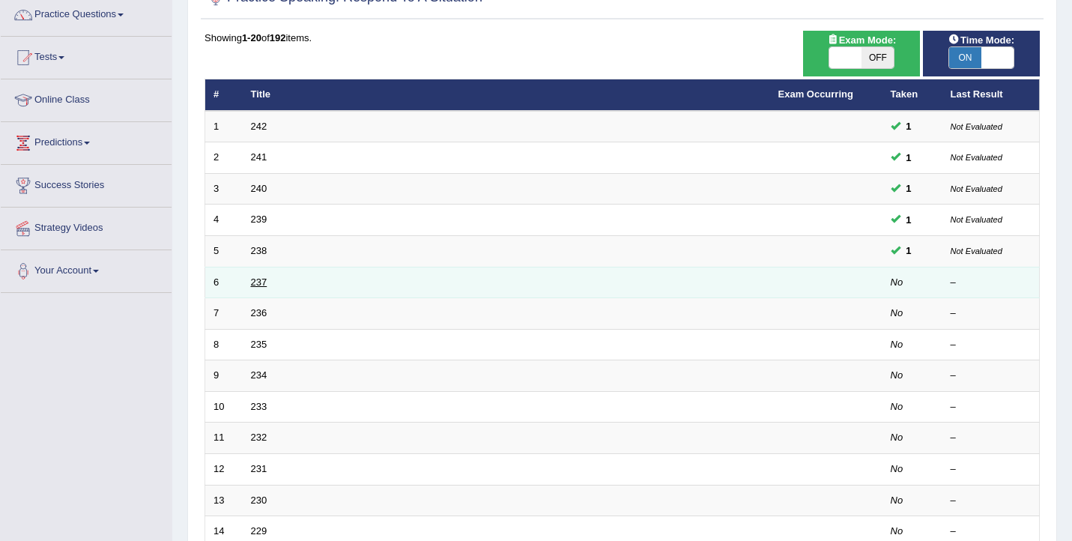
click at [252, 280] on link "237" at bounding box center [259, 282] width 16 height 11
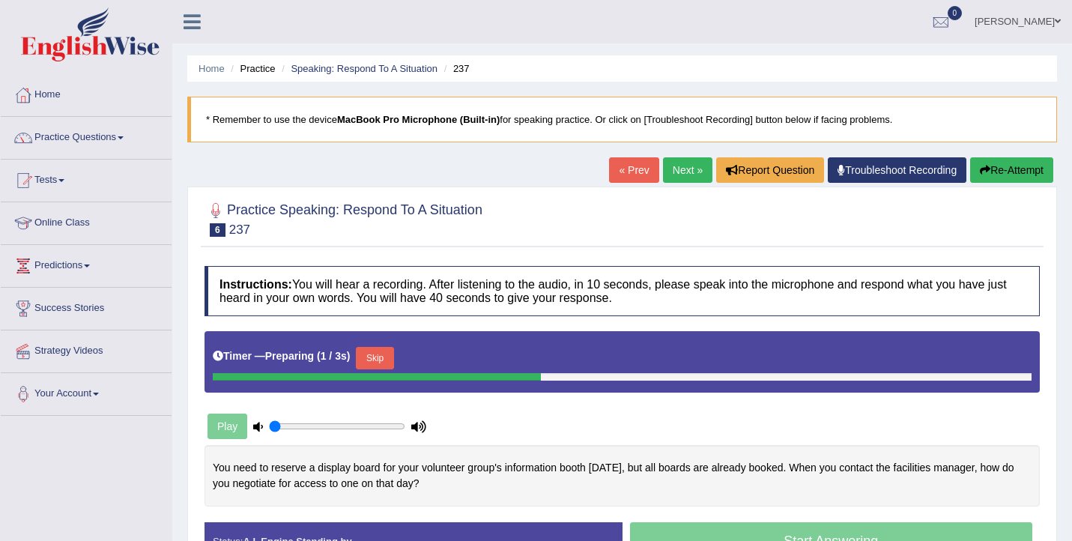
scroll to position [246, 0]
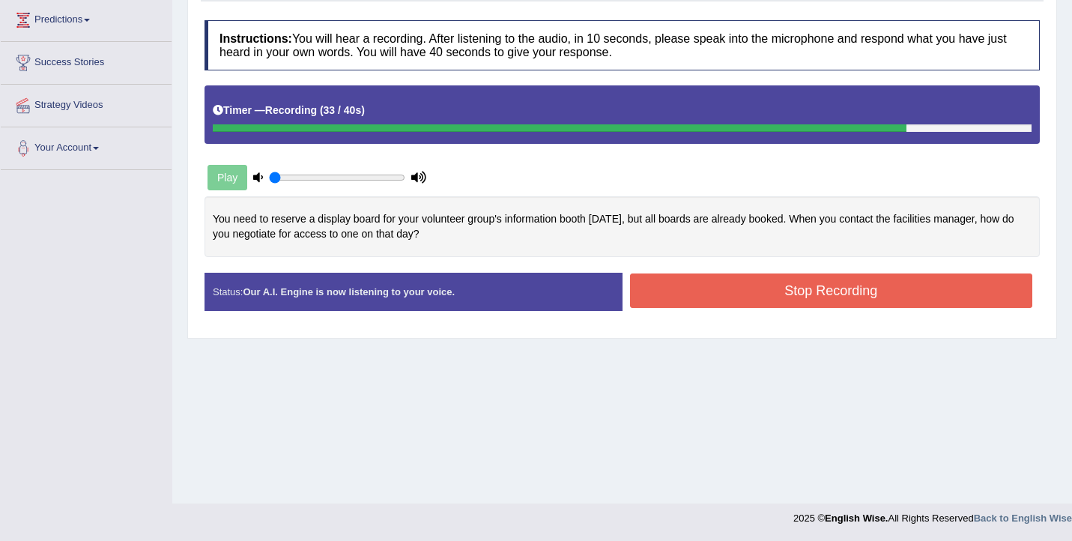
click at [704, 294] on button "Stop Recording" at bounding box center [831, 291] width 403 height 34
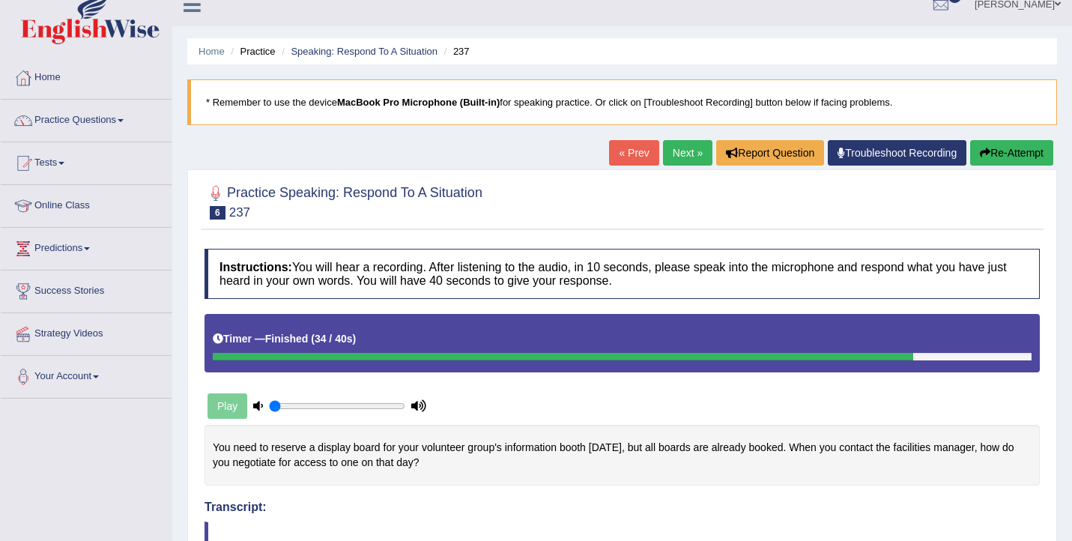
scroll to position [13, 0]
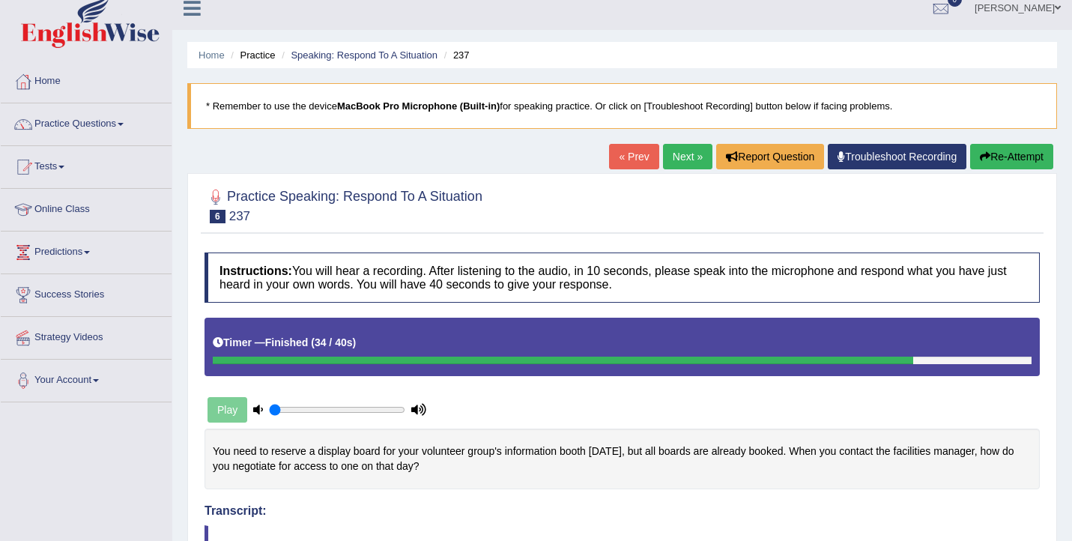
click at [674, 157] on link "Next »" at bounding box center [687, 156] width 49 height 25
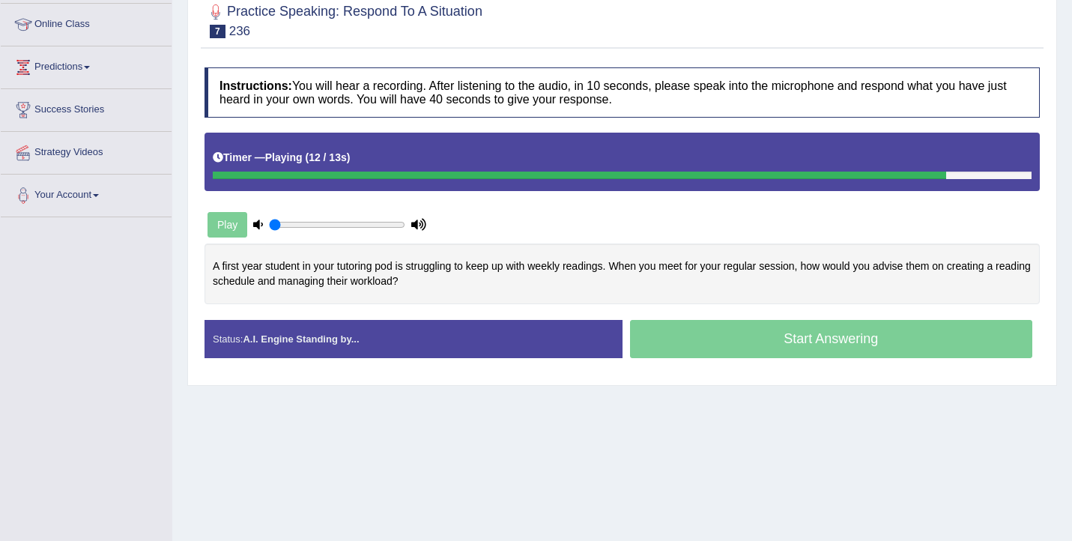
scroll to position [178, 0]
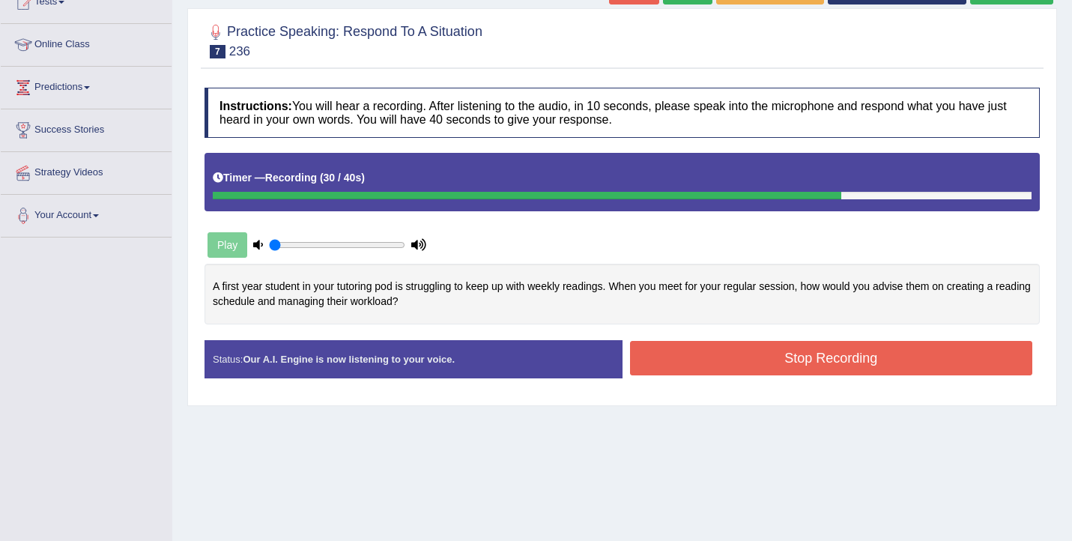
click at [782, 363] on button "Stop Recording" at bounding box center [831, 358] width 403 height 34
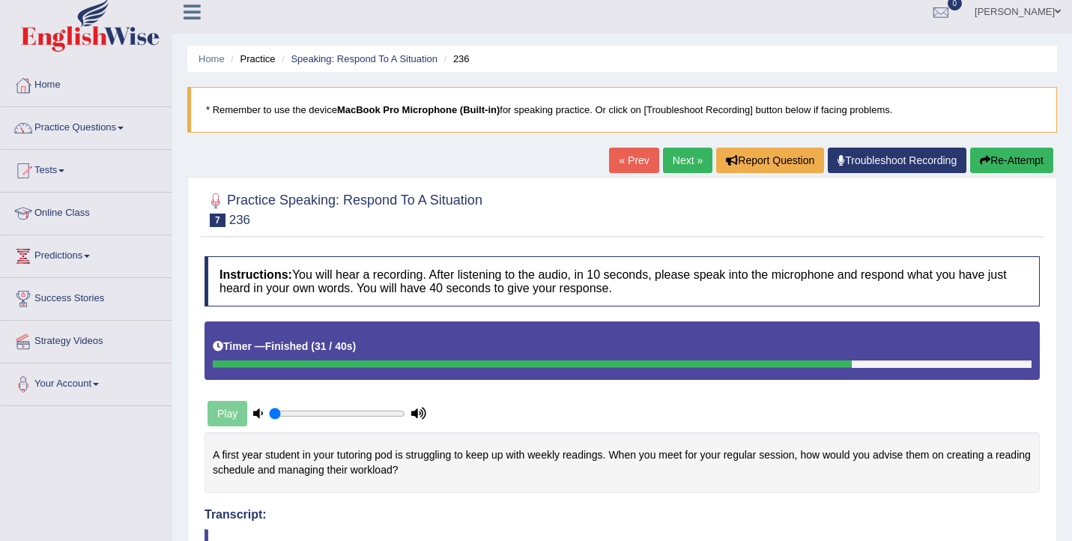
scroll to position [0, 0]
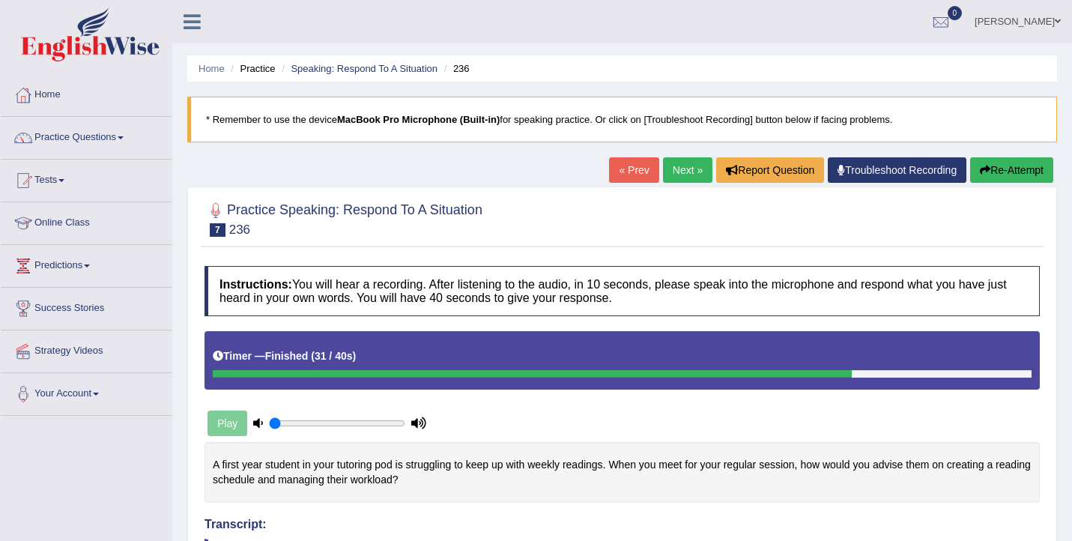
click at [686, 167] on link "Next »" at bounding box center [687, 169] width 49 height 25
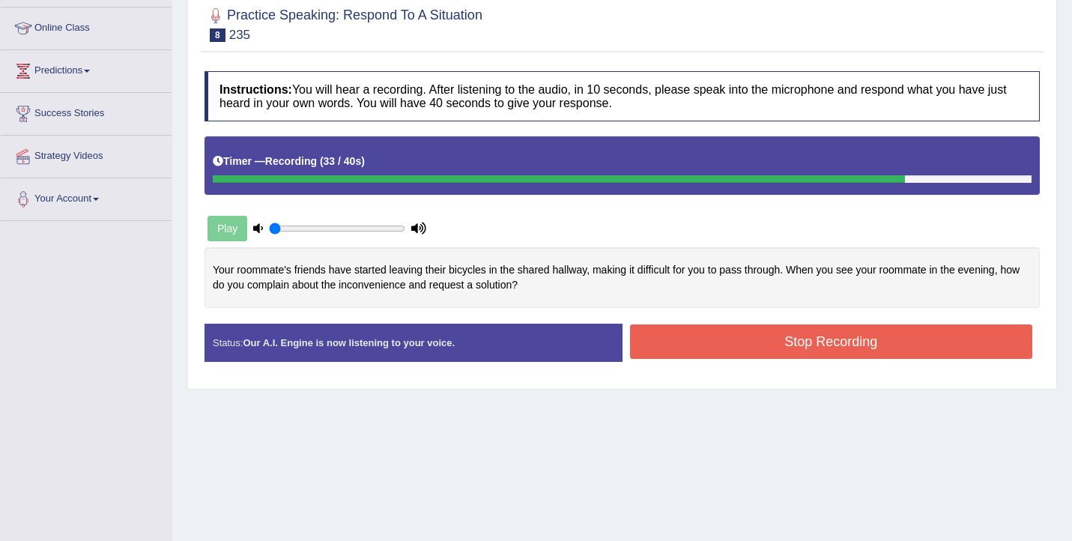
scroll to position [213, 0]
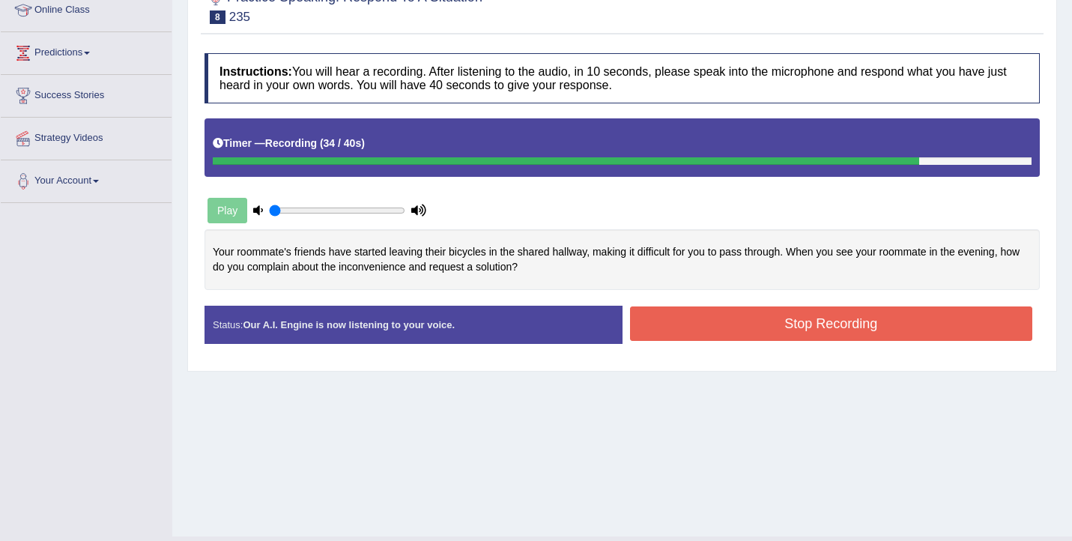
click at [799, 334] on button "Stop Recording" at bounding box center [831, 324] width 403 height 34
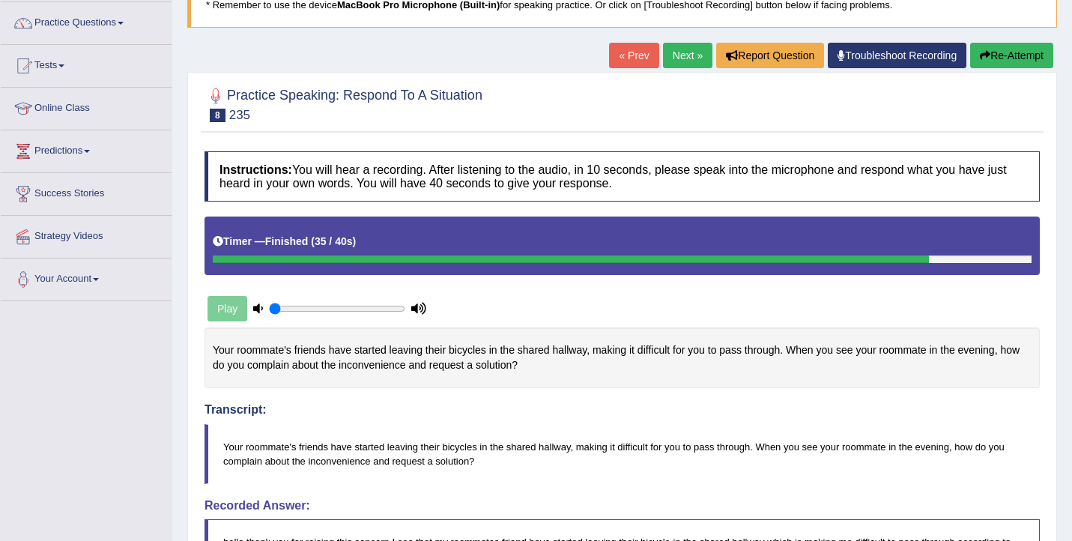
scroll to position [106, 0]
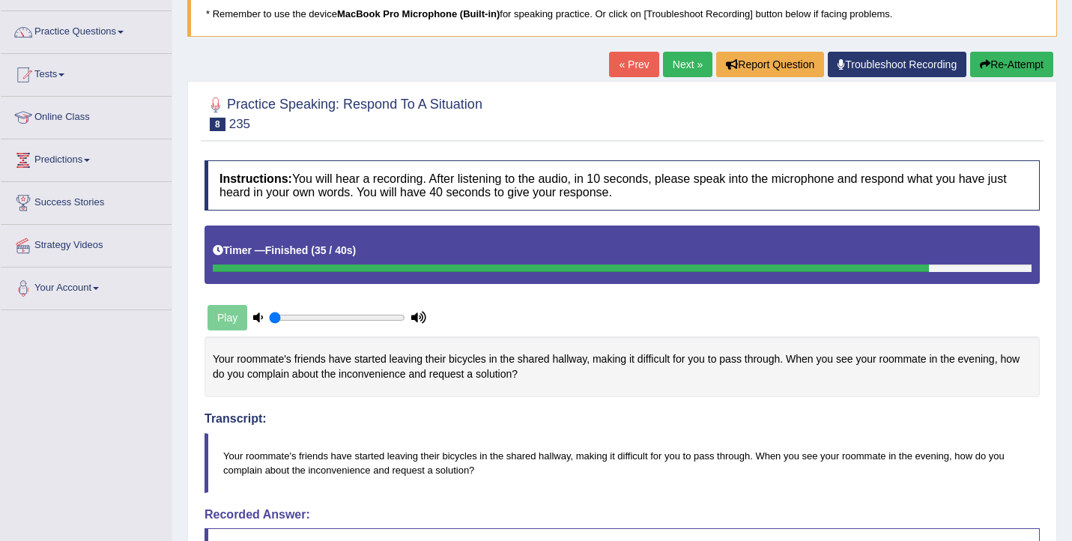
click at [678, 65] on link "Next »" at bounding box center [687, 64] width 49 height 25
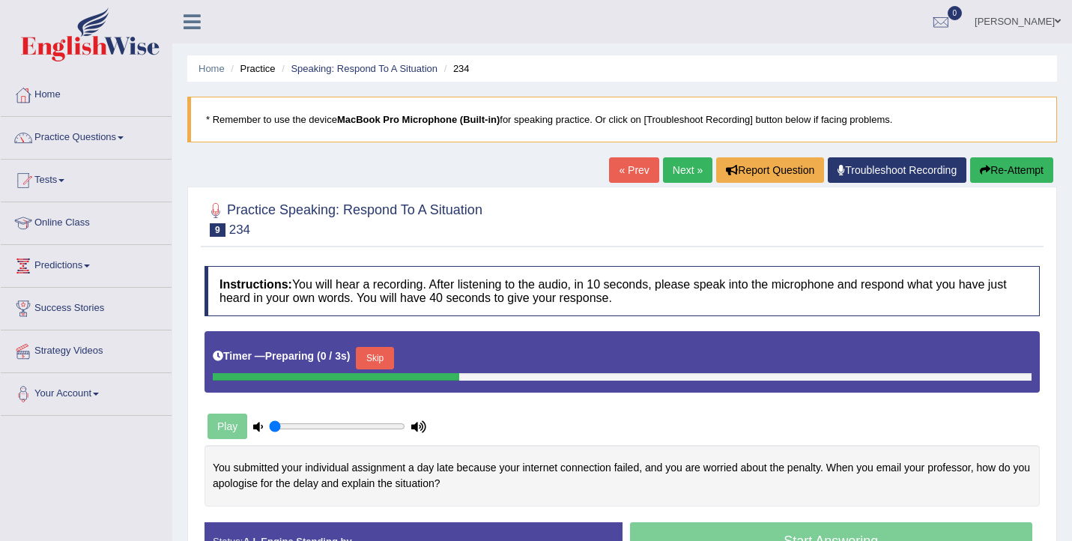
scroll to position [236, 0]
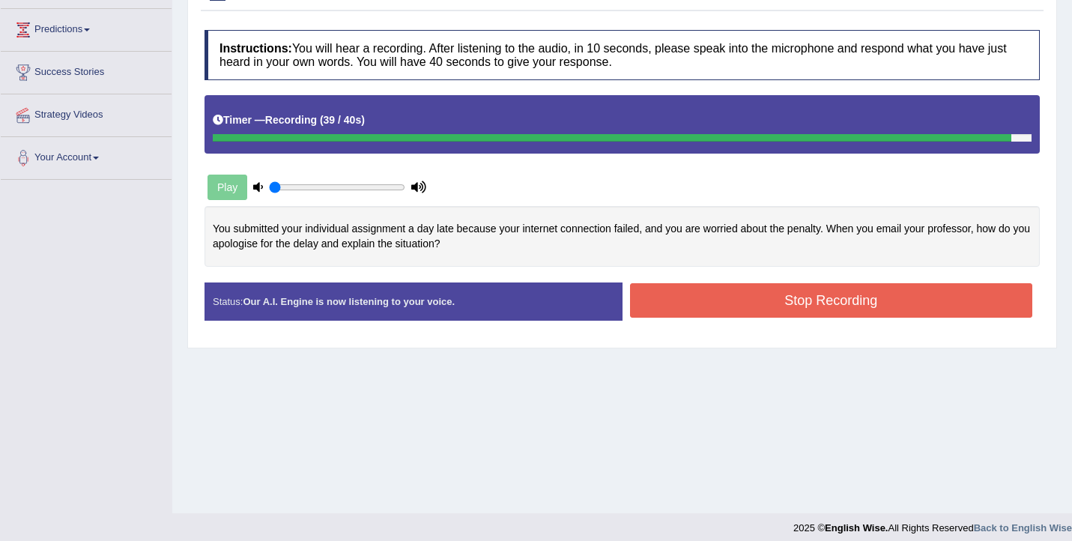
click at [704, 307] on button "Stop Recording" at bounding box center [831, 300] width 403 height 34
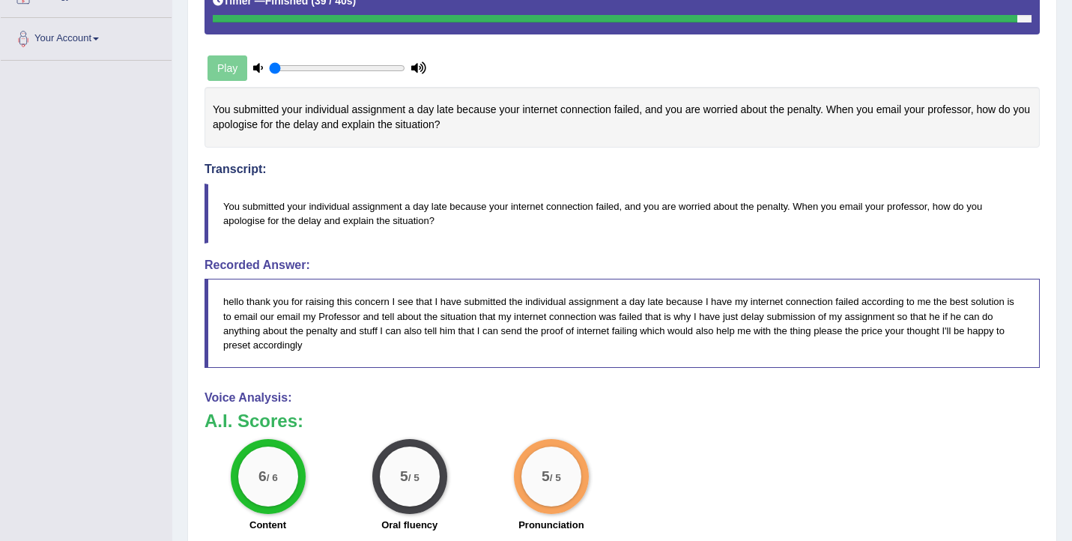
scroll to position [0, 0]
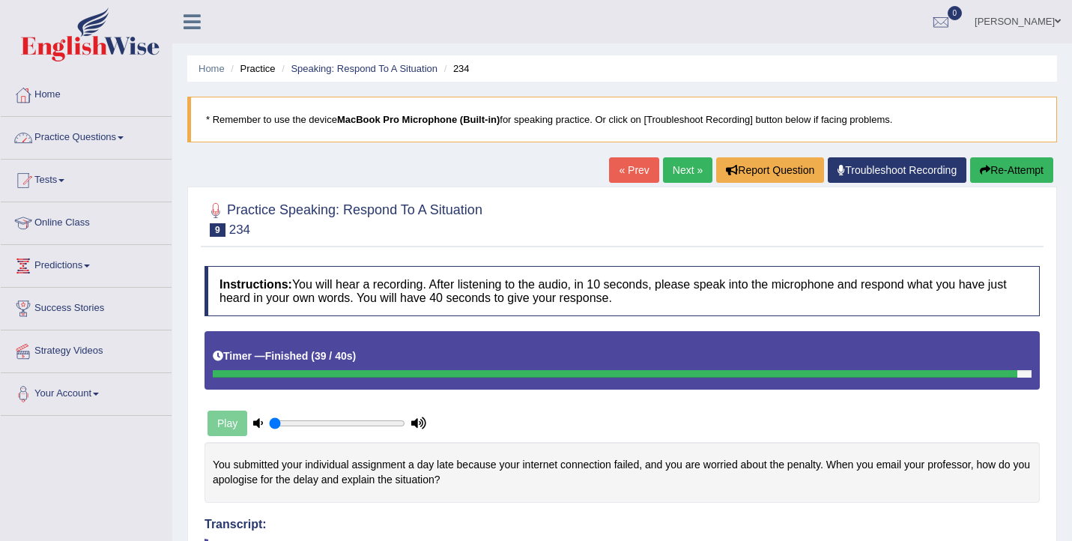
click at [94, 145] on link "Practice Questions" at bounding box center [86, 135] width 171 height 37
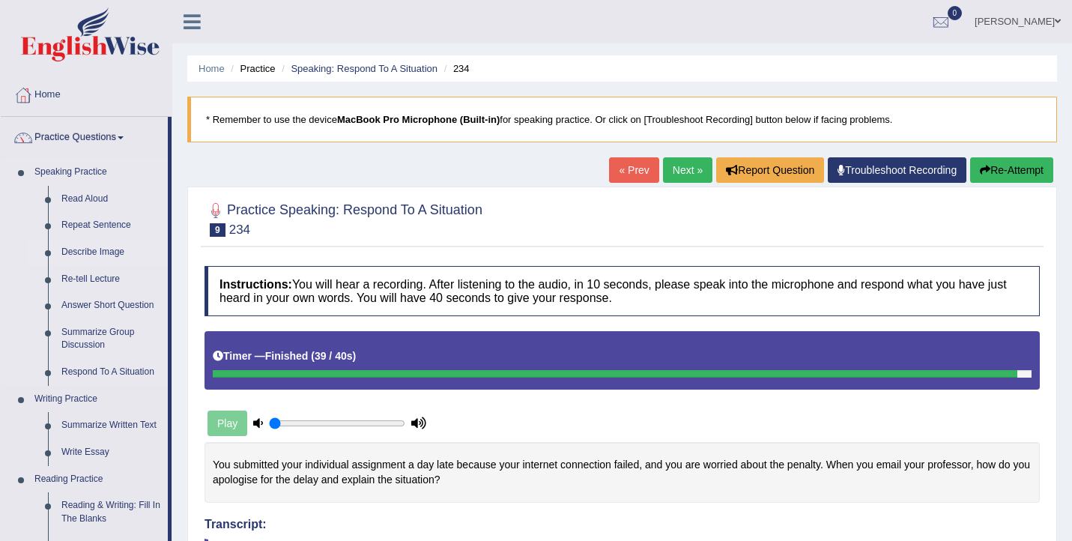
click at [107, 250] on link "Describe Image" at bounding box center [111, 252] width 113 height 27
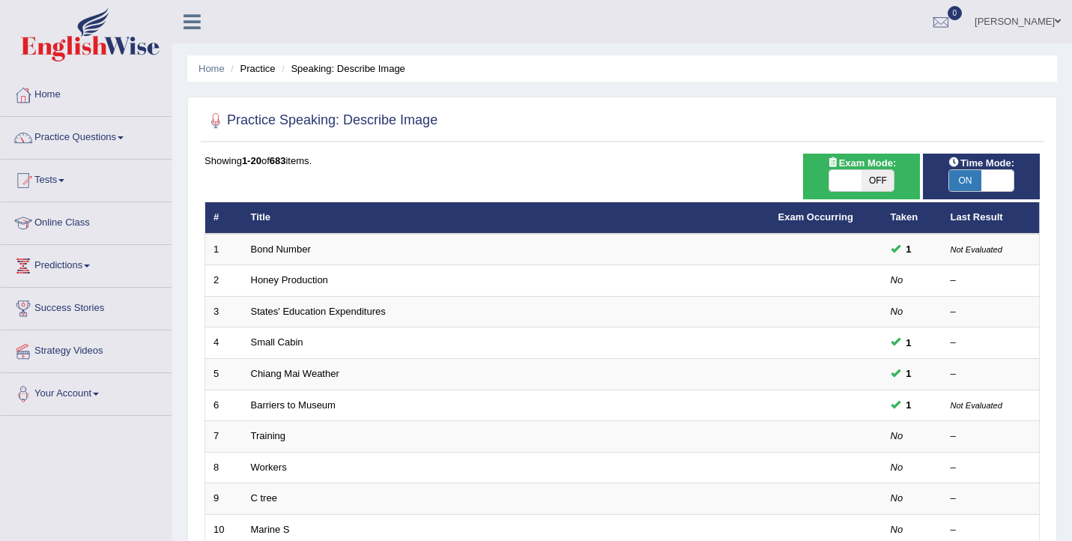
click at [856, 181] on span at bounding box center [846, 180] width 32 height 21
checkbox input "true"
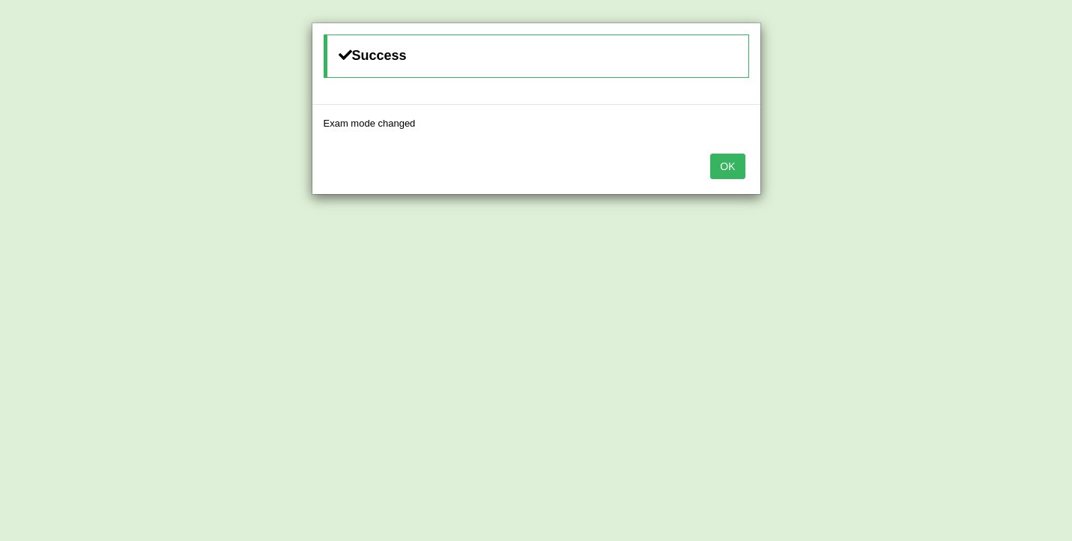
click at [742, 157] on button "OK" at bounding box center [727, 166] width 34 height 25
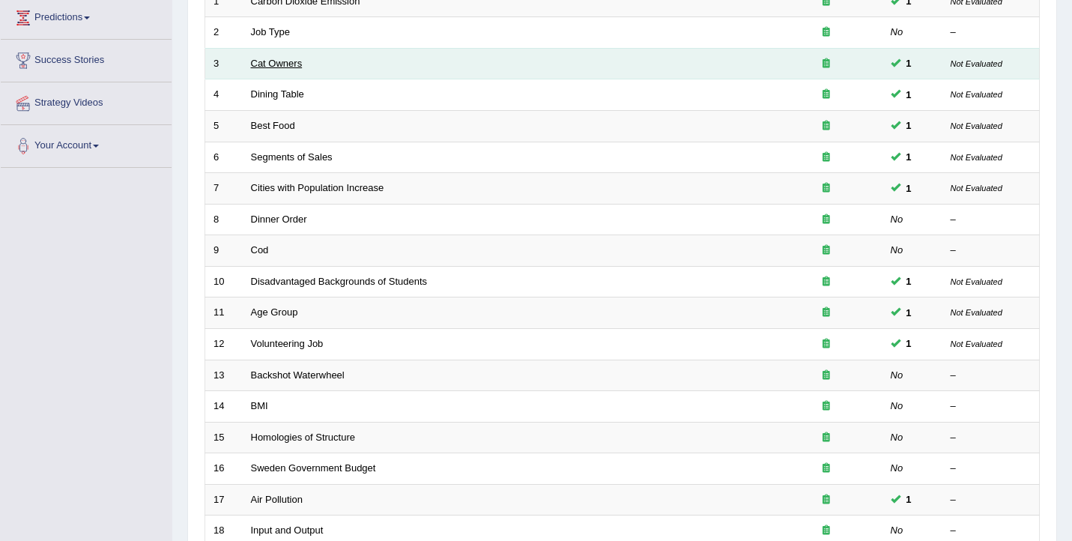
scroll to position [195, 0]
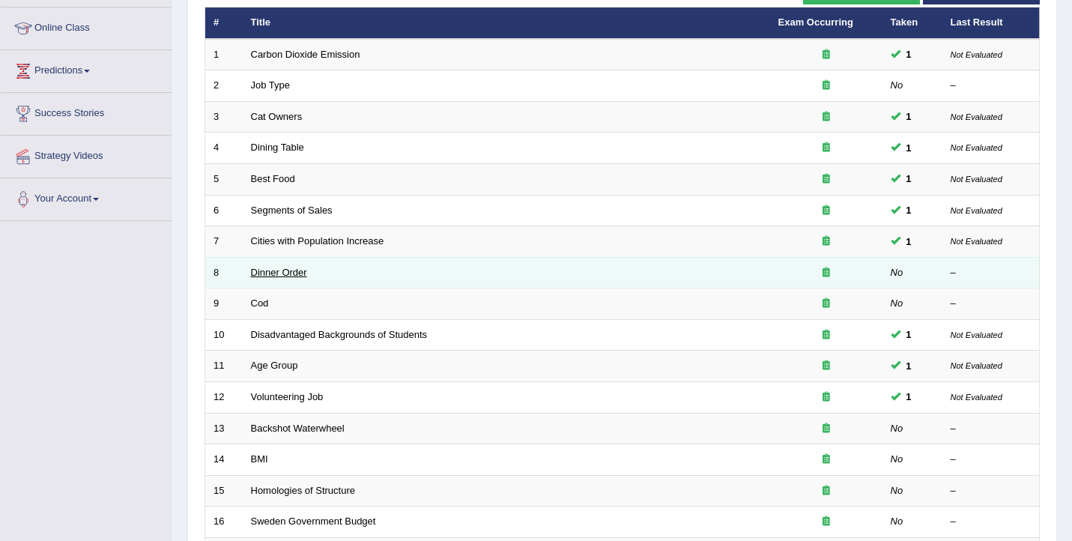
click at [284, 278] on link "Dinner Order" at bounding box center [279, 272] width 56 height 11
